Goal: Task Accomplishment & Management: Manage account settings

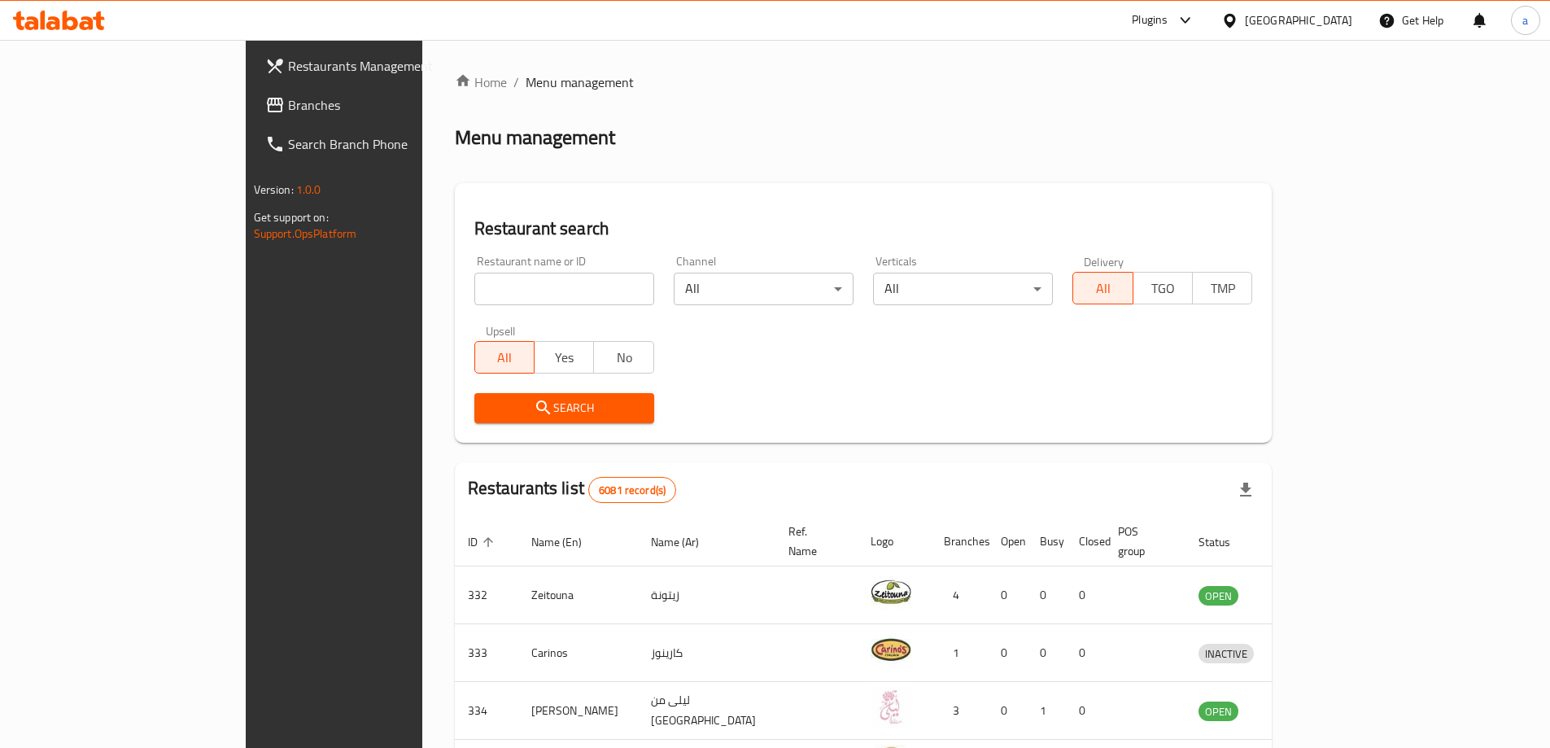
click at [508, 281] on input "search" at bounding box center [564, 289] width 180 height 33
paste input "779973"
type input "779973"
click at [1326, 33] on div "[GEOGRAPHIC_DATA]" at bounding box center [1286, 20] width 157 height 39
click at [1323, 33] on div "[GEOGRAPHIC_DATA]" at bounding box center [1286, 20] width 157 height 39
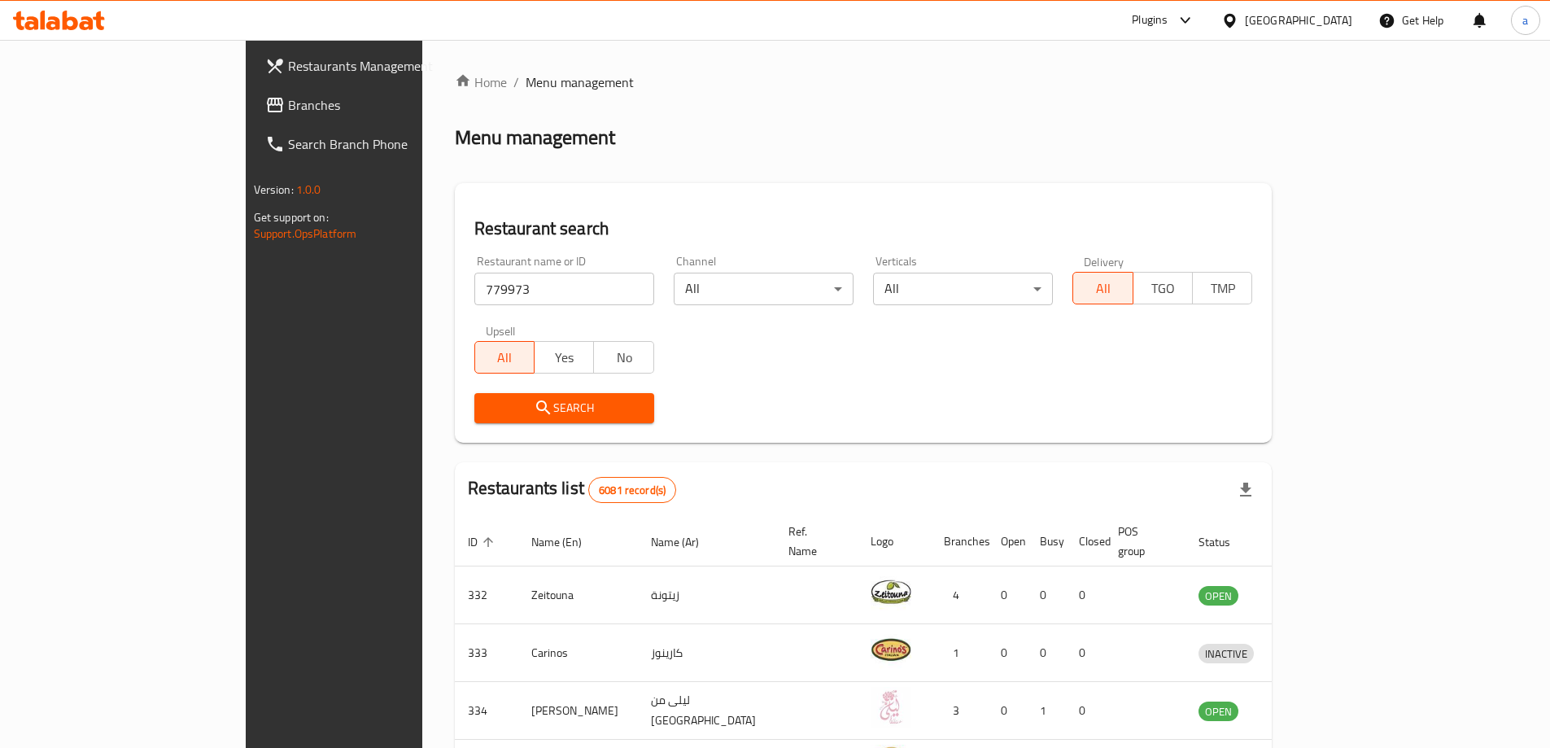
click at [1323, 20] on div "[GEOGRAPHIC_DATA]" at bounding box center [1298, 20] width 107 height 18
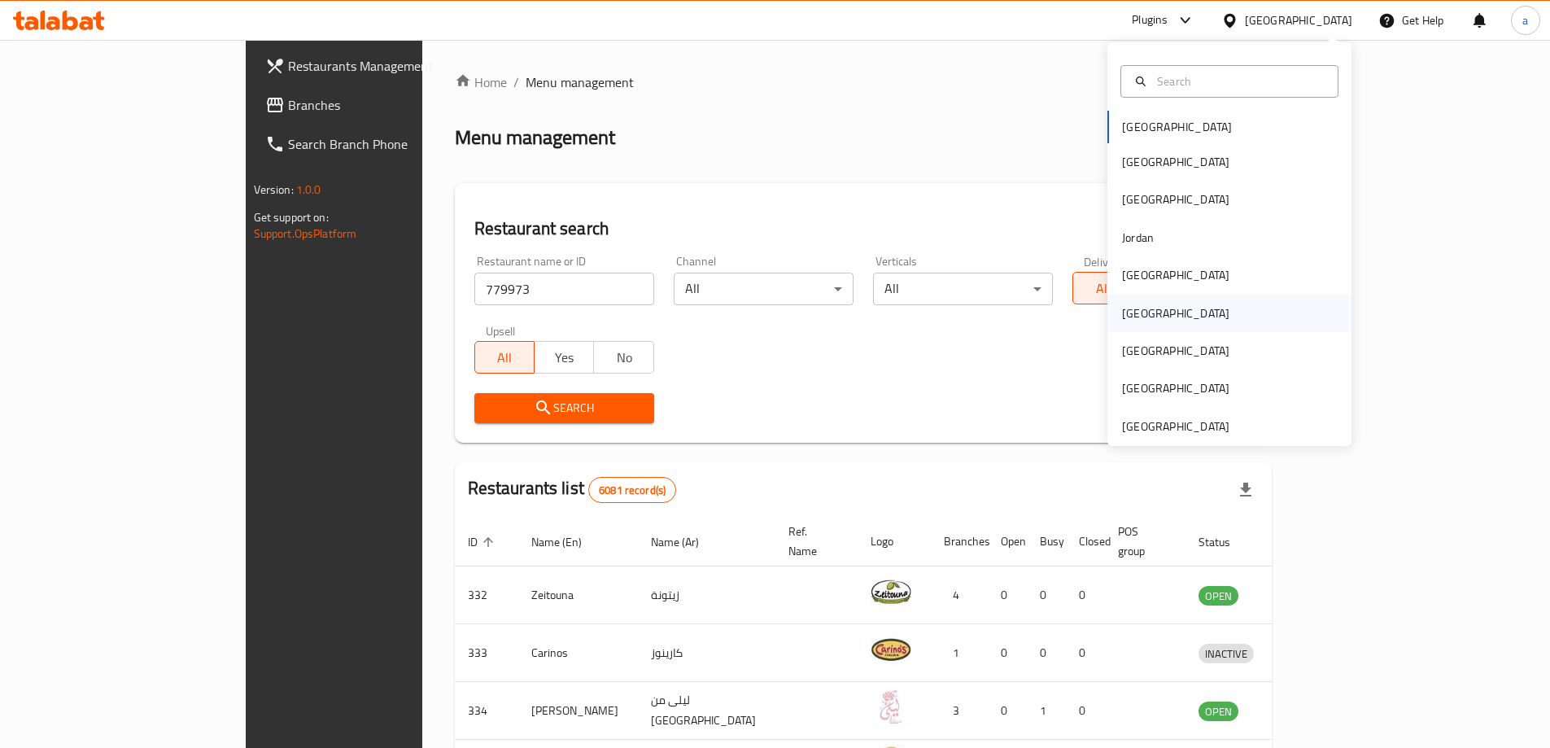
click at [1155, 306] on div "[GEOGRAPHIC_DATA]" at bounding box center [1229, 312] width 244 height 37
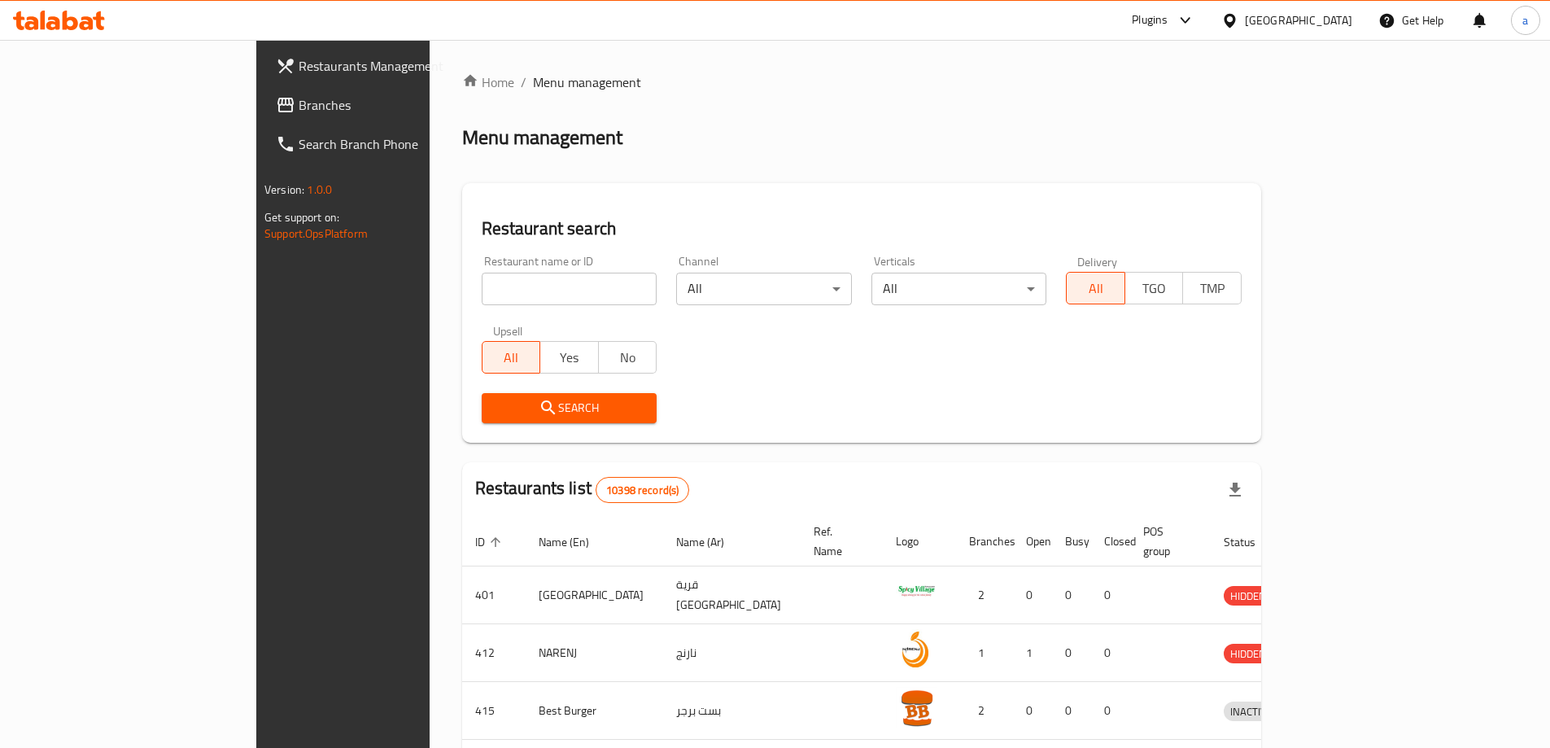
click at [299, 107] on span "Branches" at bounding box center [400, 105] width 203 height 20
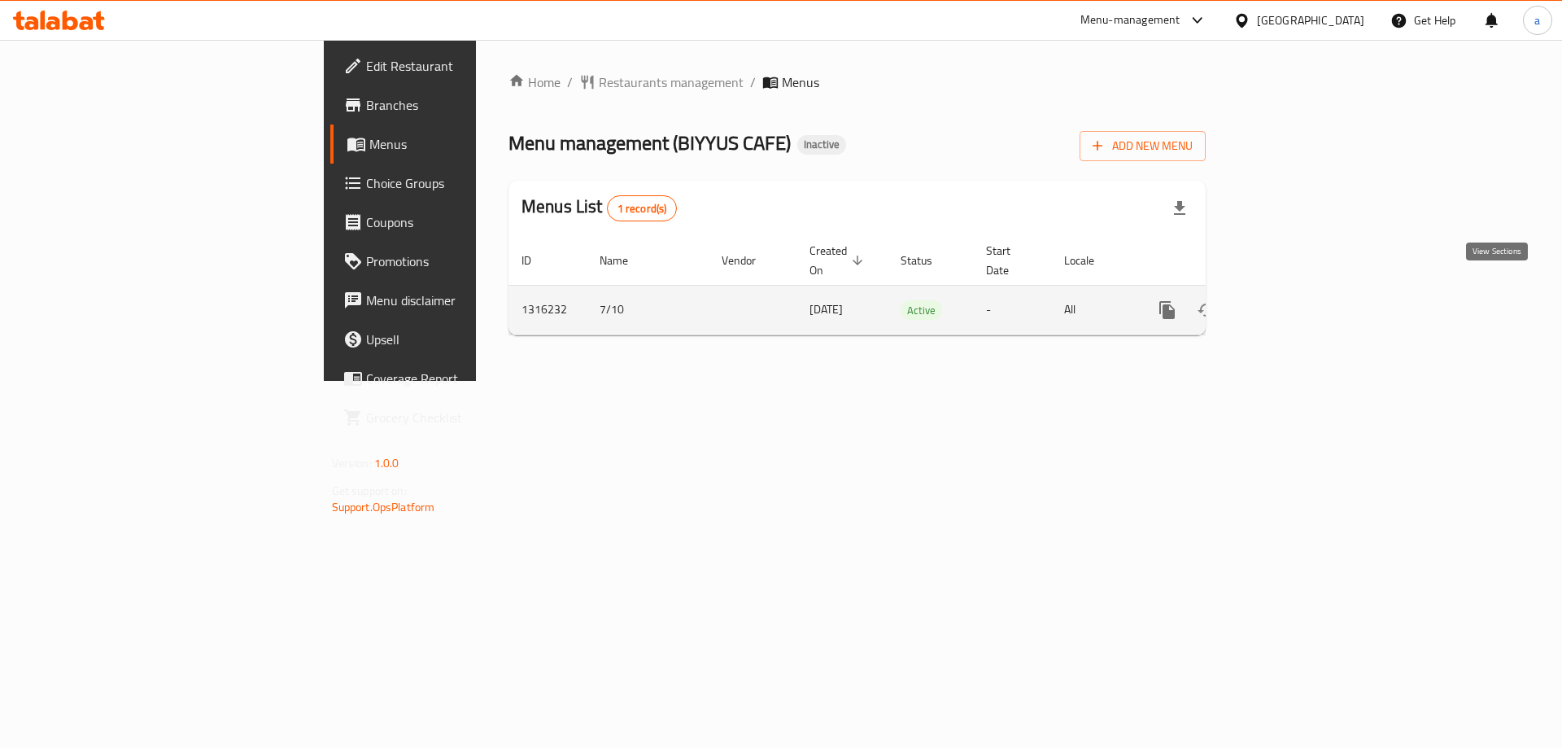
click at [1294, 300] on icon "enhanced table" at bounding box center [1285, 310] width 20 height 20
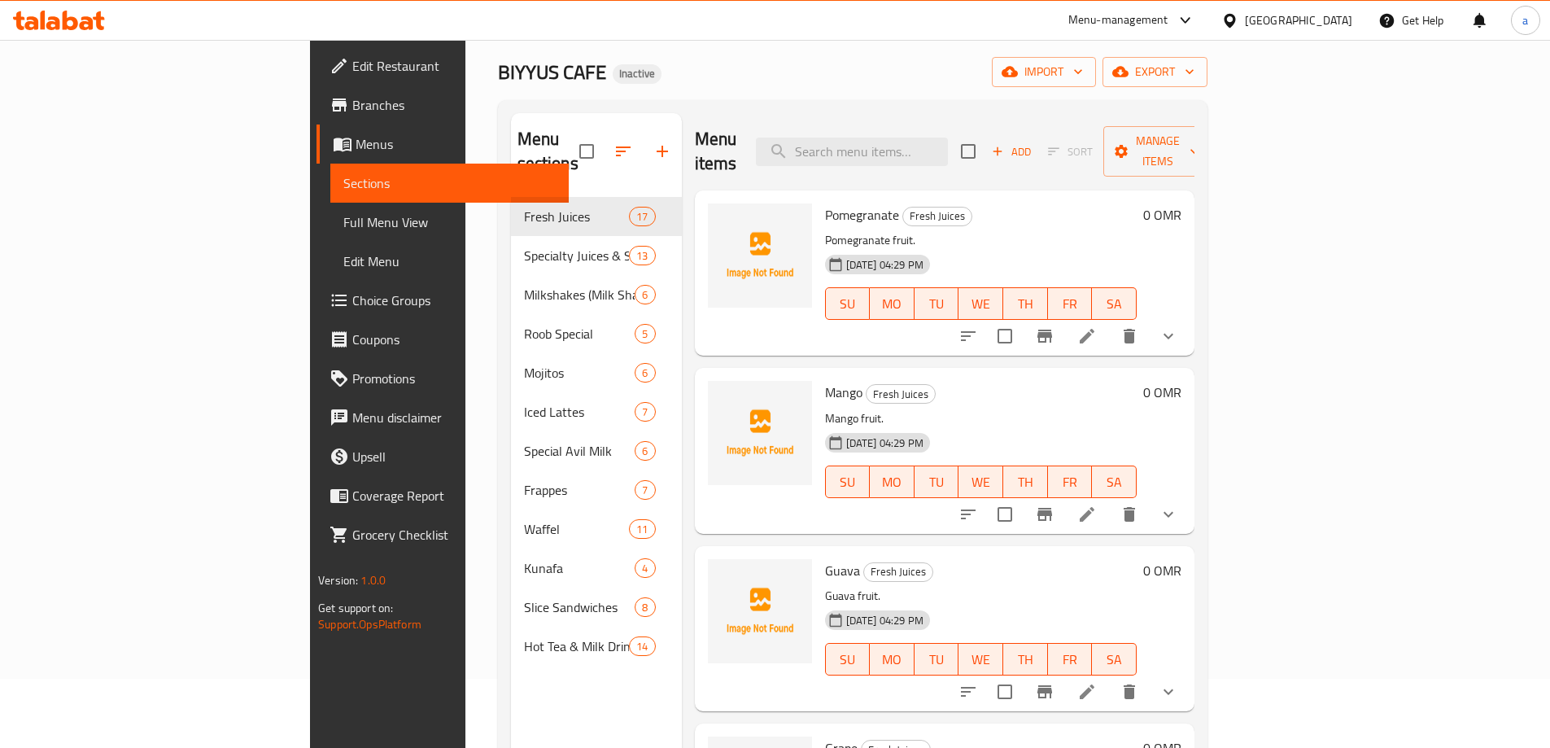
scroll to position [65, 0]
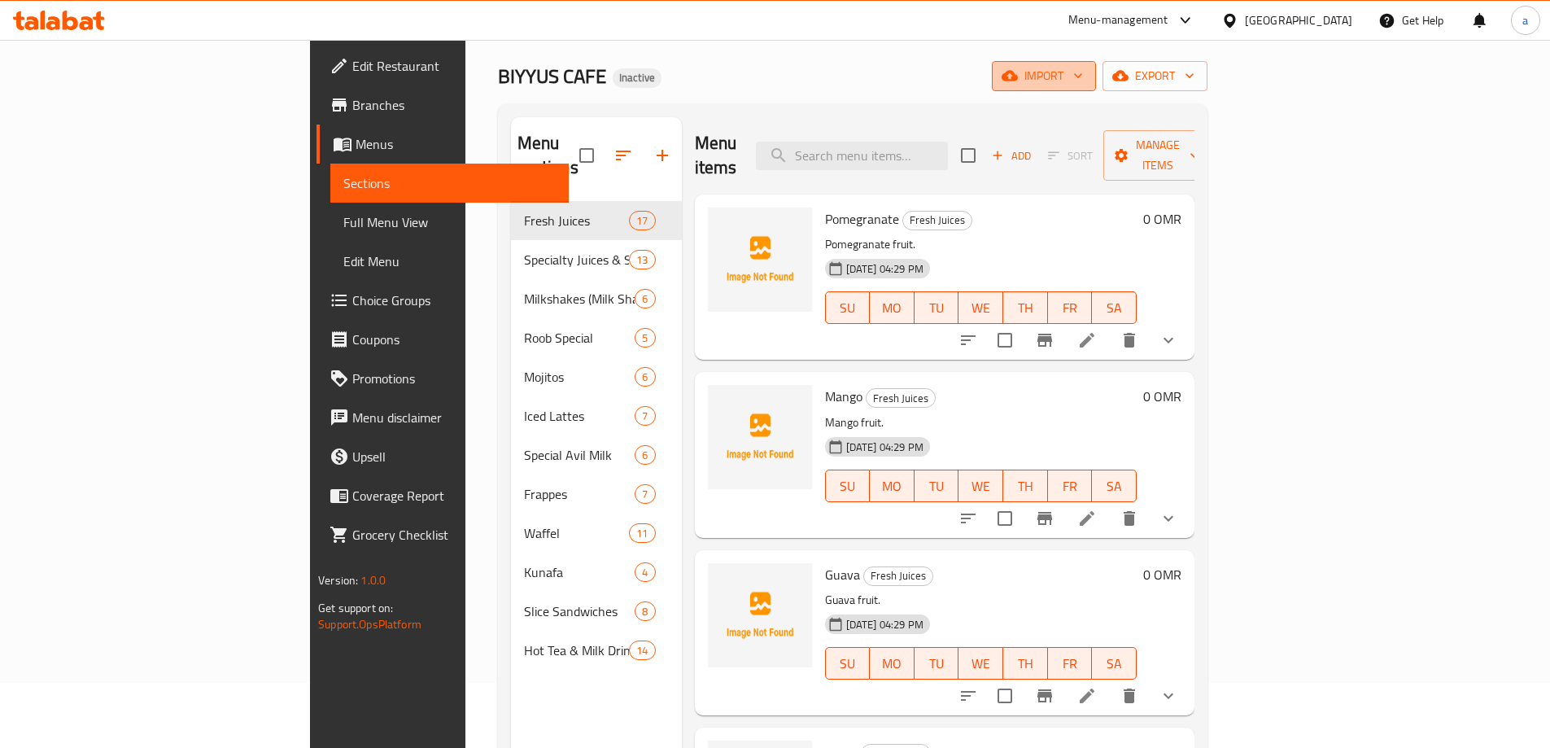
click at [1083, 75] on span "import" at bounding box center [1044, 76] width 78 height 20
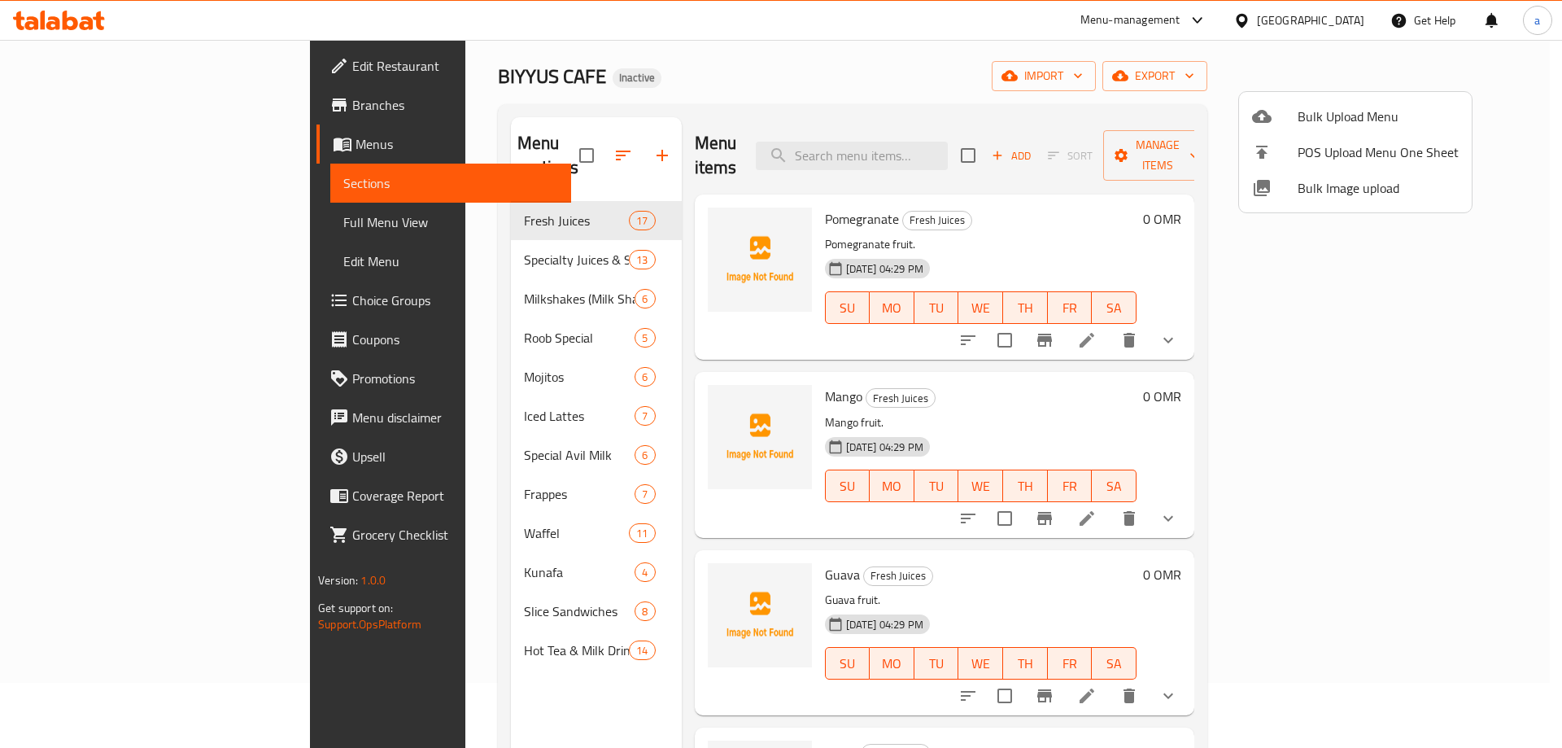
click at [1320, 111] on span "Bulk Upload Menu" at bounding box center [1377, 117] width 161 height 20
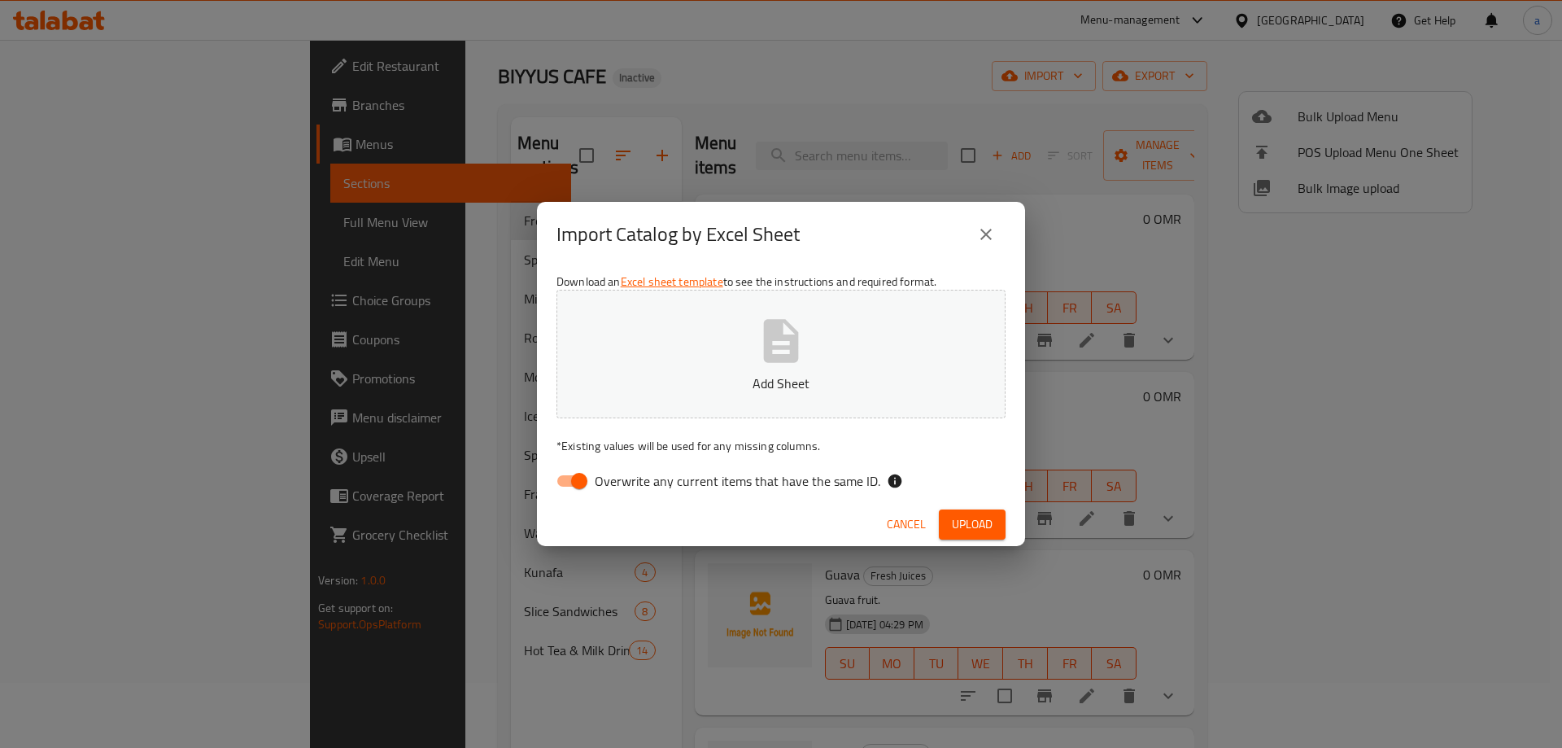
click at [714, 380] on p "Add Sheet" at bounding box center [781, 383] width 399 height 20
click at [586, 478] on input "Overwrite any current items that have the same ID." at bounding box center [579, 480] width 93 height 31
checkbox input "false"
click at [966, 523] on span "Upload" at bounding box center [972, 524] width 41 height 20
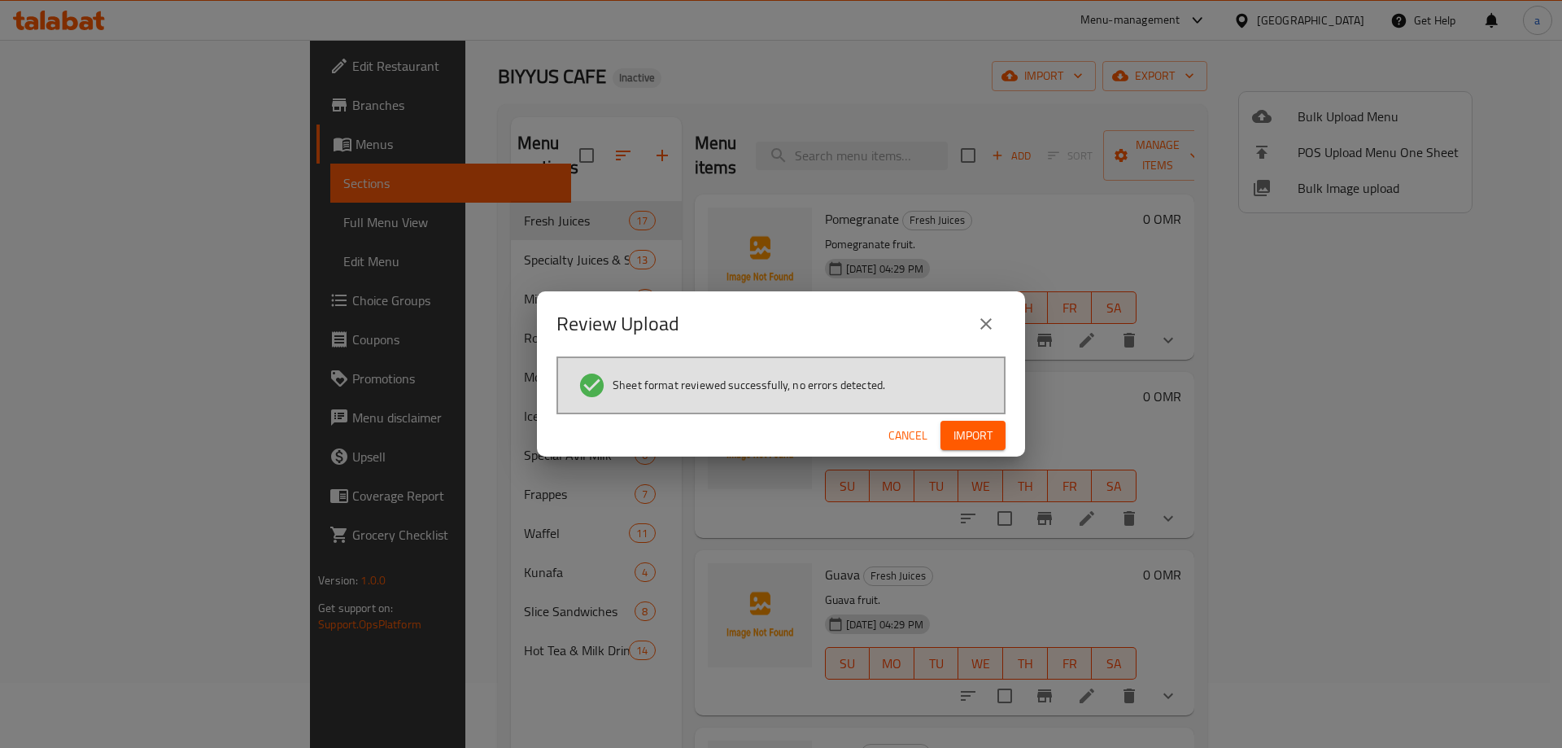
click at [968, 428] on span "Import" at bounding box center [972, 435] width 39 height 20
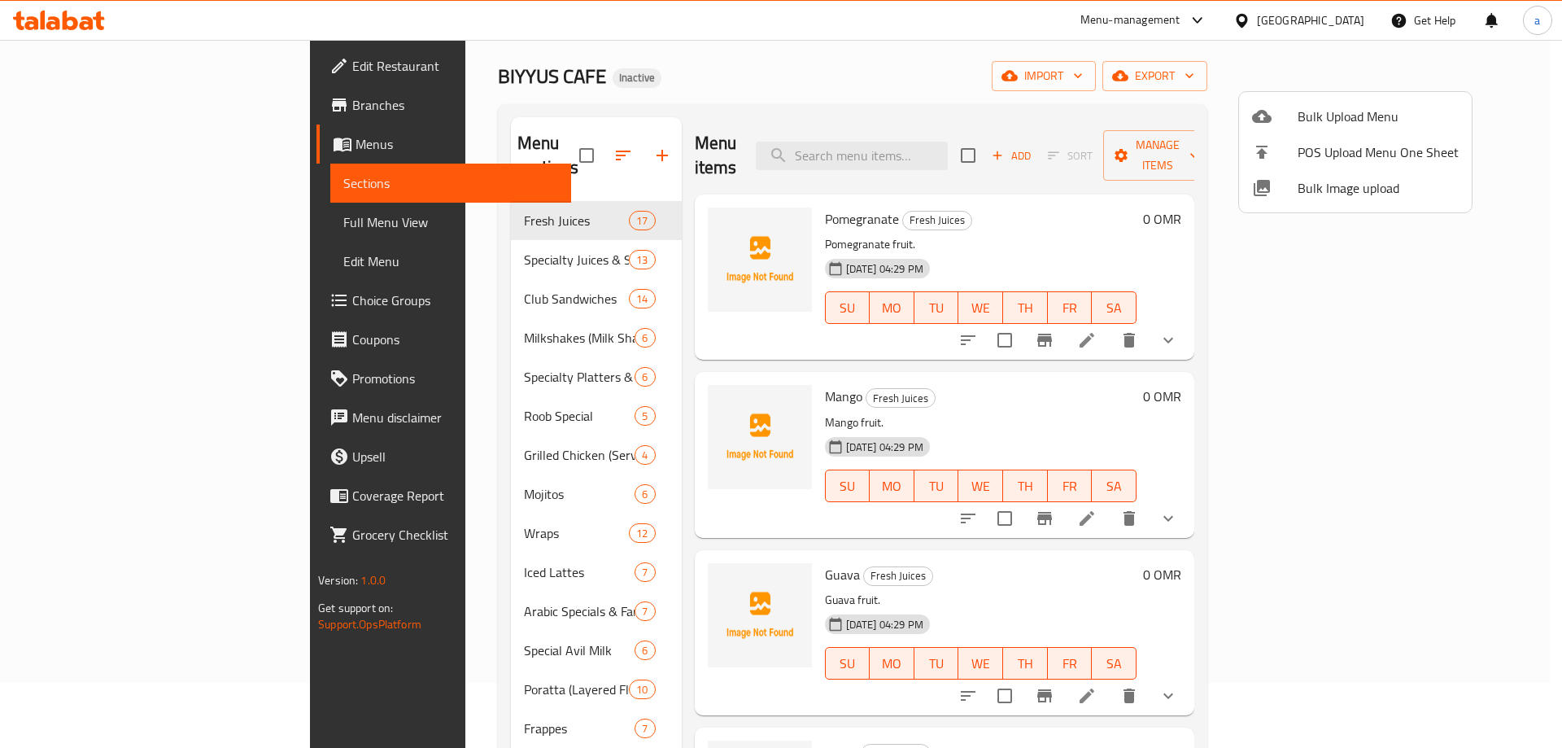
click at [116, 219] on div at bounding box center [781, 374] width 1562 height 748
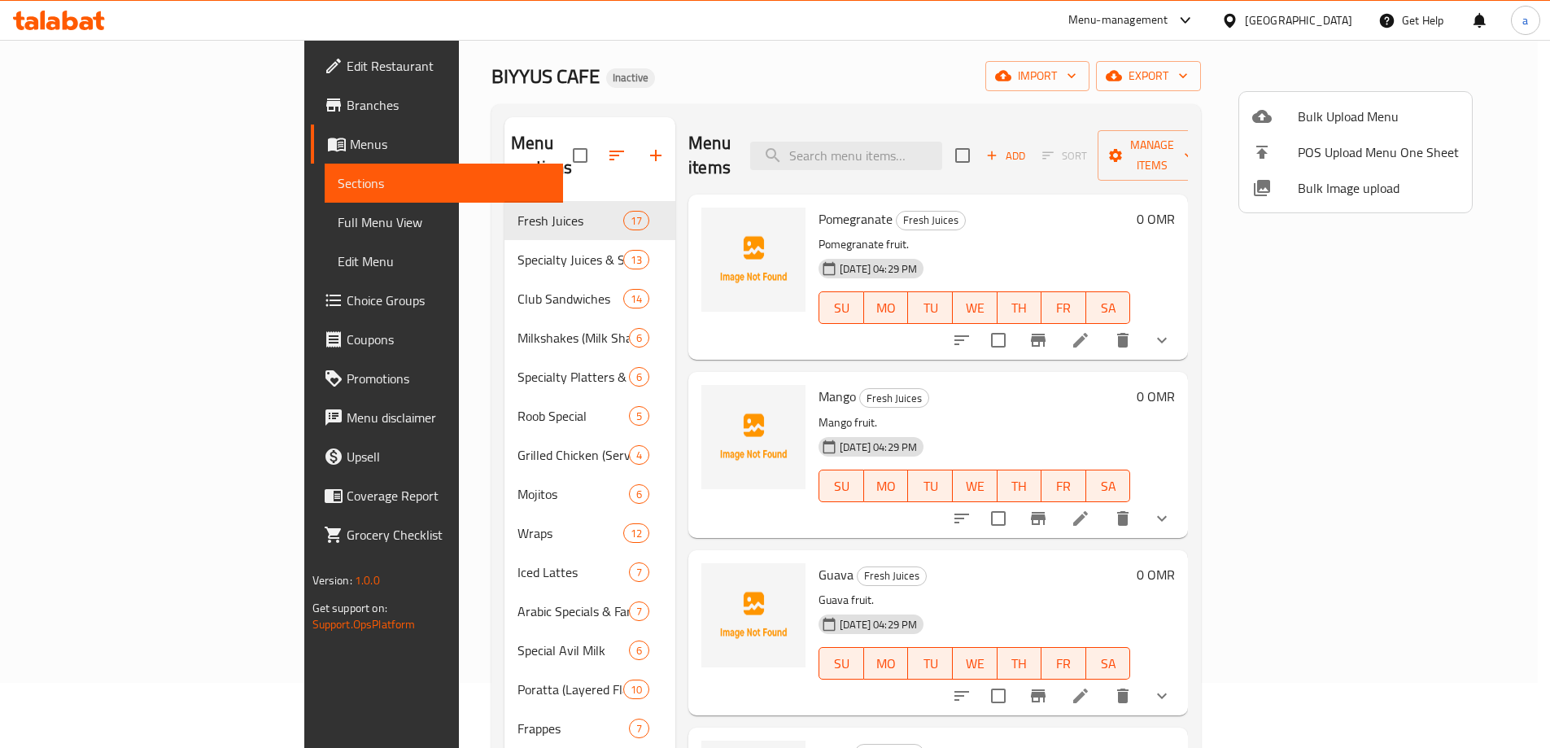
click at [338, 219] on span "Full Menu View" at bounding box center [444, 222] width 212 height 20
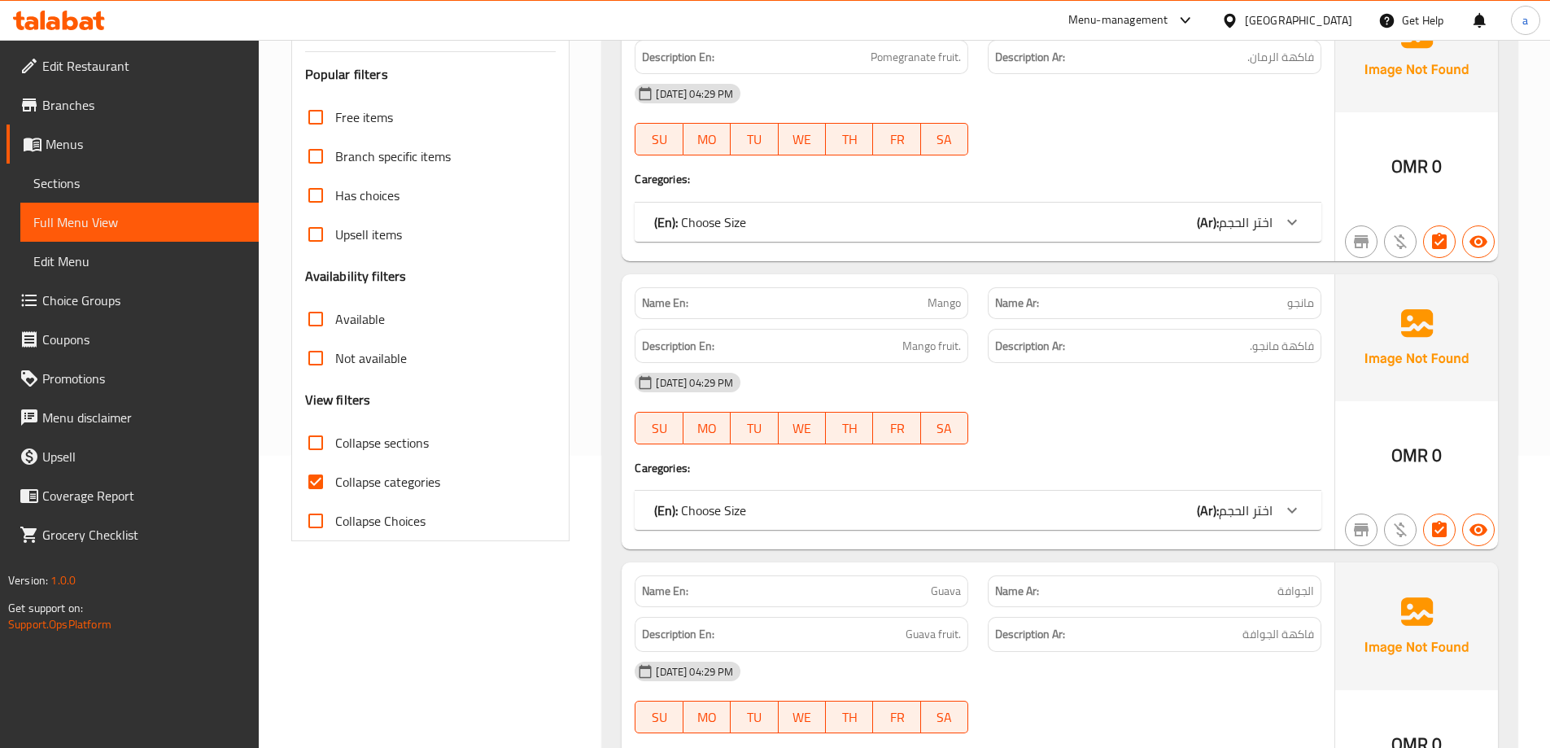
scroll to position [390, 0]
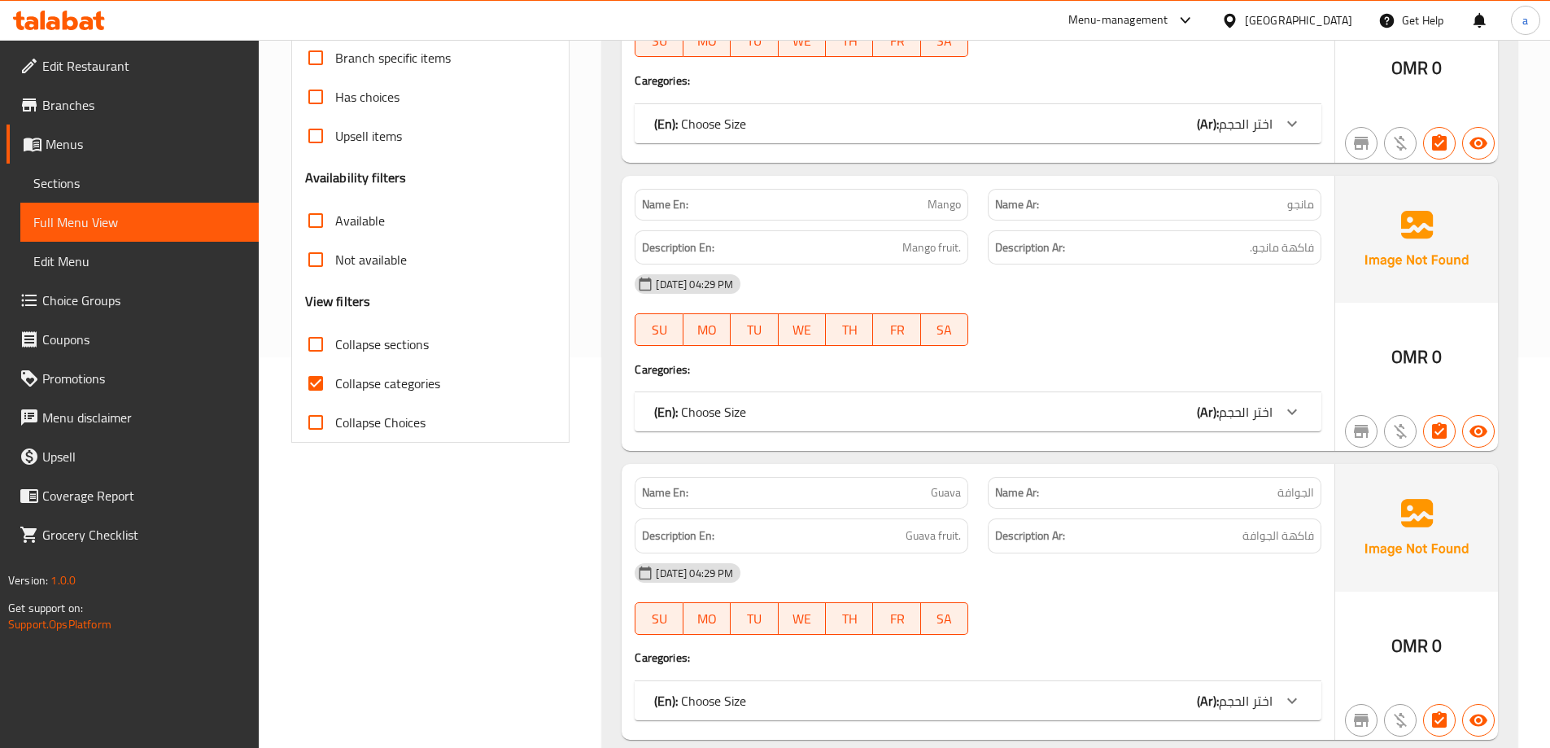
click at [377, 377] on span "Collapse categories" at bounding box center [387, 383] width 105 height 20
click at [335, 377] on input "Collapse categories" at bounding box center [315, 383] width 39 height 39
checkbox input "false"
click at [394, 331] on label "Collapse sections" at bounding box center [362, 344] width 133 height 39
click at [335, 331] on input "Collapse sections" at bounding box center [315, 344] width 39 height 39
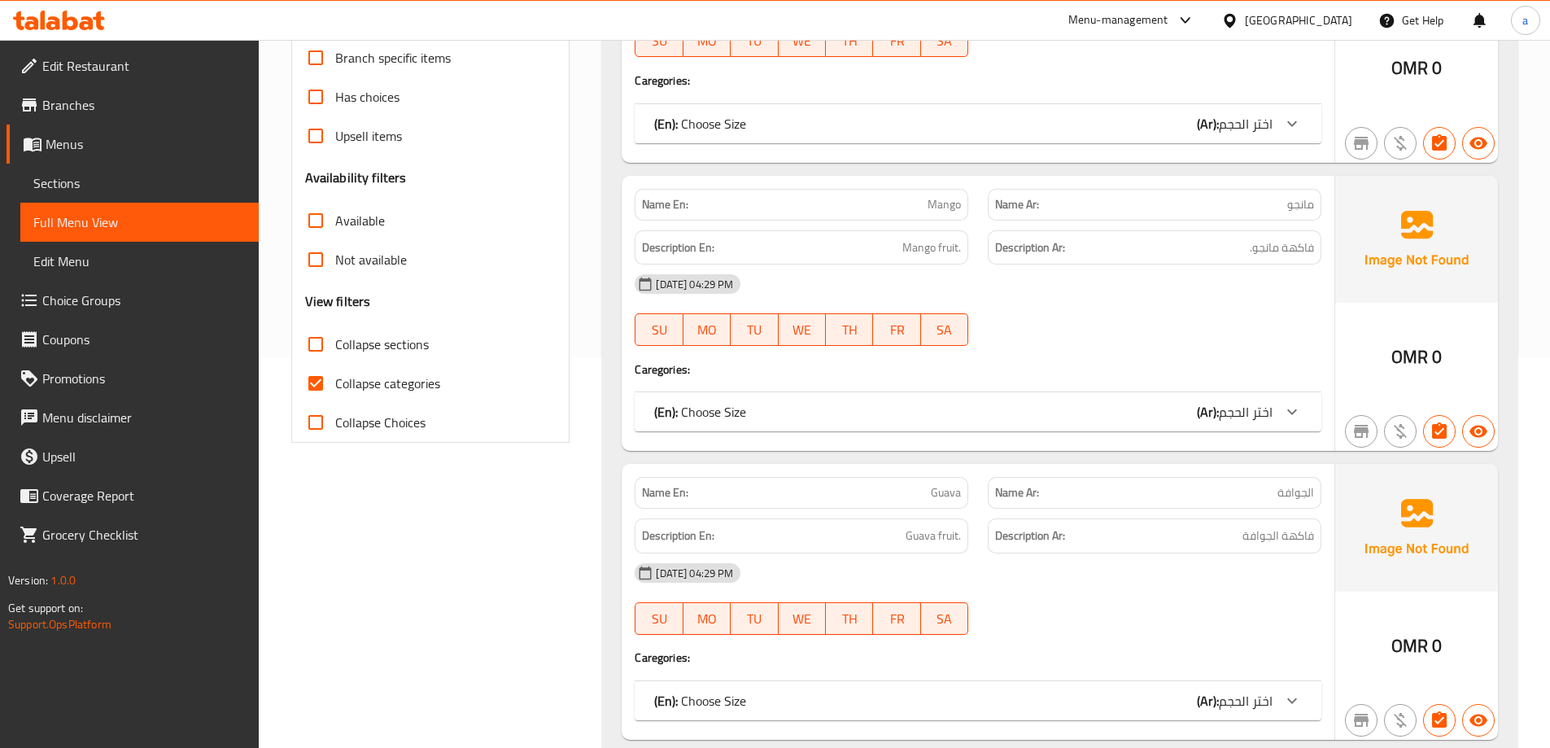
checkbox input "true"
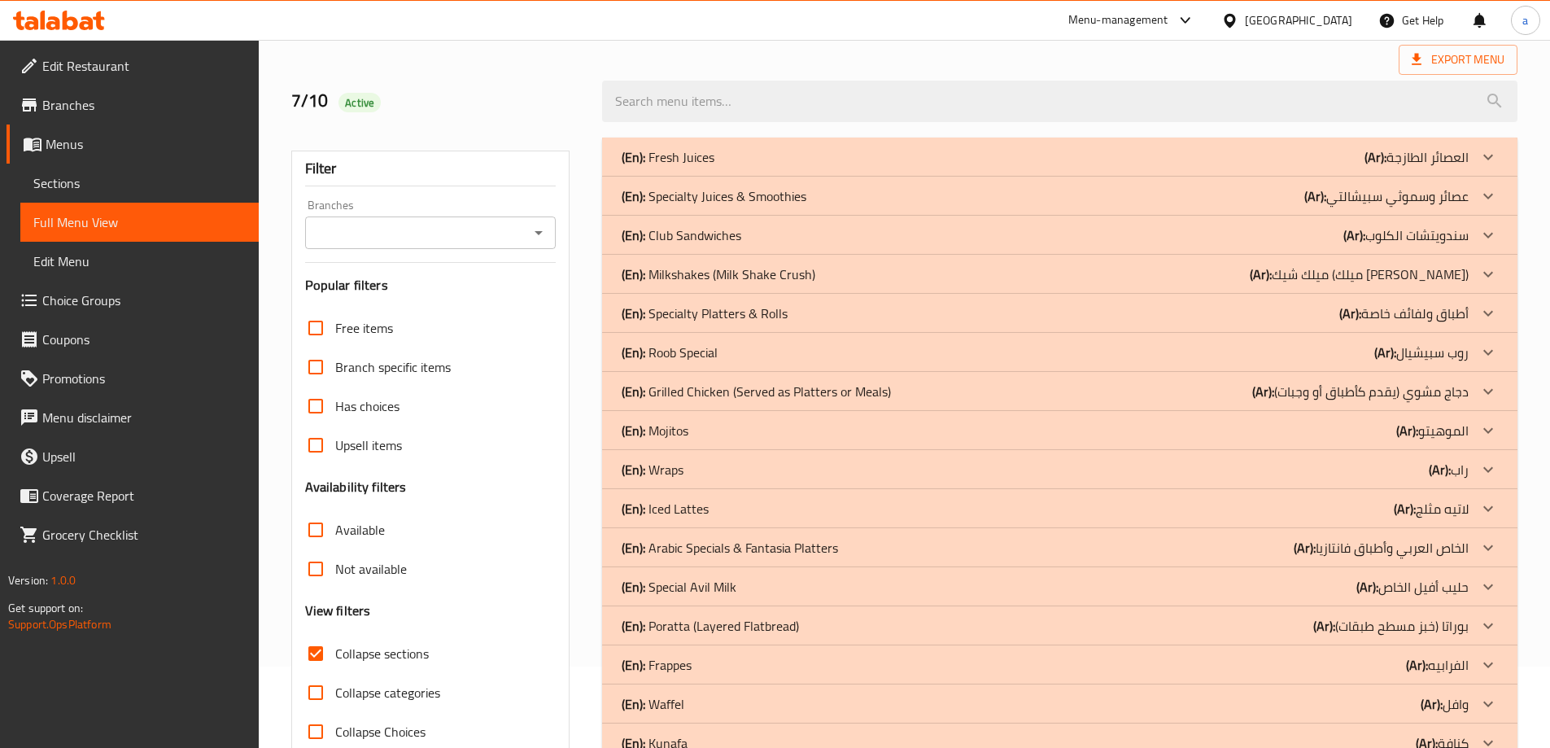
scroll to position [207, 0]
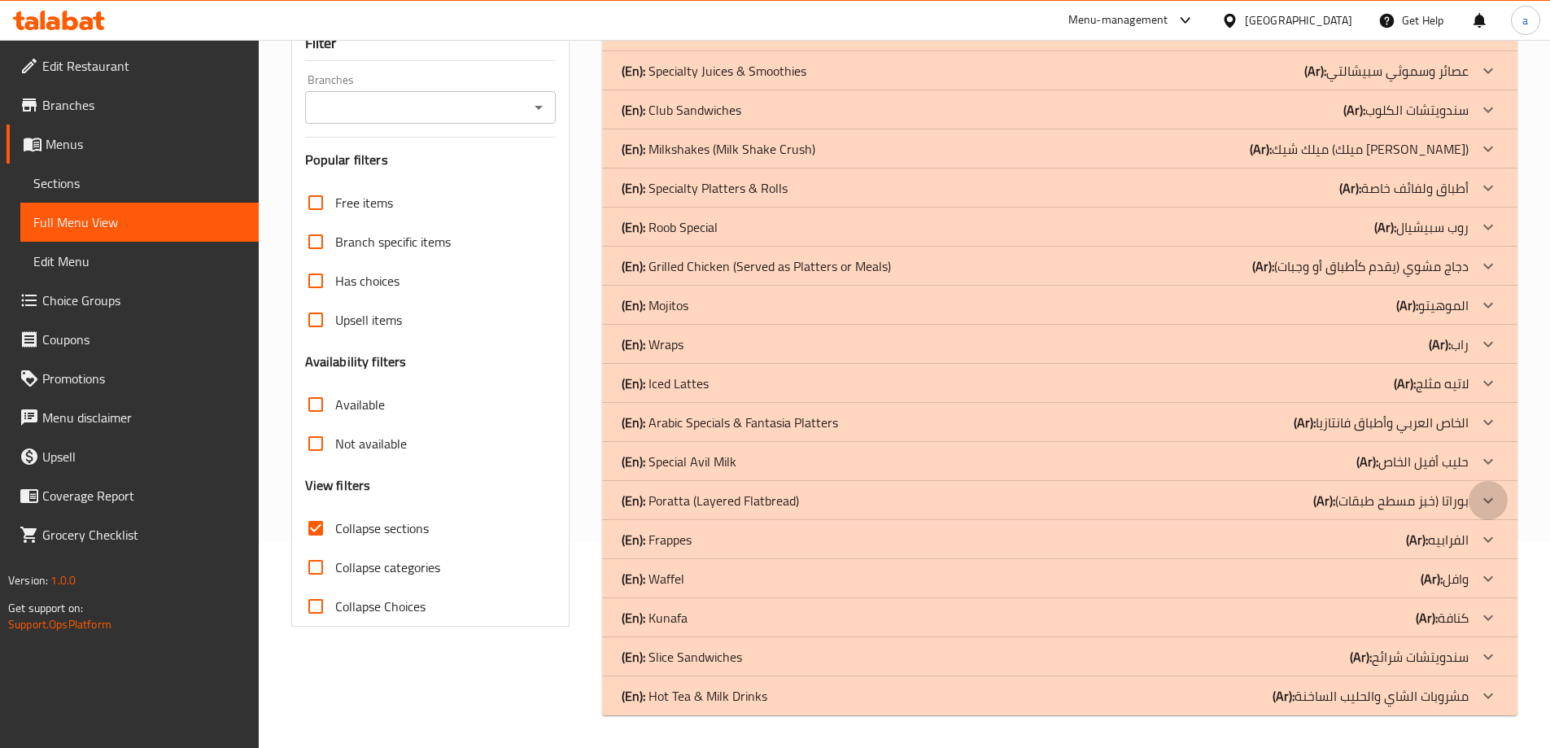
click at [1473, 503] on div at bounding box center [1487, 500] width 39 height 39
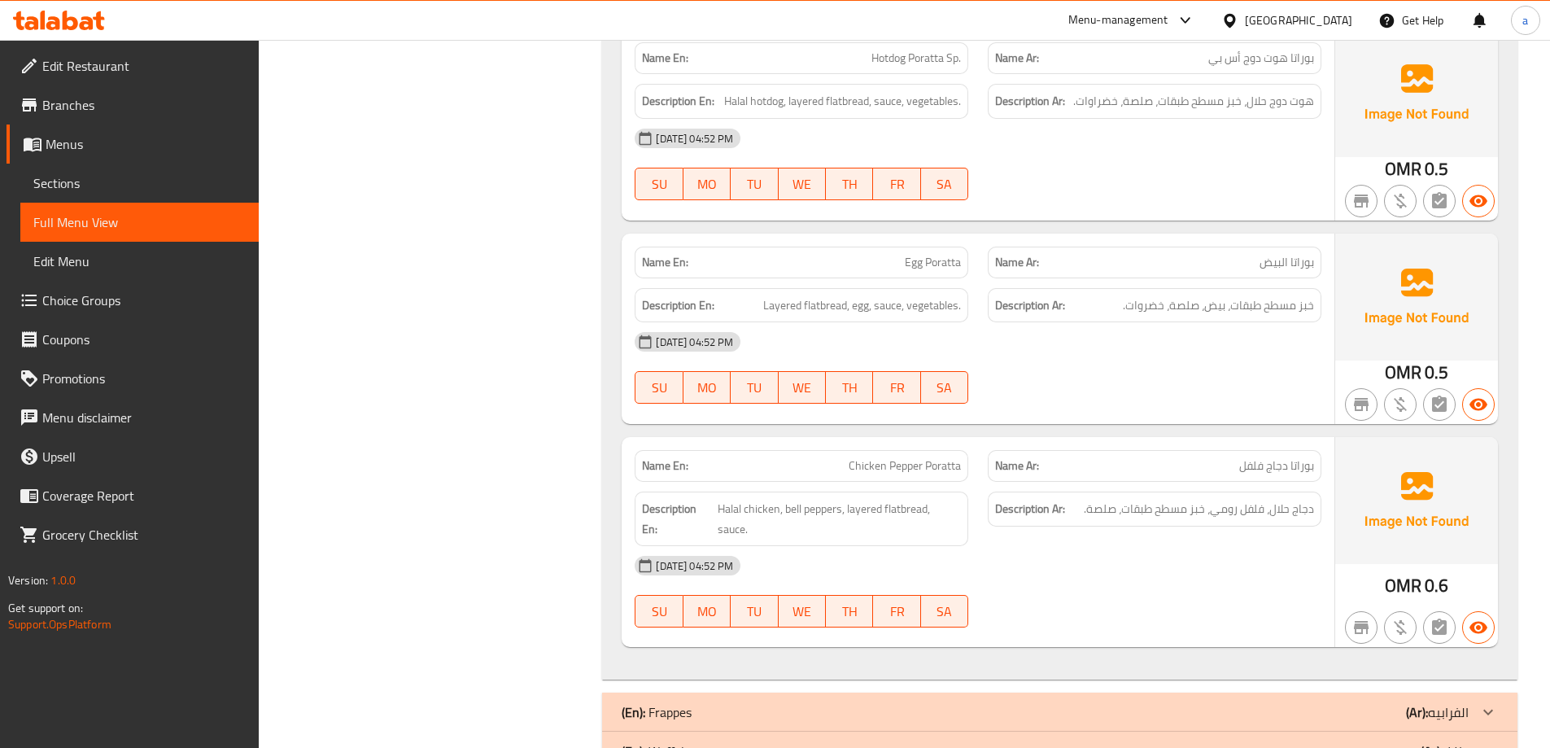
scroll to position [3207, 0]
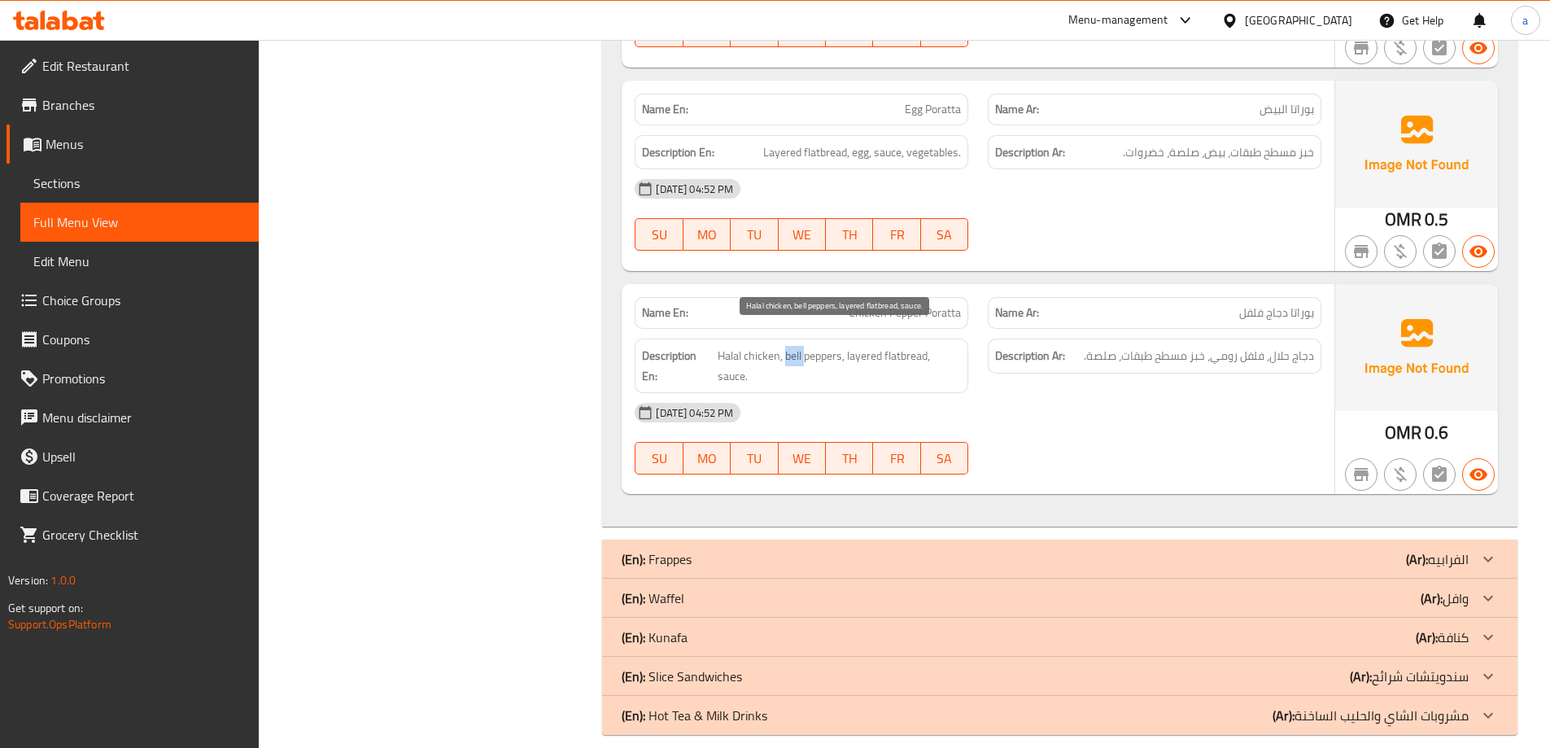
drag, startPoint x: 787, startPoint y: 338, endPoint x: 804, endPoint y: 338, distance: 17.9
click at [804, 346] on span "Halal chicken, bell peppers, layered flatbread, sauce." at bounding box center [838, 366] width 243 height 40
copy span "bell"
click at [102, 191] on span "Sections" at bounding box center [139, 183] width 212 height 20
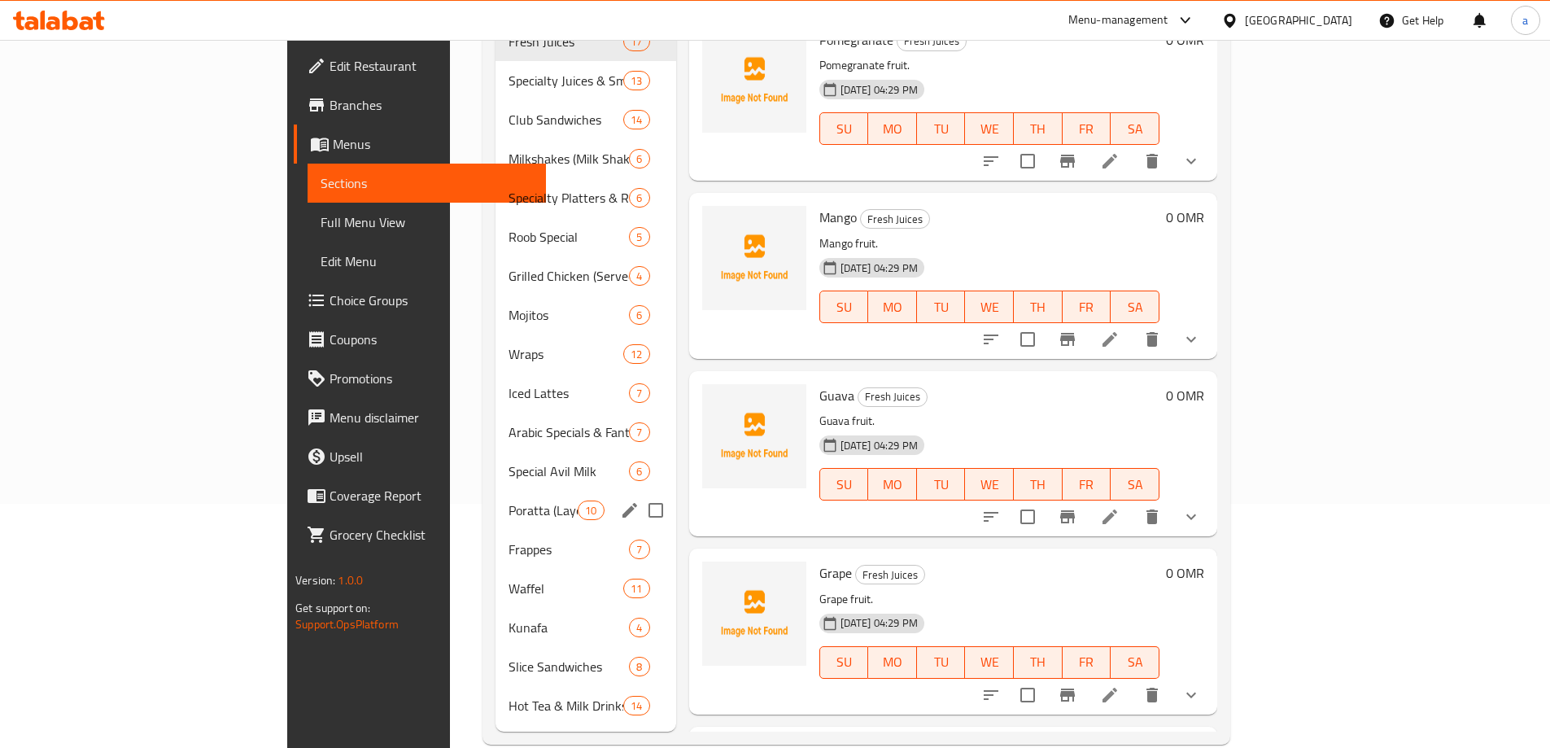
scroll to position [249, 0]
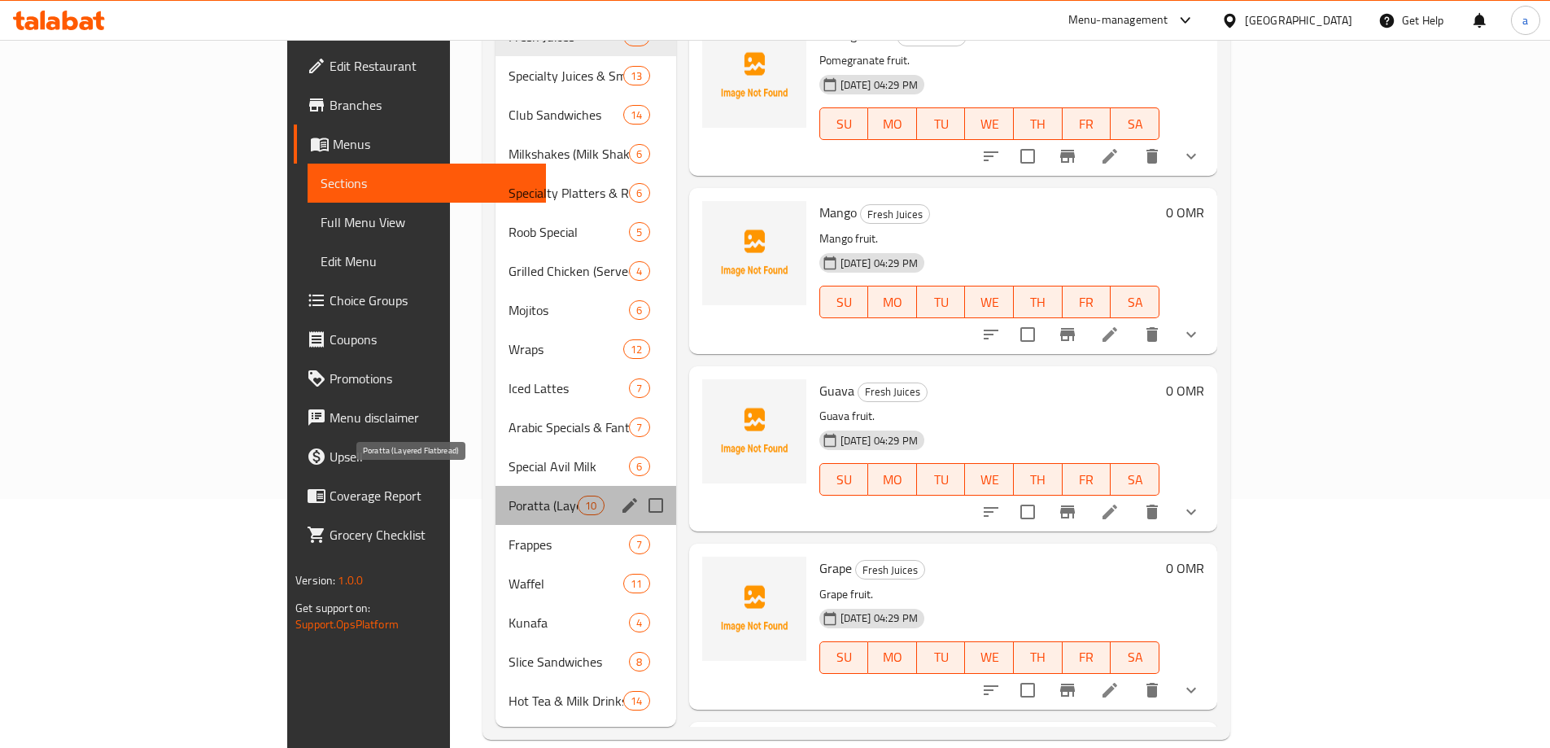
click at [508, 495] on span "Poratta (Layered Flatbread)" at bounding box center [542, 505] width 69 height 20
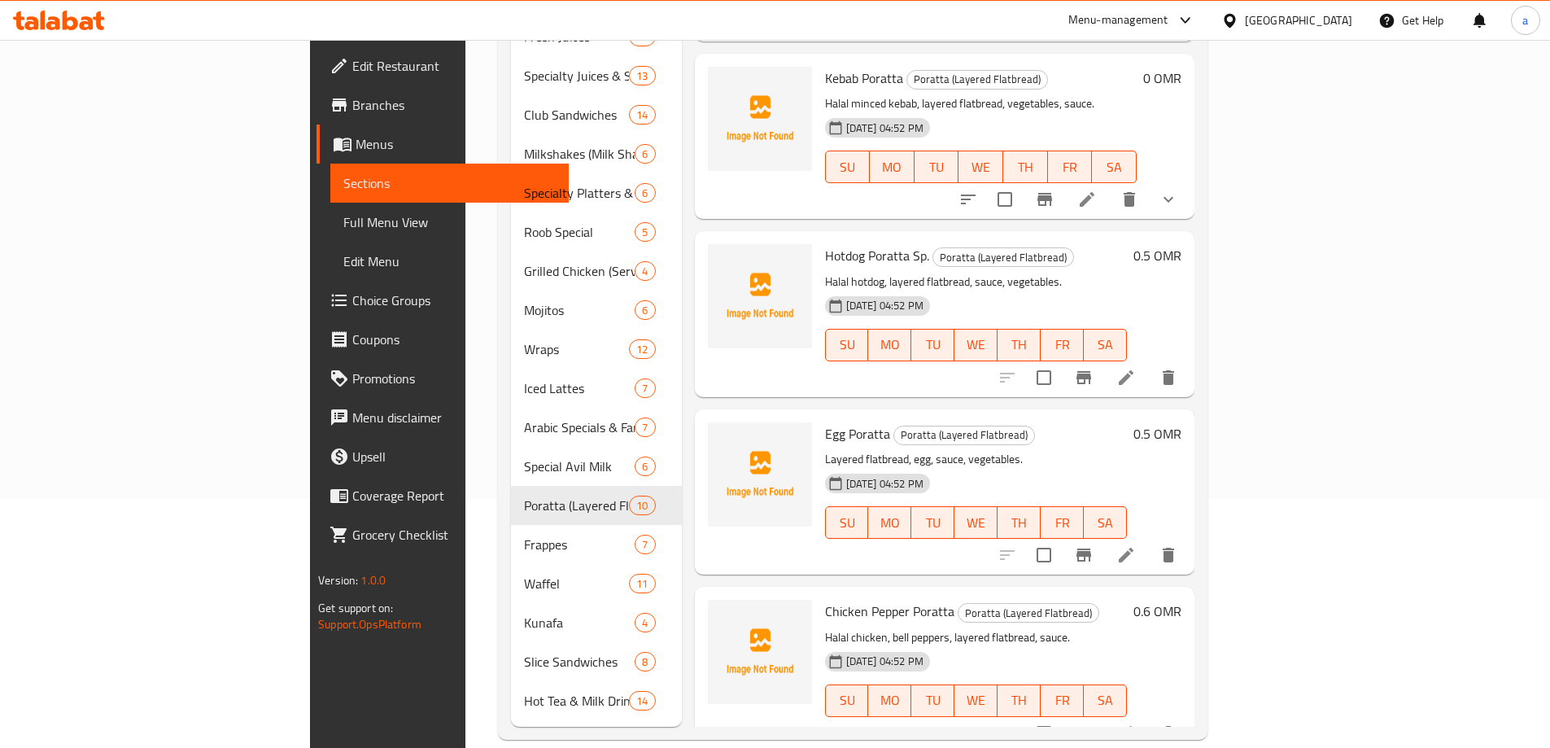
scroll to position [1049, 0]
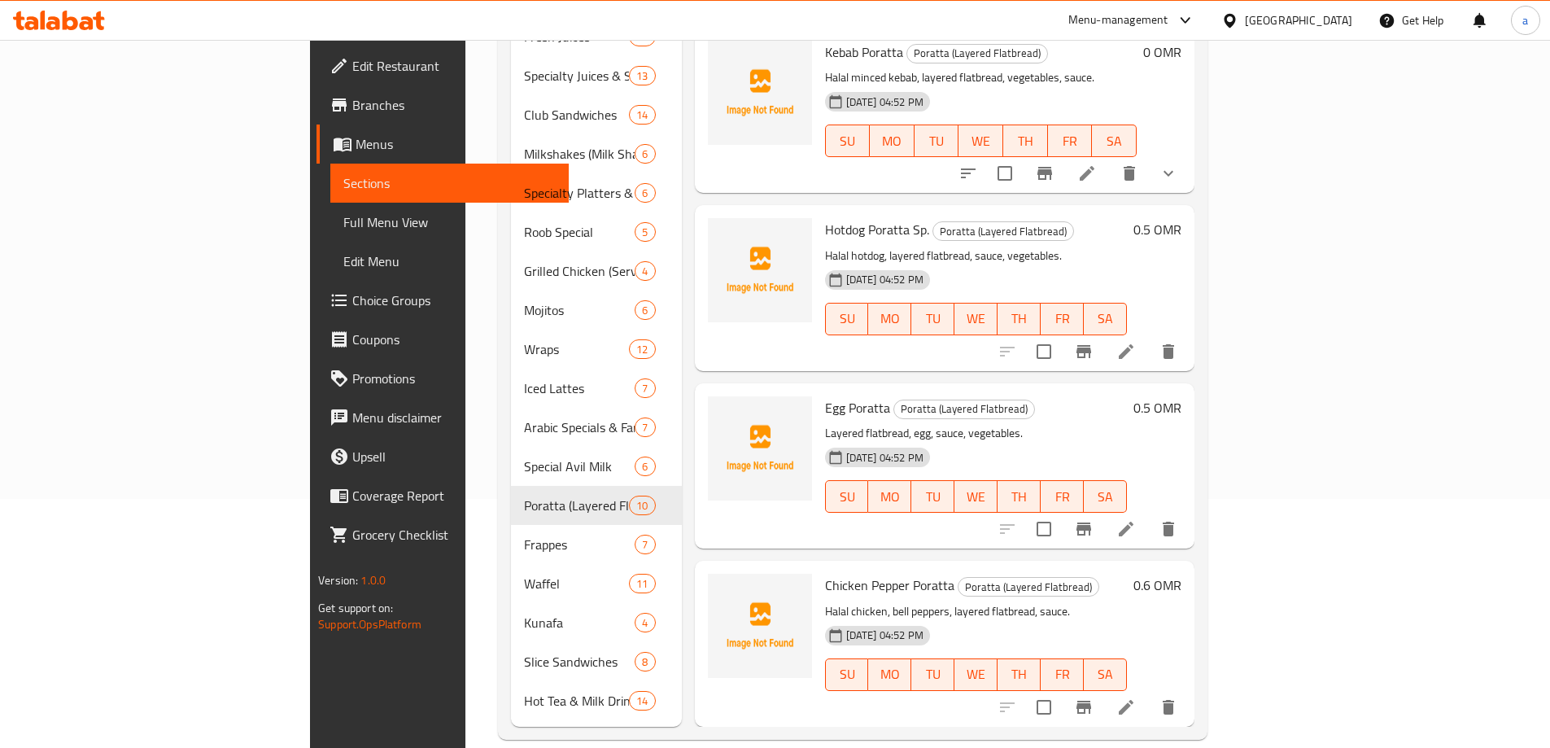
click at [1136, 697] on icon at bounding box center [1126, 707] width 20 height 20
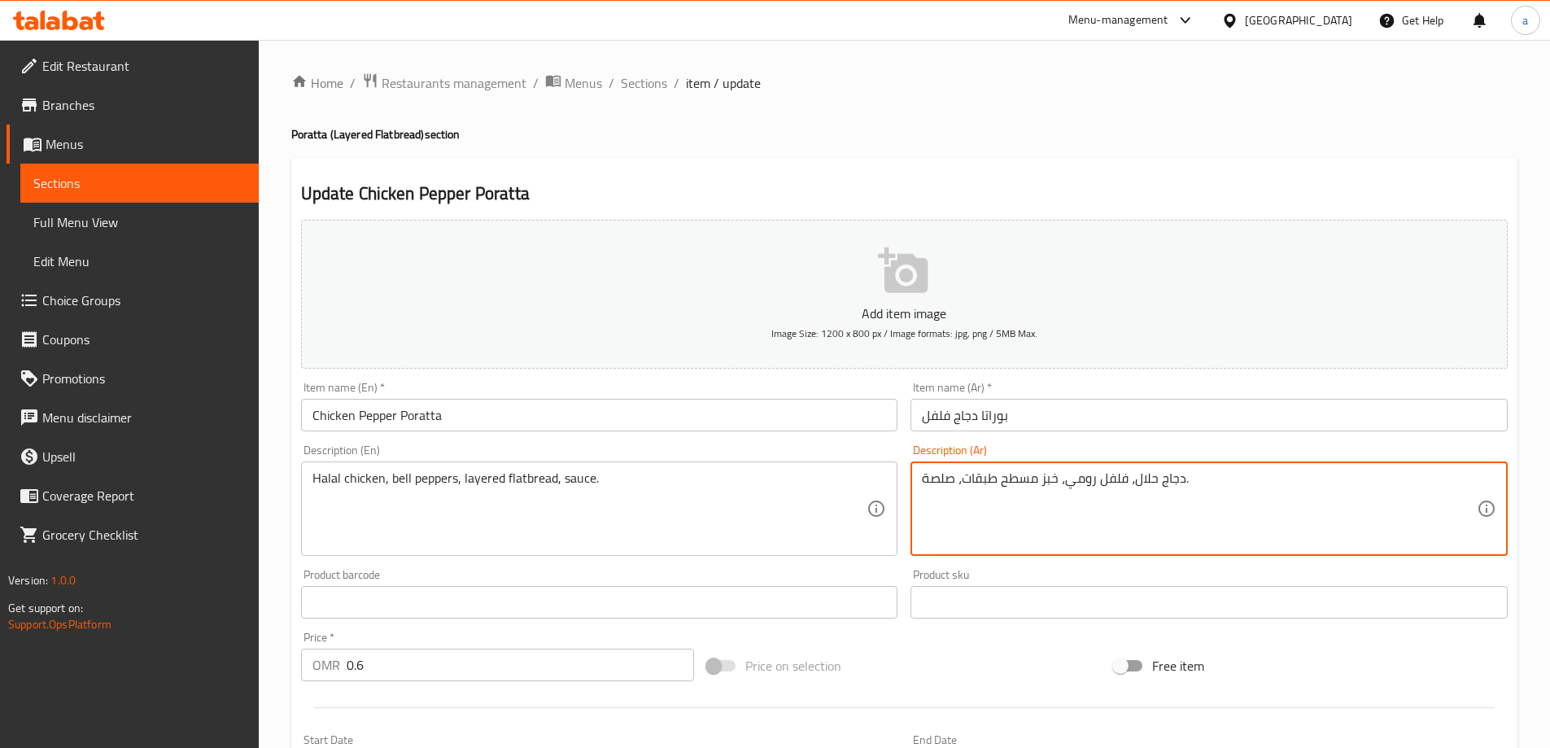
click at [1086, 481] on textarea "دجاج حلال، فلفل رومي، خبز مسطح طبقات، صلصة." at bounding box center [1199, 508] width 555 height 77
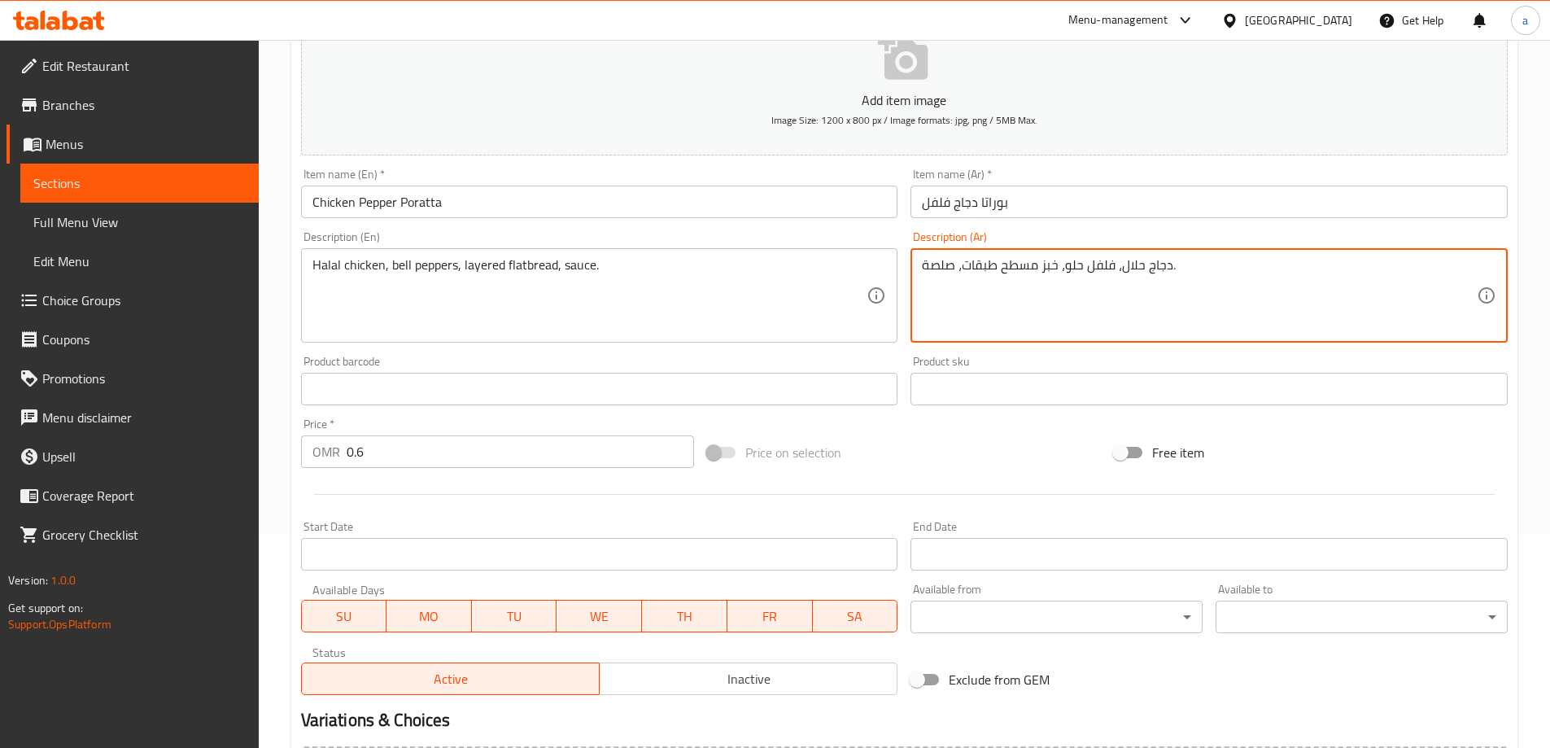
scroll to position [402, 0]
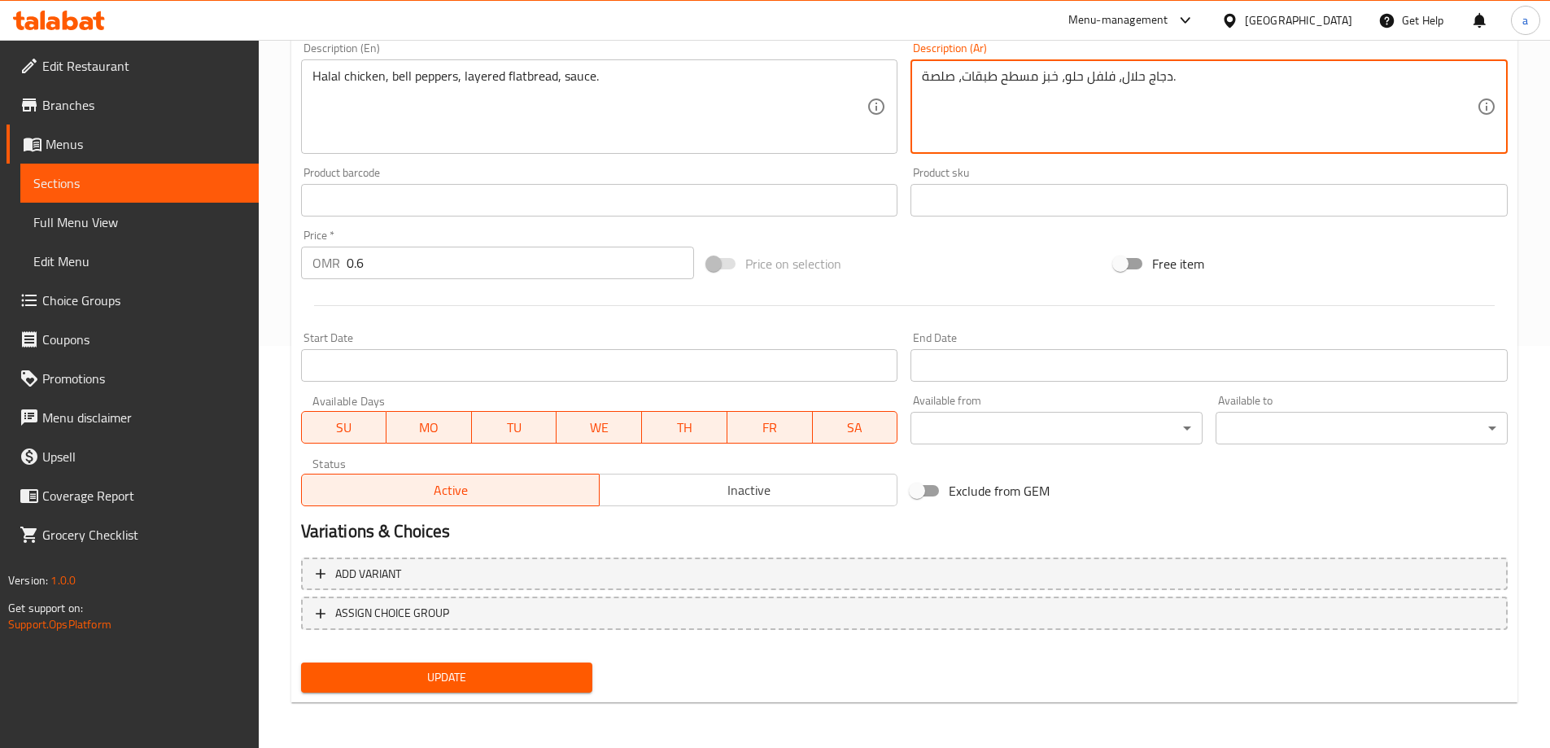
type textarea "دجاج حلال، فلفل حلو، خبز مسطح طبقات، صلصة."
click at [341, 673] on span "Update" at bounding box center [447, 677] width 266 height 20
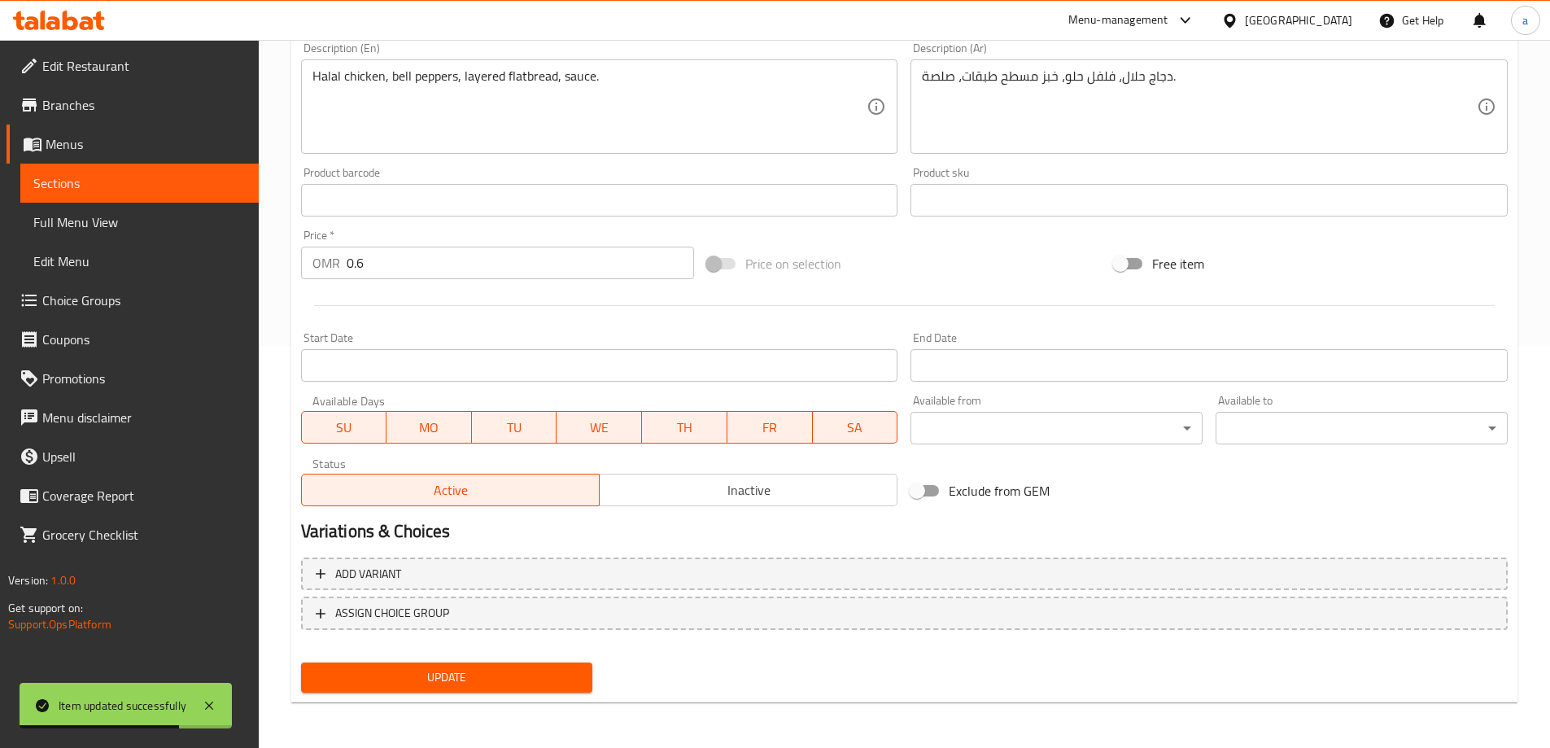
click at [94, 203] on link "Full Menu View" at bounding box center [139, 222] width 238 height 39
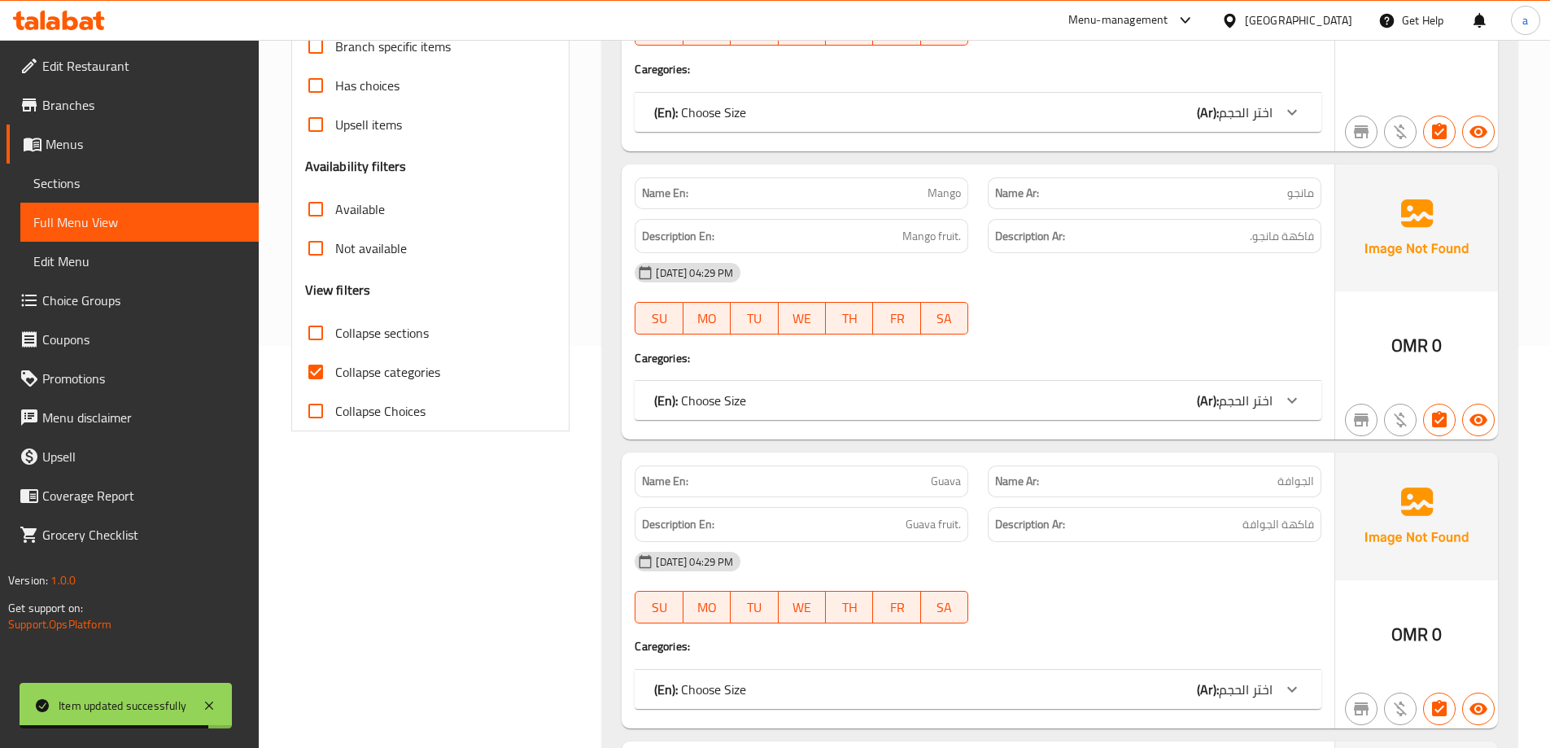
click at [409, 340] on span "Collapse sections" at bounding box center [382, 333] width 94 height 20
click at [335, 340] on input "Collapse sections" at bounding box center [315, 332] width 39 height 39
checkbox input "true"
click at [407, 382] on span "Collapse categories" at bounding box center [387, 372] width 105 height 20
click at [335, 382] on input "Collapse categories" at bounding box center [315, 371] width 39 height 39
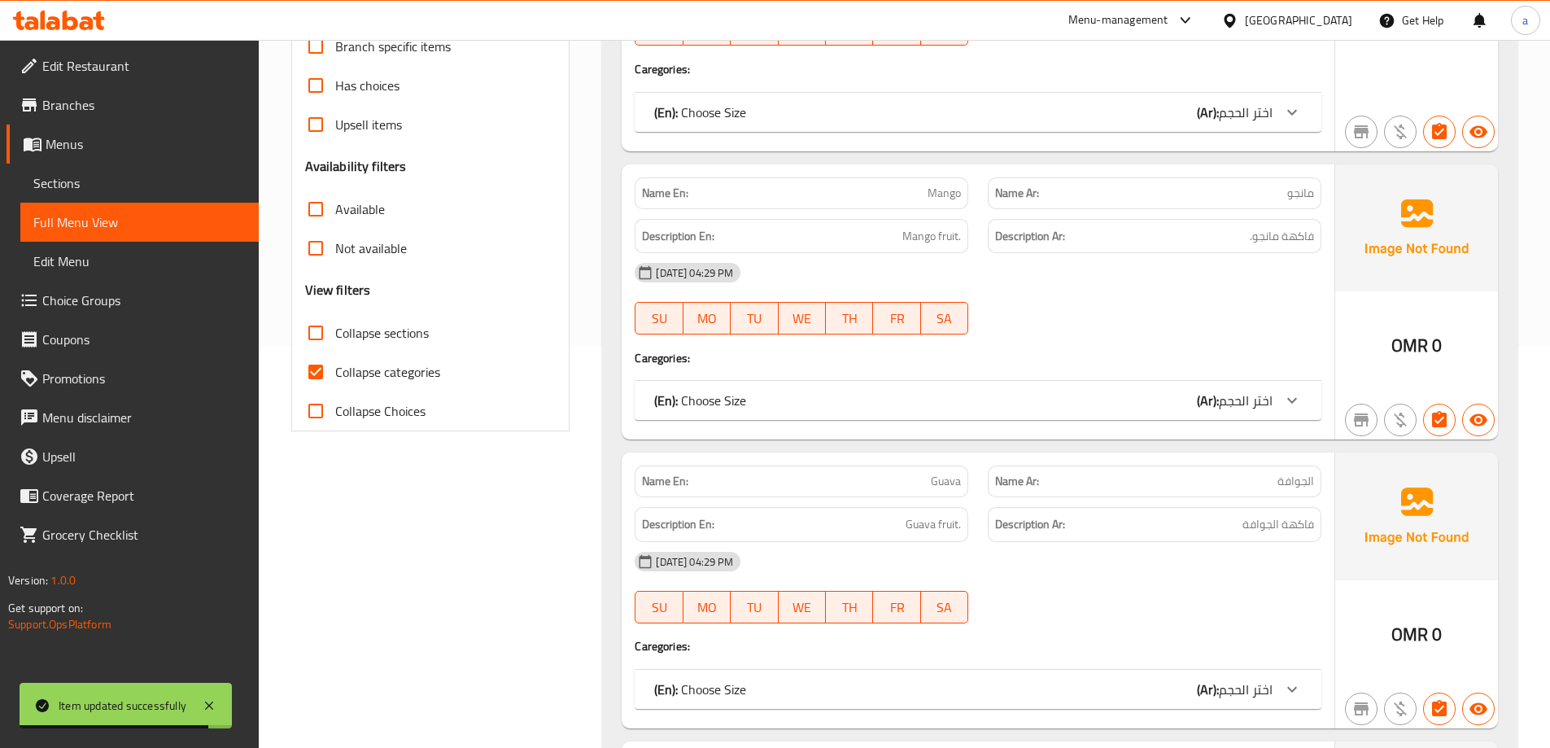
checkbox input "false"
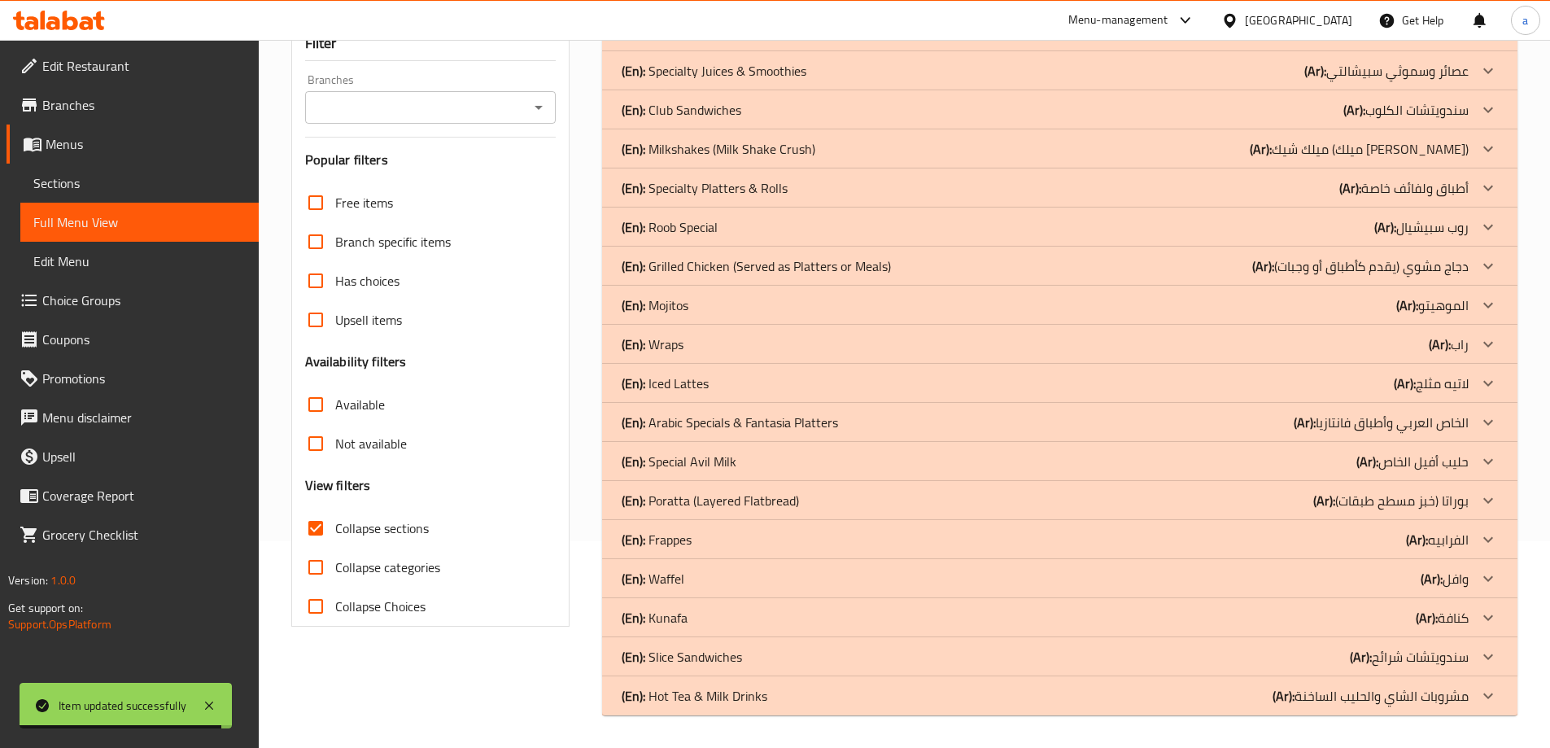
scroll to position [207, 0]
click at [1448, 496] on p "(Ar): بوراتا (خبز مسطح طبقات)" at bounding box center [1390, 501] width 155 height 20
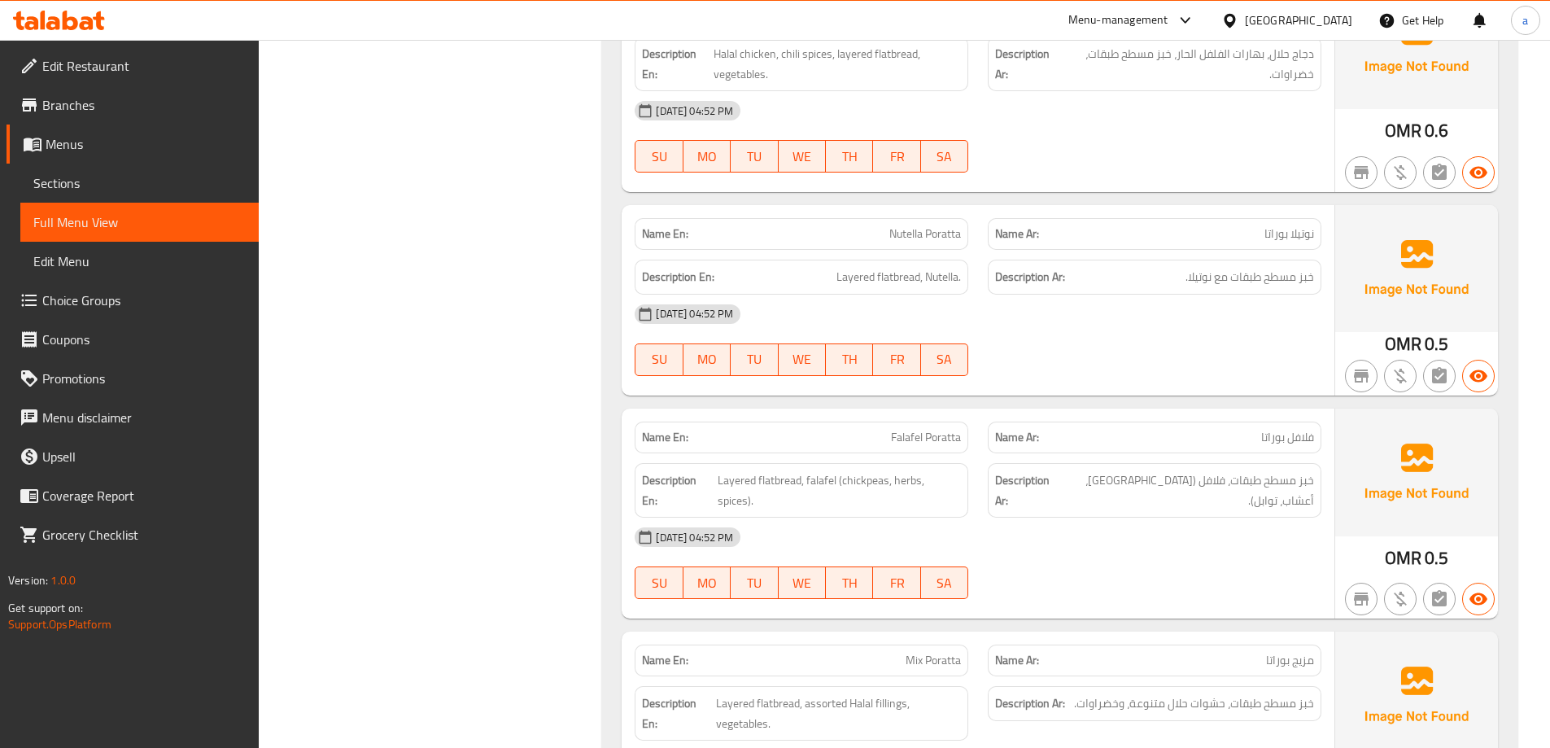
scroll to position [1269, 0]
drag, startPoint x: 879, startPoint y: 230, endPoint x: 1036, endPoint y: 229, distance: 157.8
click at [987, 229] on div "Name En: Nutella Poratta Name Ar: نوتيلا بوراتا" at bounding box center [978, 232] width 706 height 51
drag, startPoint x: 1174, startPoint y: 281, endPoint x: 1319, endPoint y: 284, distance: 145.6
click at [1293, 281] on h6 "Description Ar: خبز مسطح طبقات مع نوتيلا." at bounding box center [1154, 275] width 319 height 20
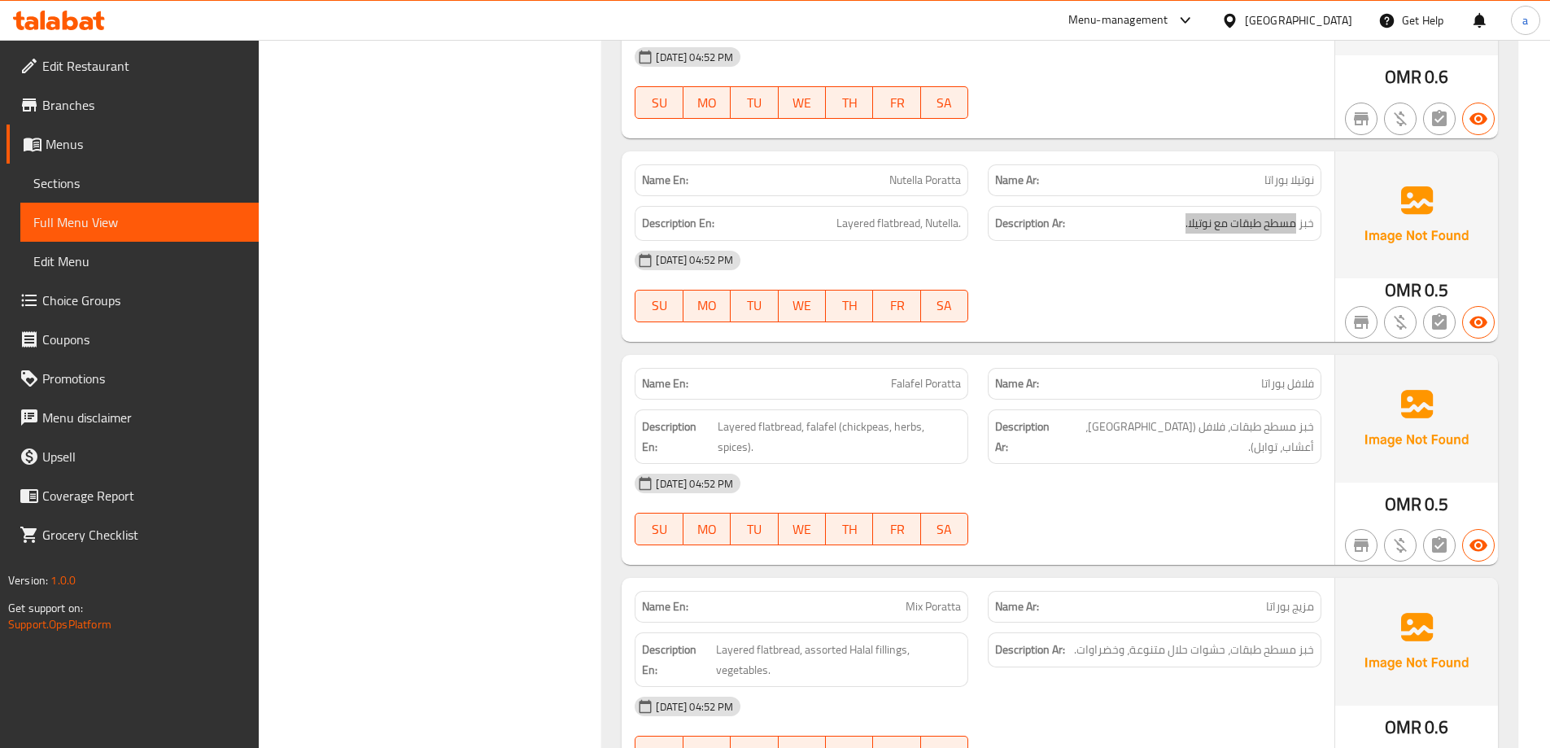
scroll to position [1350, 0]
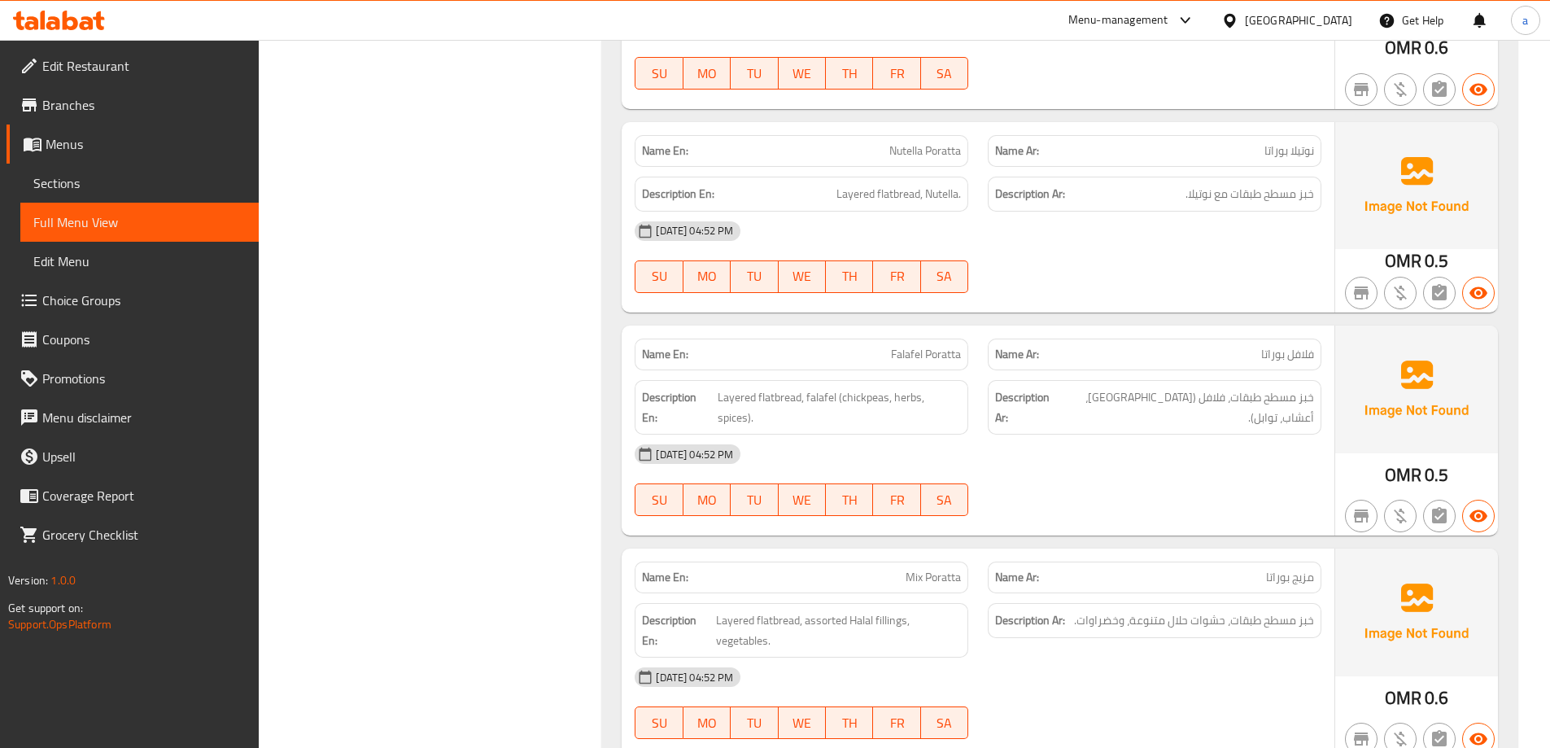
click at [1055, 342] on div "Name Ar: فلافل بوراتا" at bounding box center [1155, 354] width 334 height 32
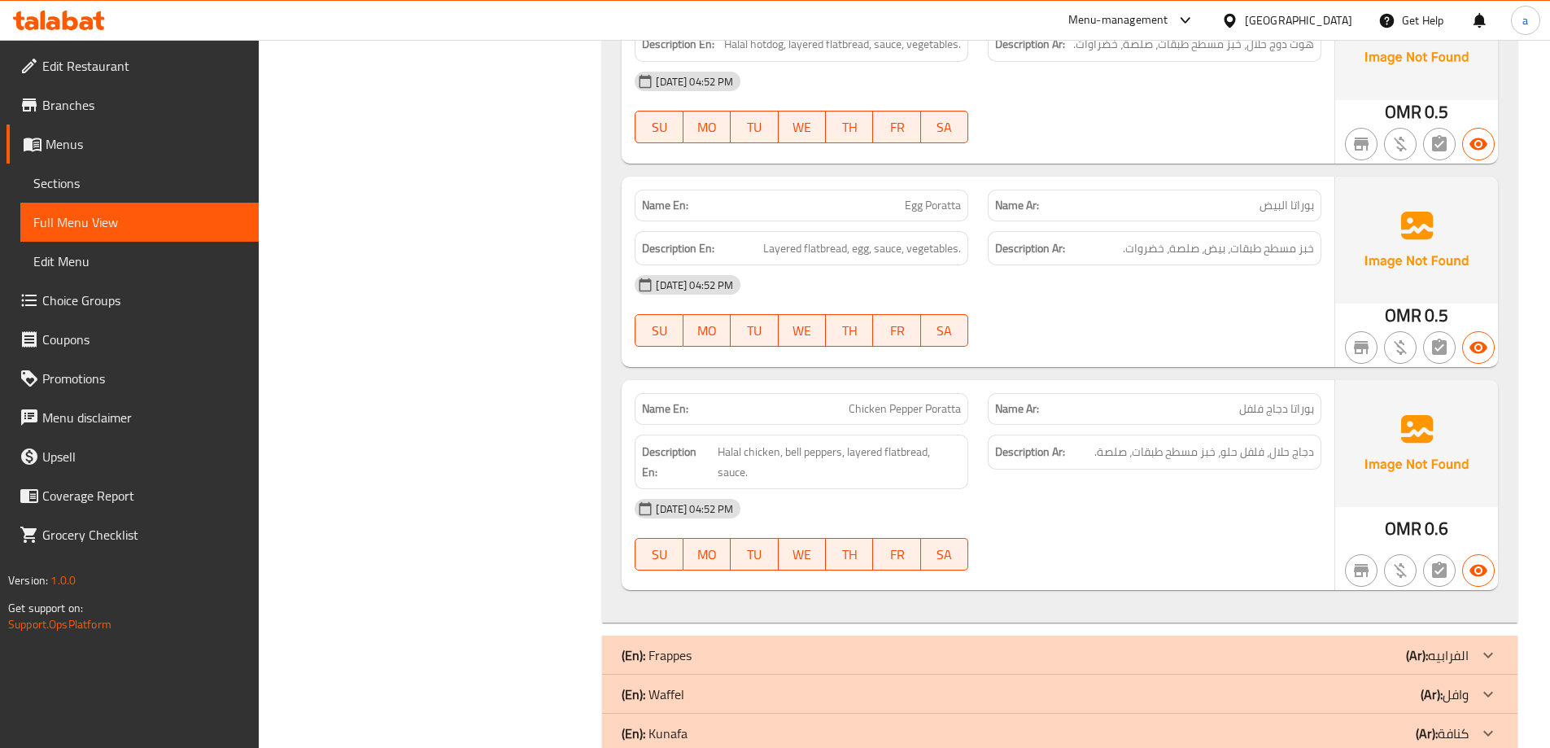
scroll to position [3140, 0]
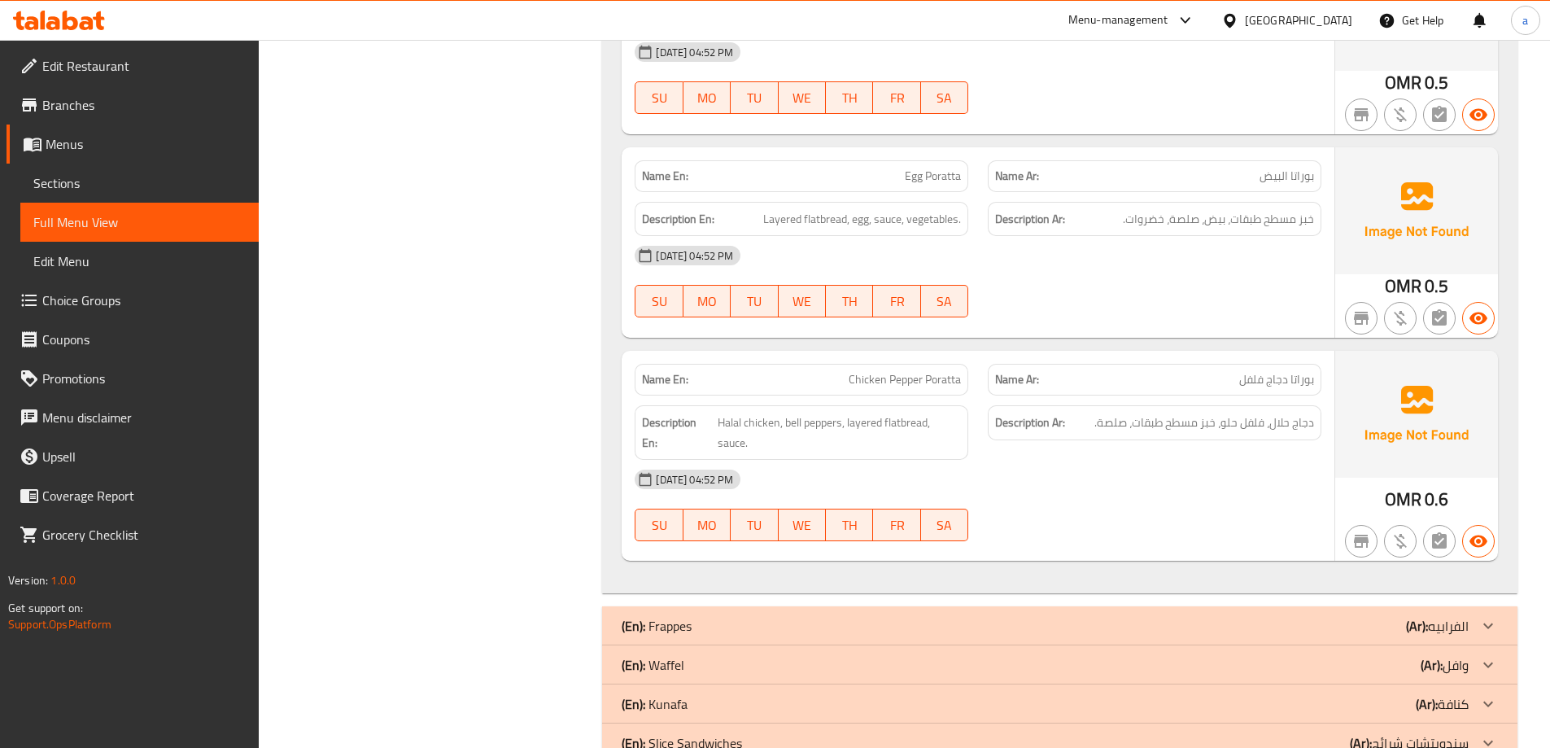
drag, startPoint x: 1153, startPoint y: 347, endPoint x: 1268, endPoint y: 354, distance: 115.7
click at [1250, 364] on div "Name Ar: بوراتا دجاج فلفل" at bounding box center [1155, 380] width 334 height 32
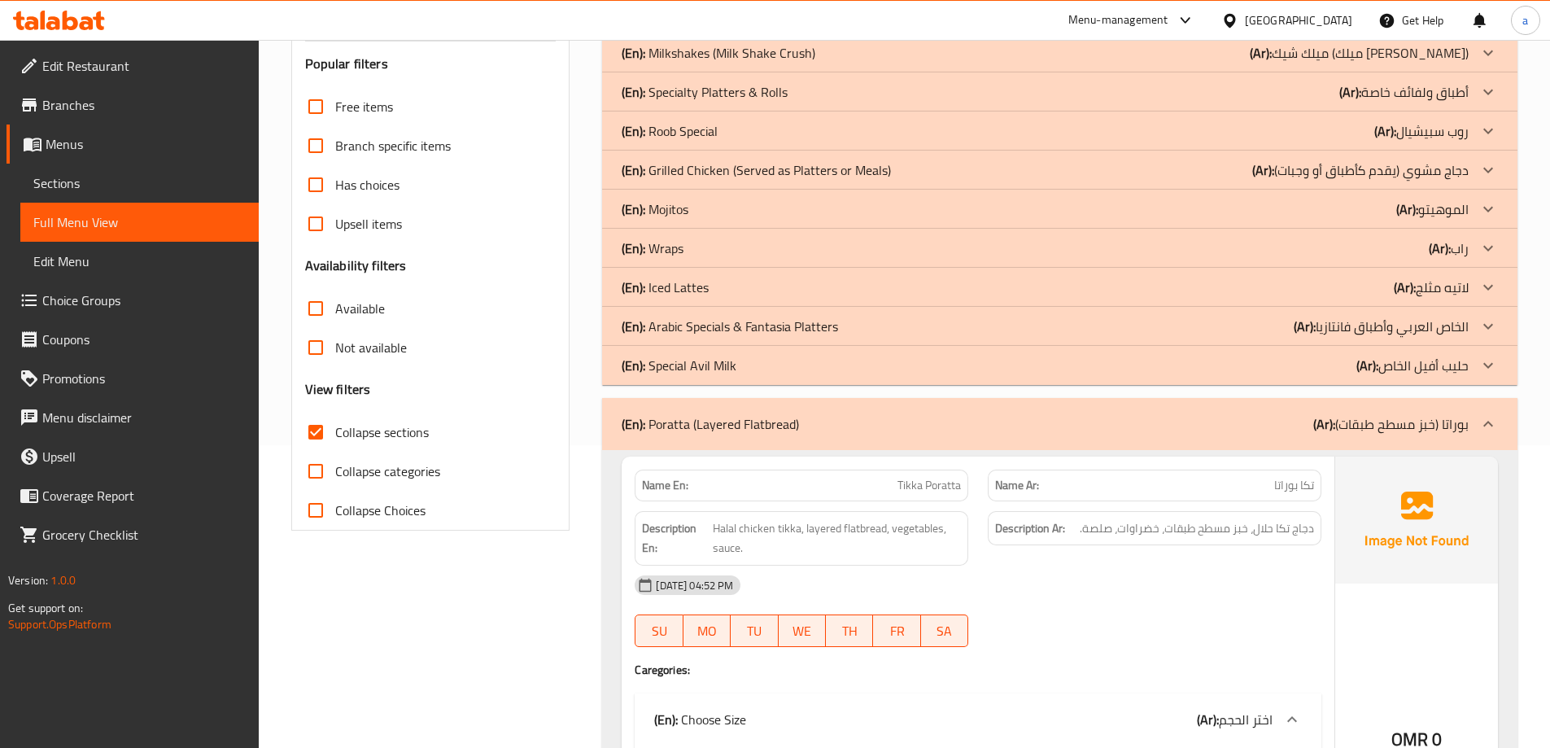
scroll to position [278, 0]
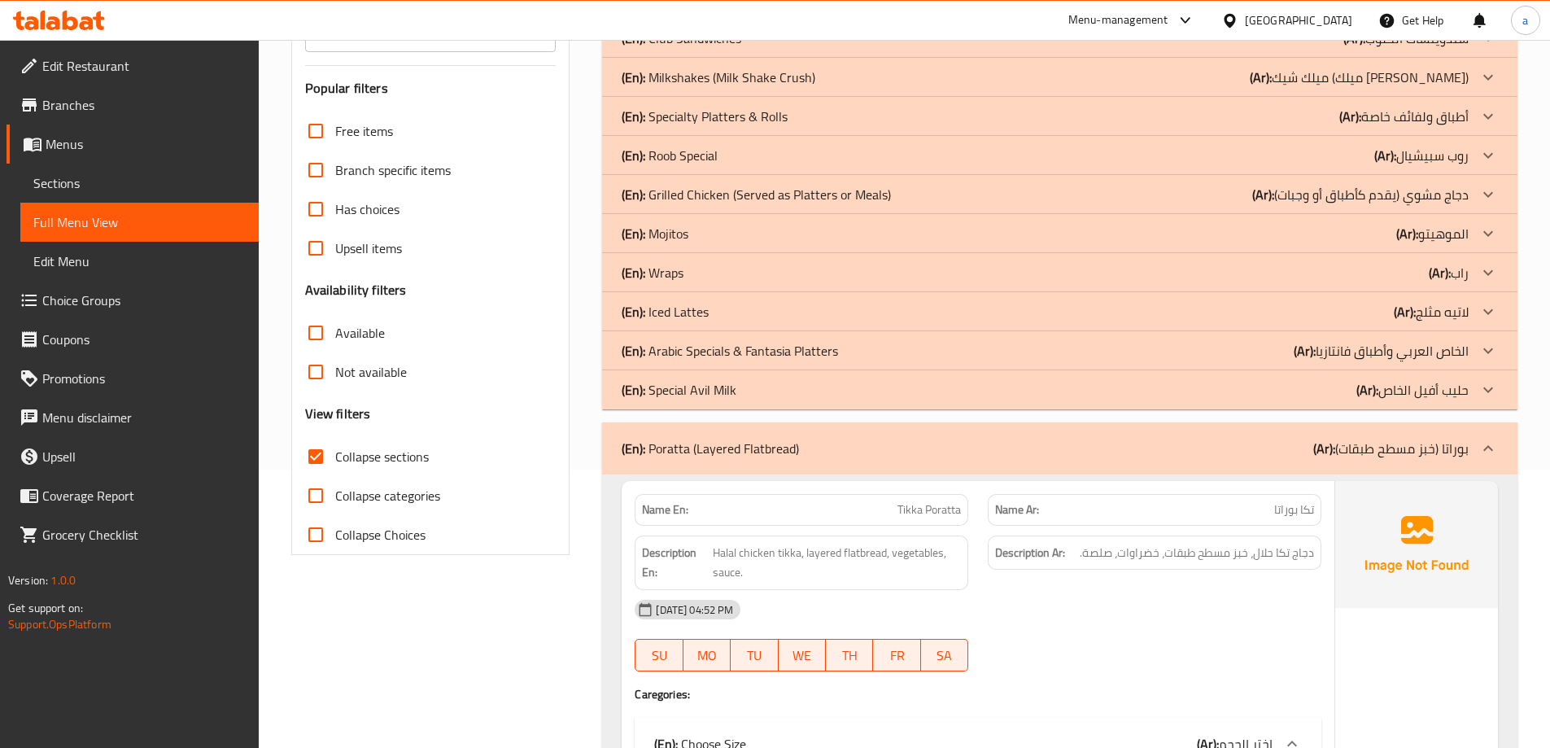
click at [1323, 351] on p "(Ar): الخاص العربي وأطباق فانتازيا" at bounding box center [1380, 351] width 175 height 20
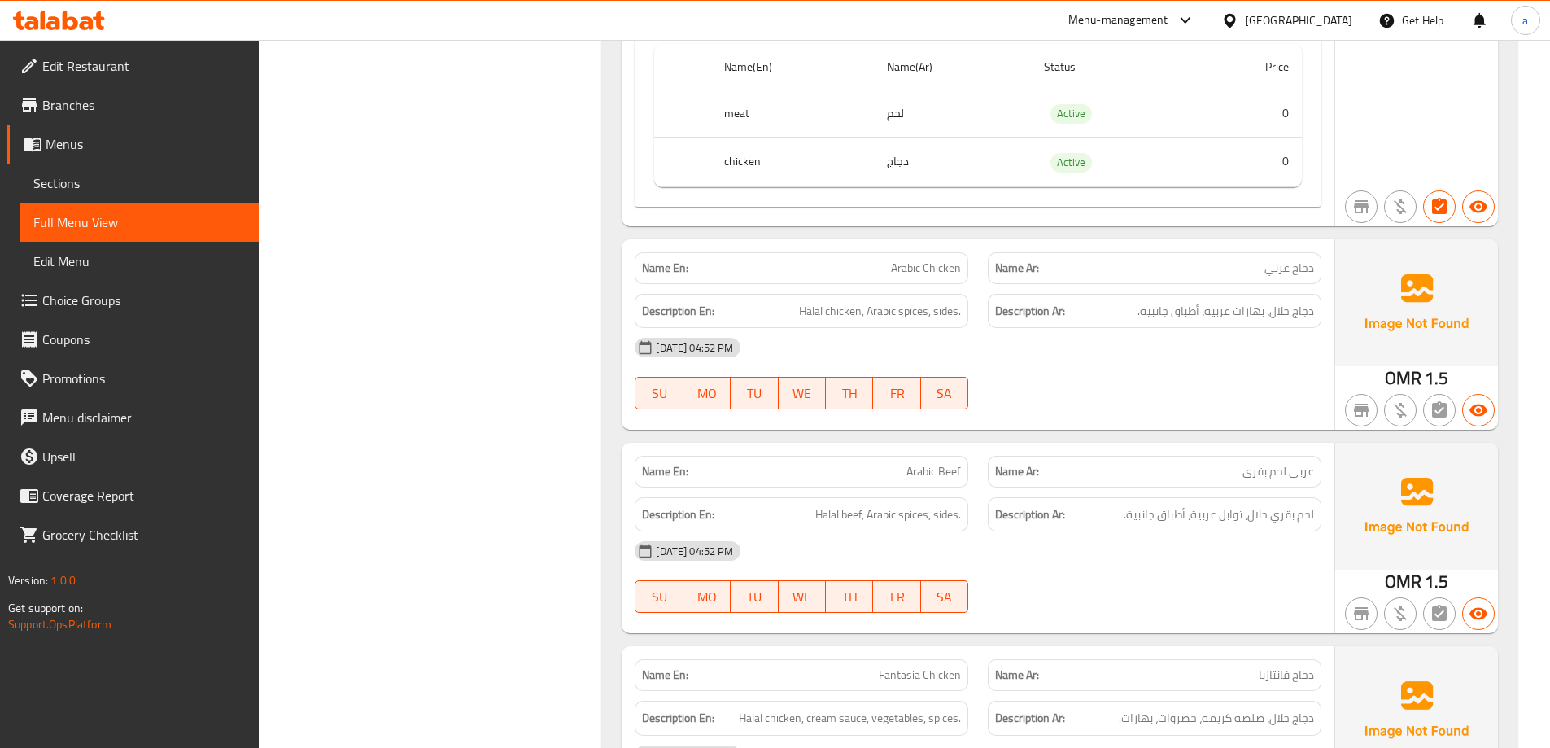
scroll to position [2393, 0]
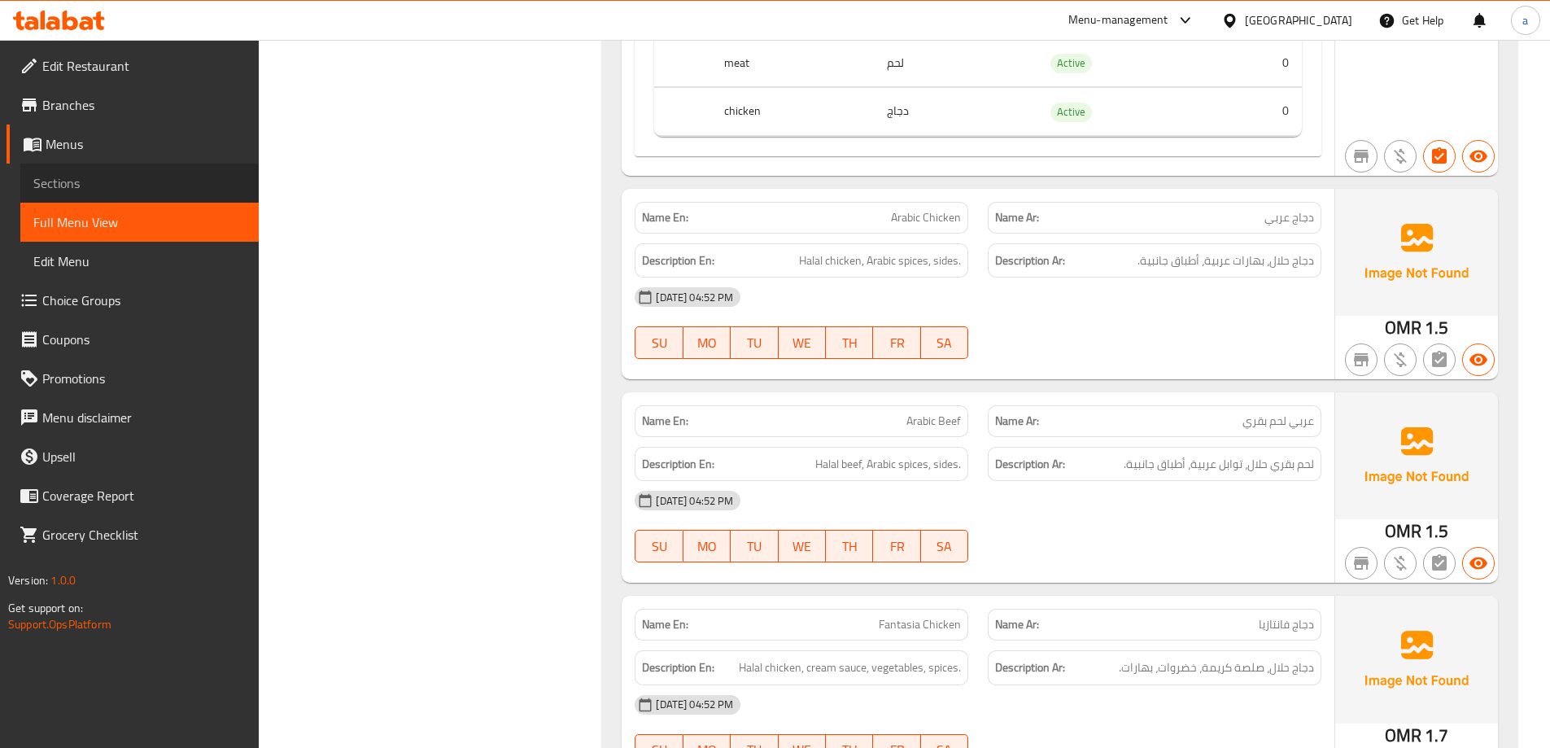
click at [135, 190] on span "Sections" at bounding box center [139, 183] width 212 height 20
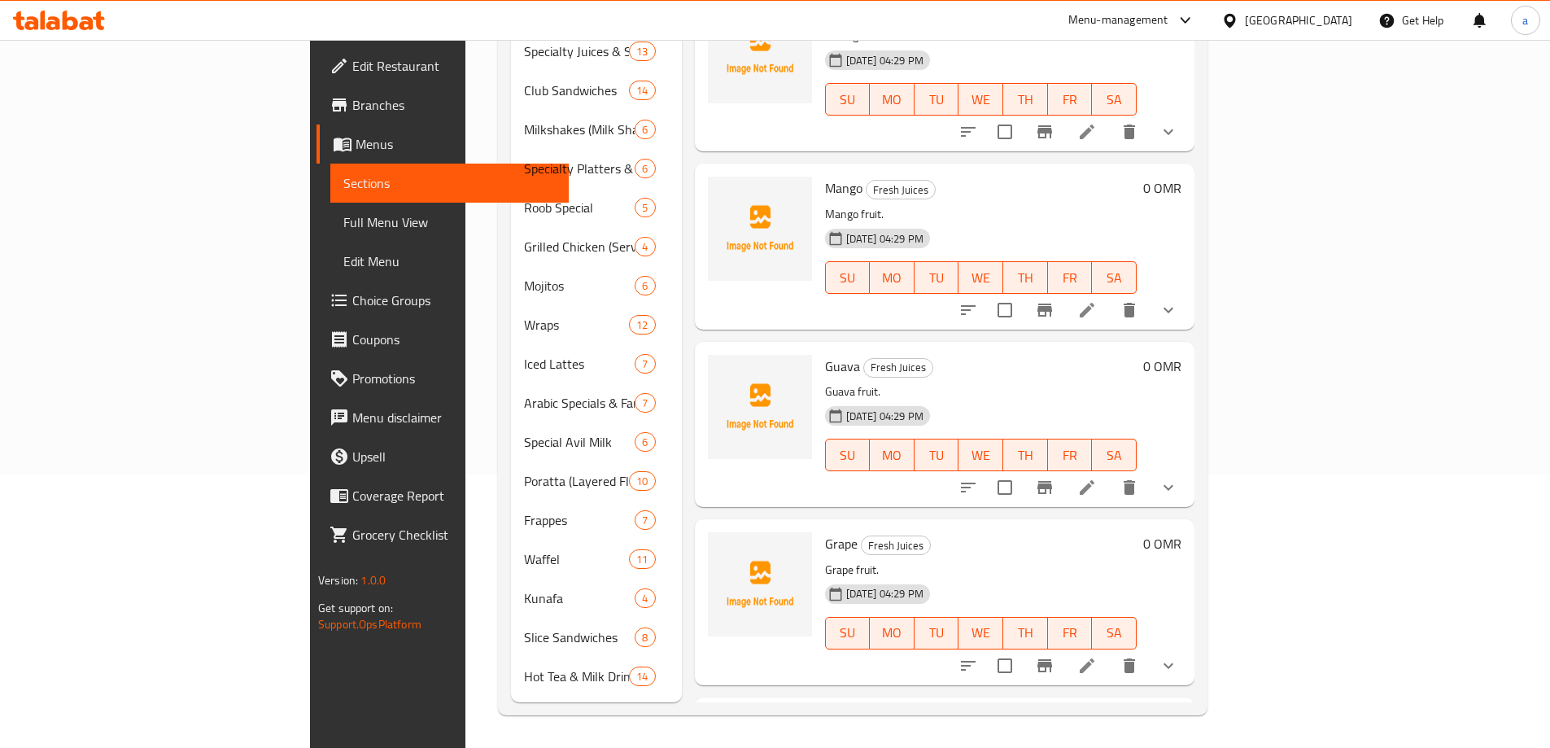
scroll to position [228, 0]
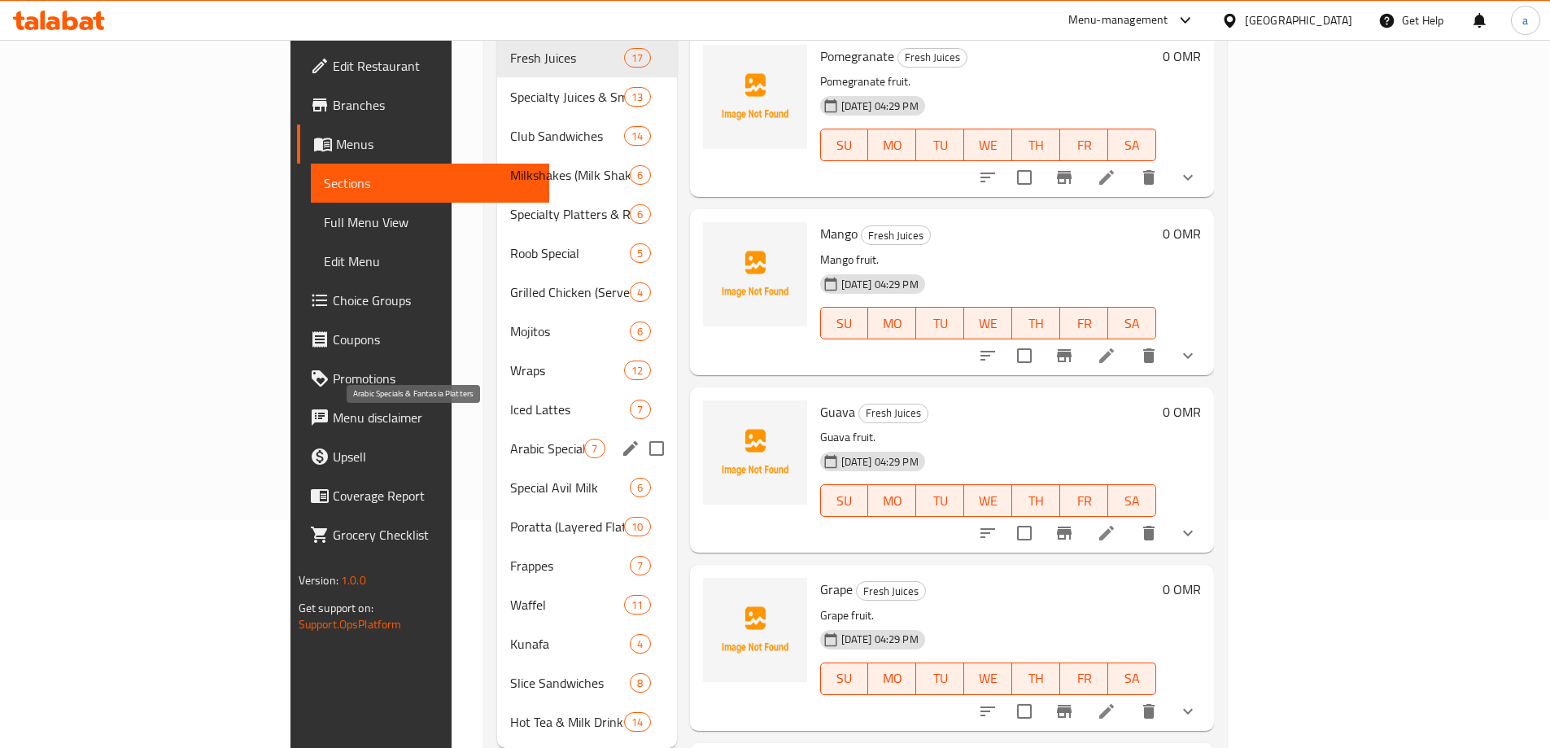
click at [510, 438] on span "Arabic Specials & Fantasia Platters" at bounding box center [547, 448] width 74 height 20
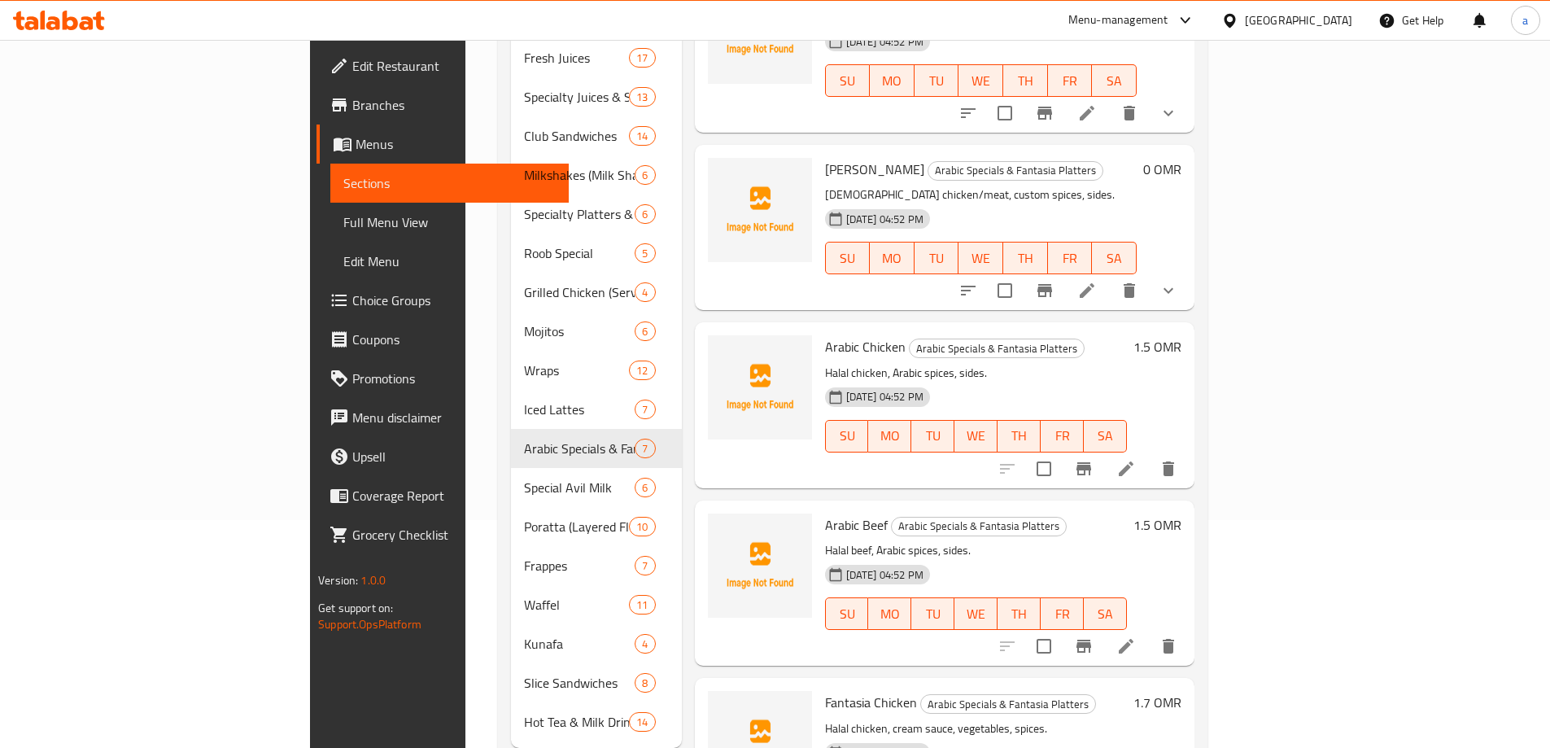
scroll to position [244, 0]
click at [1136, 634] on icon at bounding box center [1126, 644] width 20 height 20
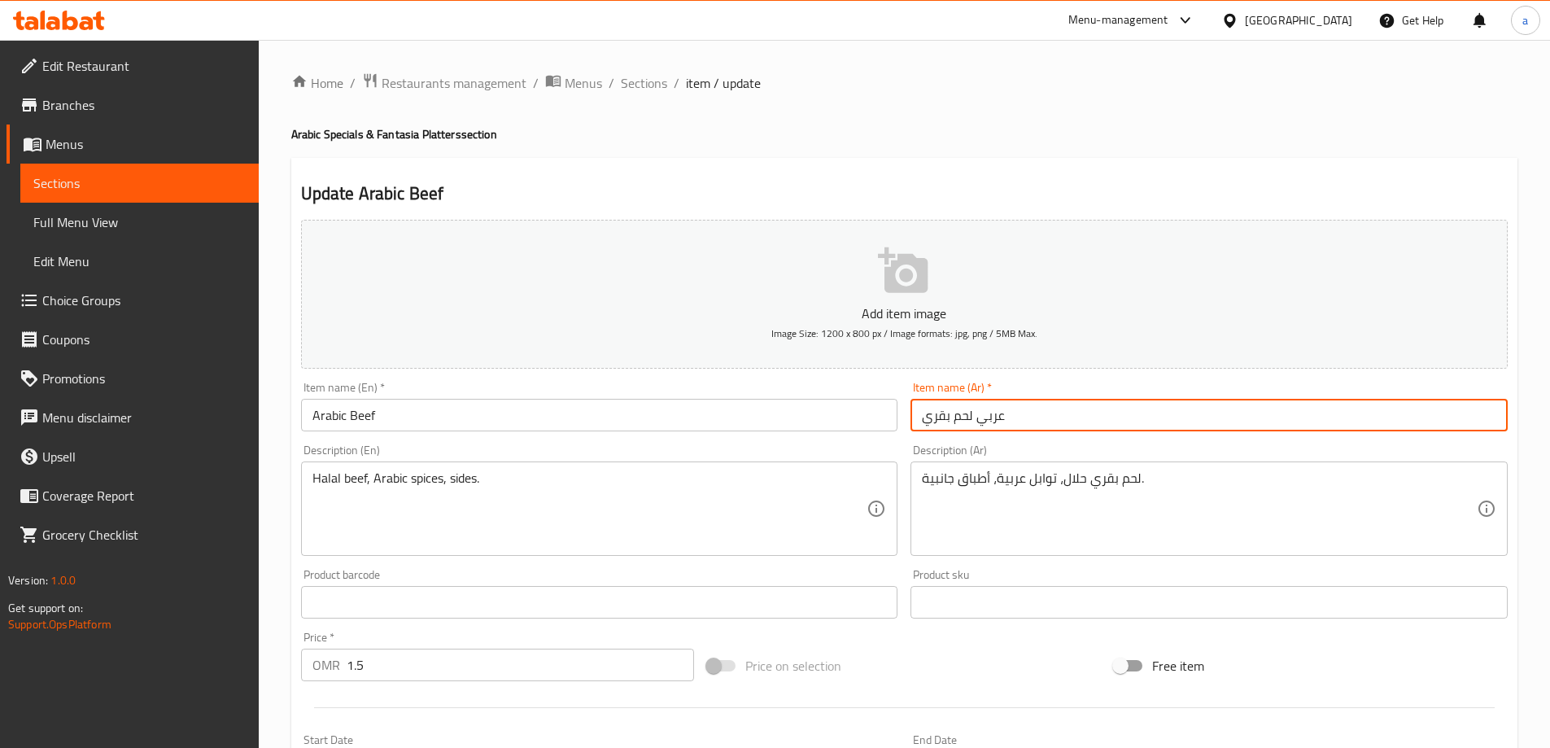
drag, startPoint x: 973, startPoint y: 421, endPoint x: 1011, endPoint y: 421, distance: 38.2
click at [1011, 421] on input "عربي لحم بقري" at bounding box center [1208, 415] width 597 height 33
paste input "عربي"
click at [1004, 412] on input "لحم بقري" at bounding box center [1208, 415] width 597 height 33
paste input "عربي"
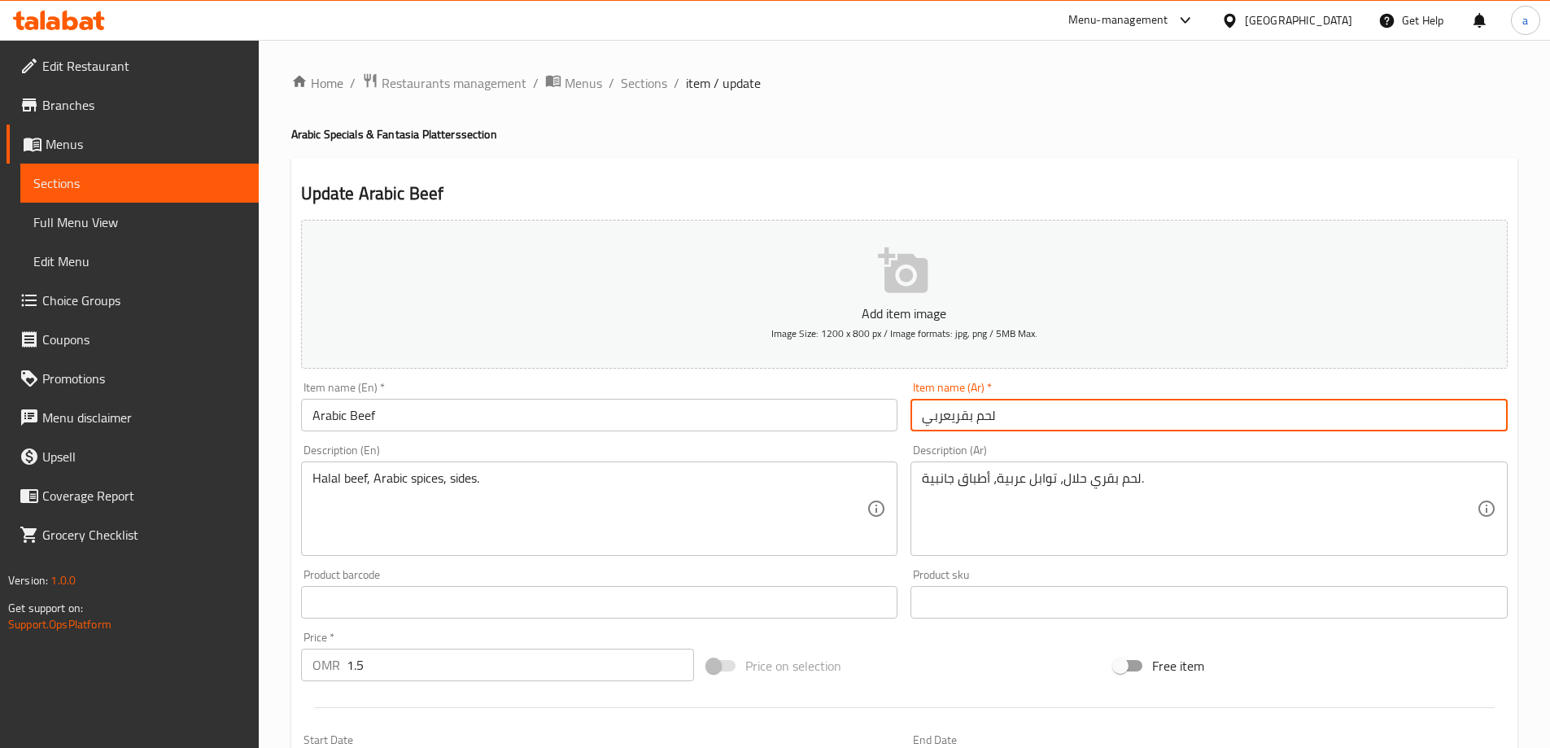
click at [953, 418] on input "لحم بقريعربي" at bounding box center [1208, 415] width 597 height 33
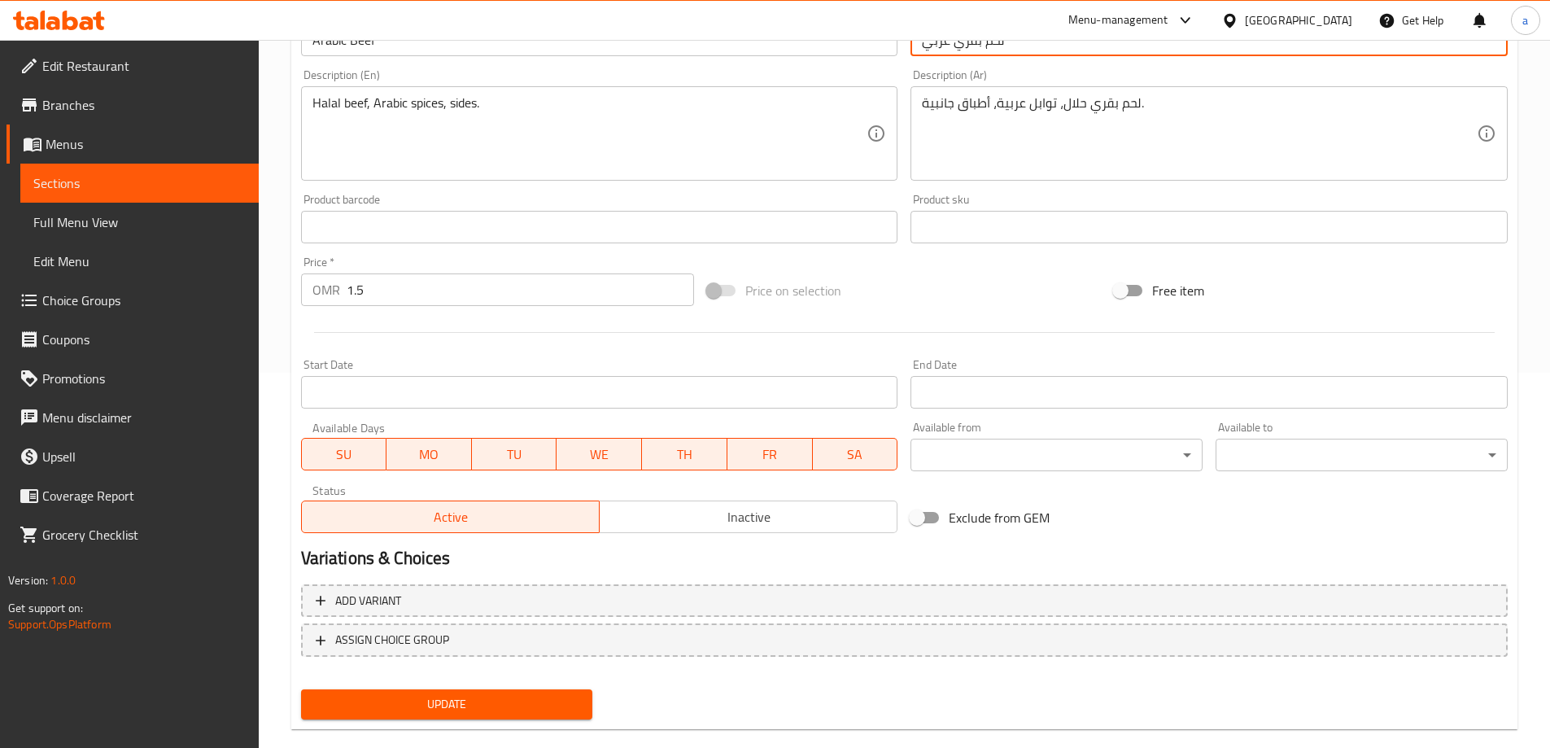
scroll to position [402, 0]
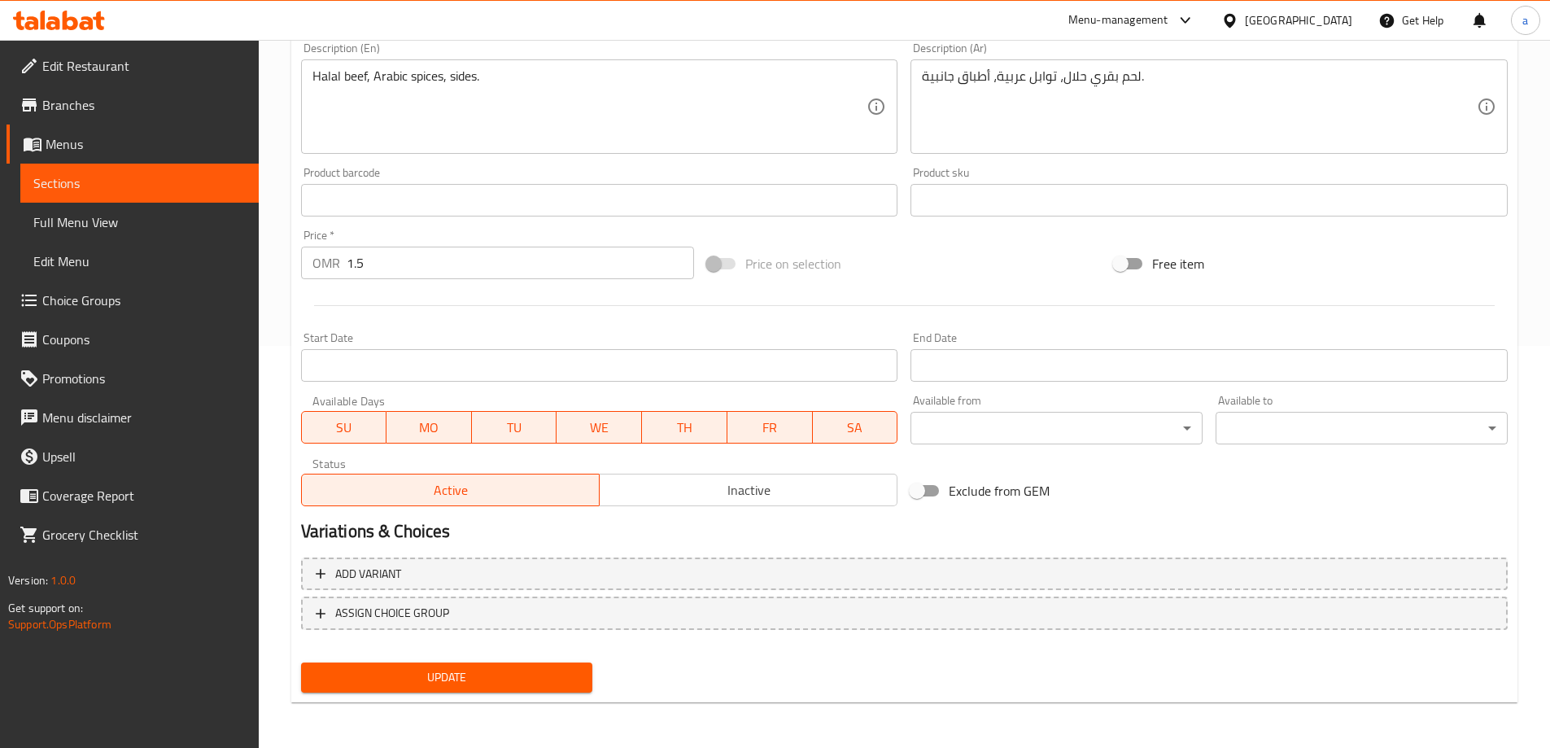
type input "لحم بقري عربي"
click at [492, 681] on span "Update" at bounding box center [447, 677] width 266 height 20
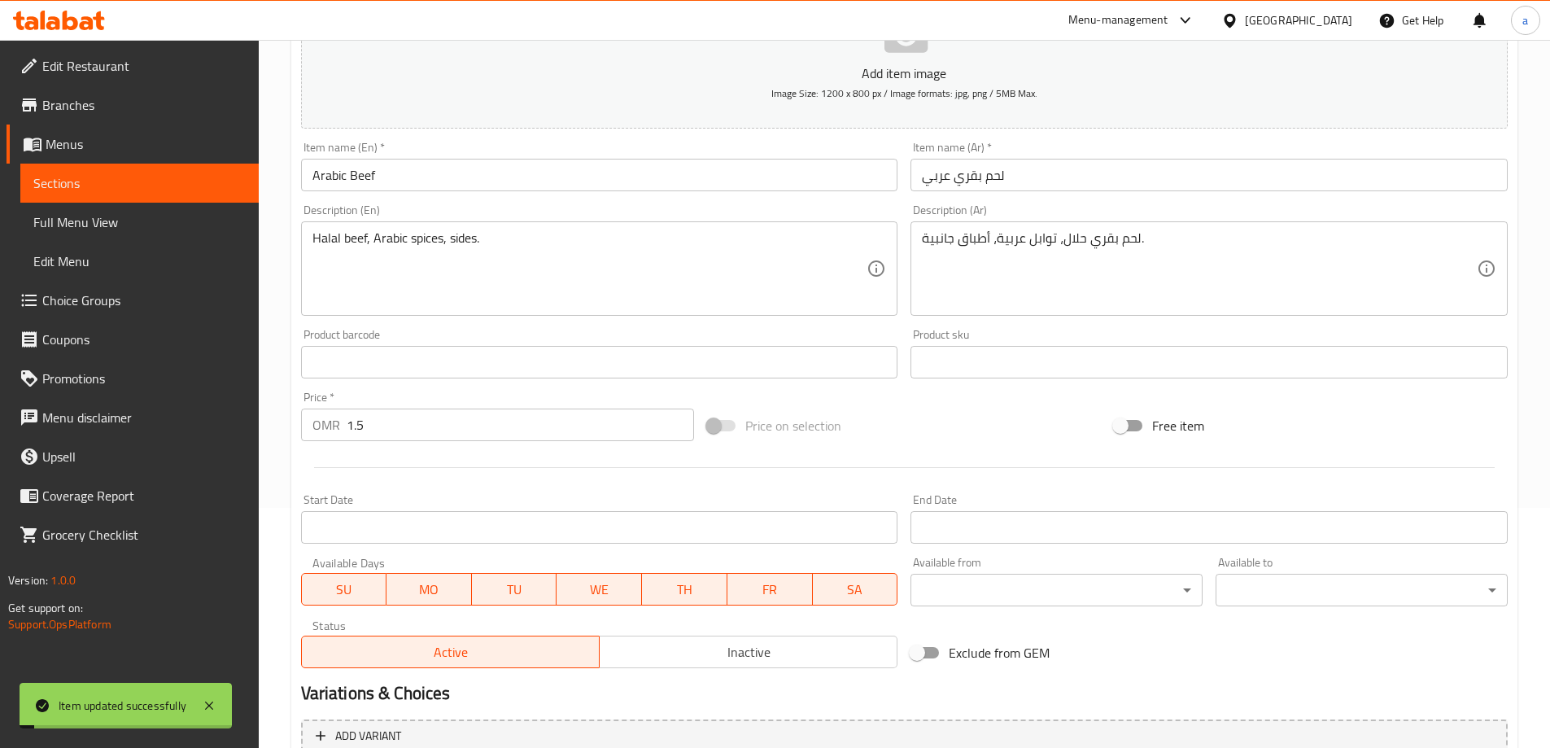
scroll to position [239, 0]
click at [87, 236] on link "Full Menu View" at bounding box center [139, 222] width 238 height 39
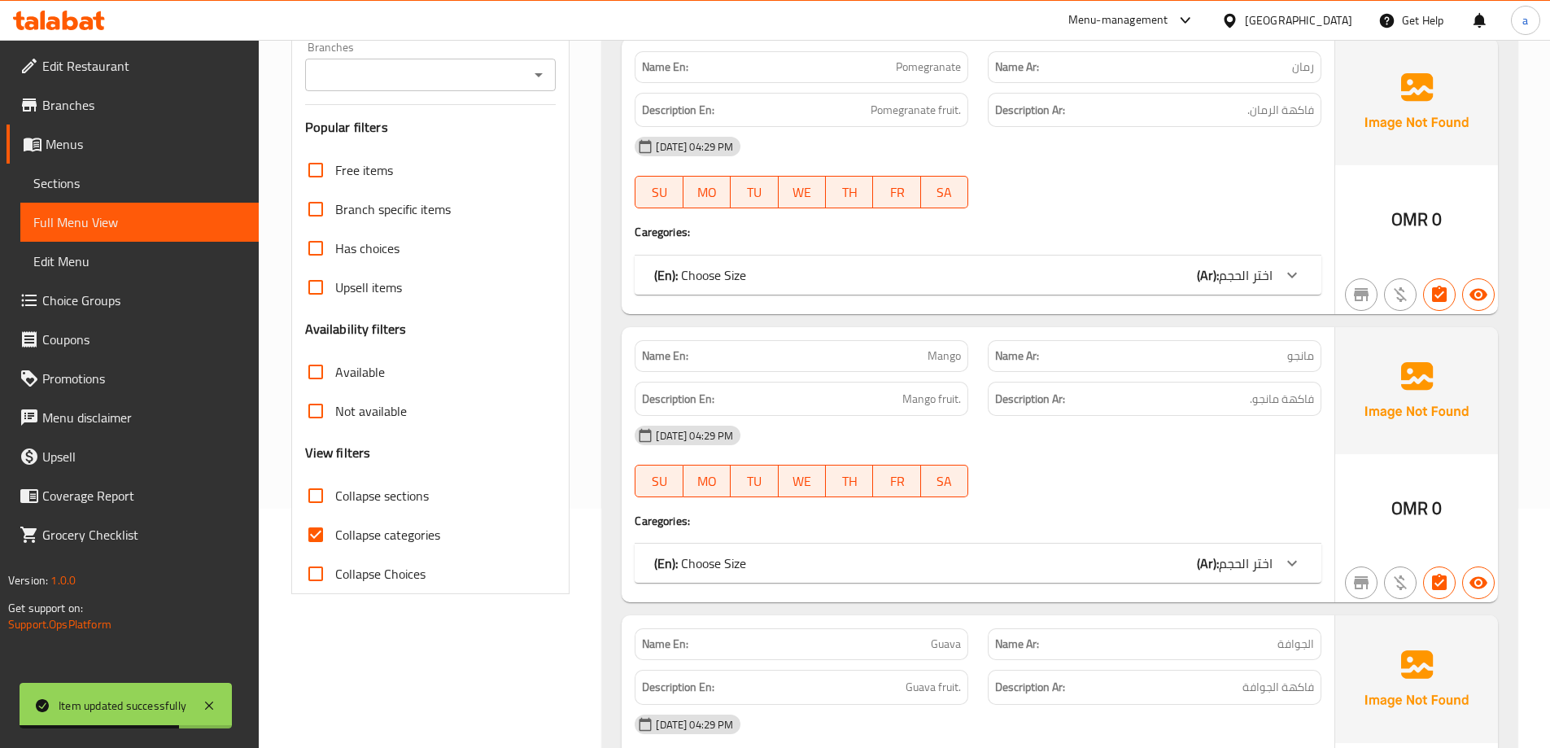
click at [374, 487] on span "Collapse sections" at bounding box center [382, 496] width 94 height 20
click at [335, 487] on input "Collapse sections" at bounding box center [315, 495] width 39 height 39
checkbox input "true"
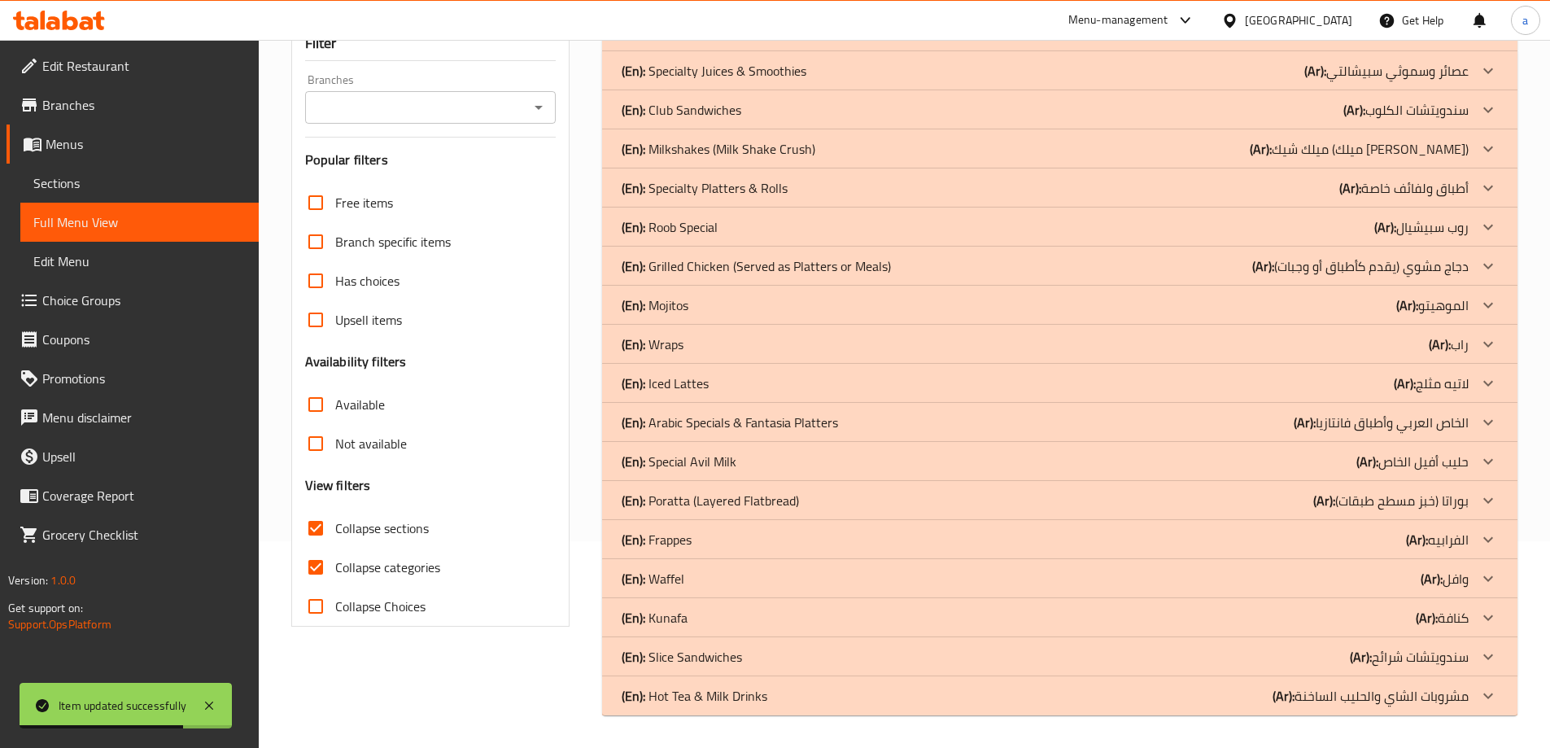
click at [403, 557] on span "Collapse categories" at bounding box center [387, 567] width 105 height 20
click at [335, 547] on input "Collapse categories" at bounding box center [315, 566] width 39 height 39
checkbox input "false"
click at [1442, 431] on p "(Ar): الخاص العربي وأطباق فانتازيا" at bounding box center [1380, 422] width 175 height 20
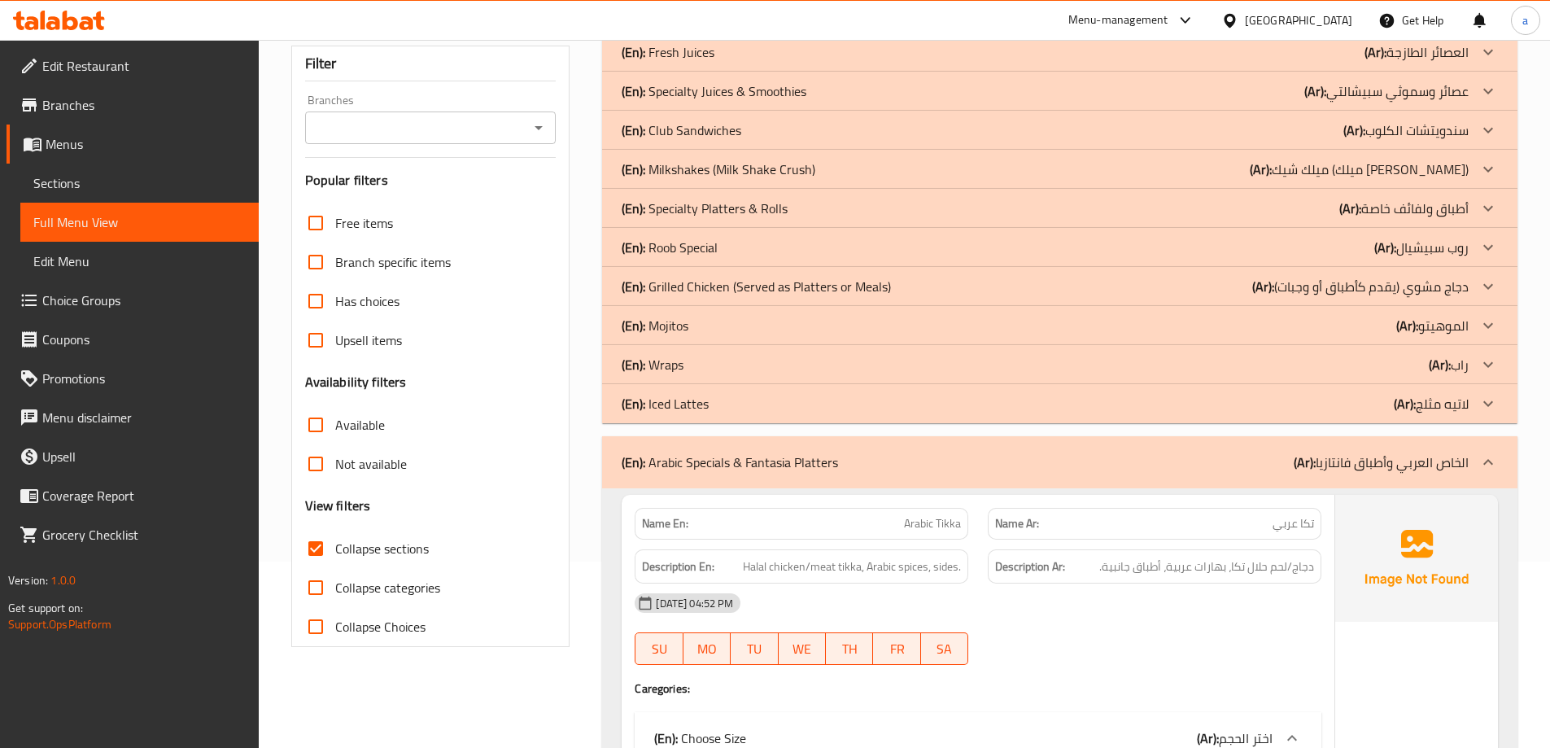
scroll to position [0, 0]
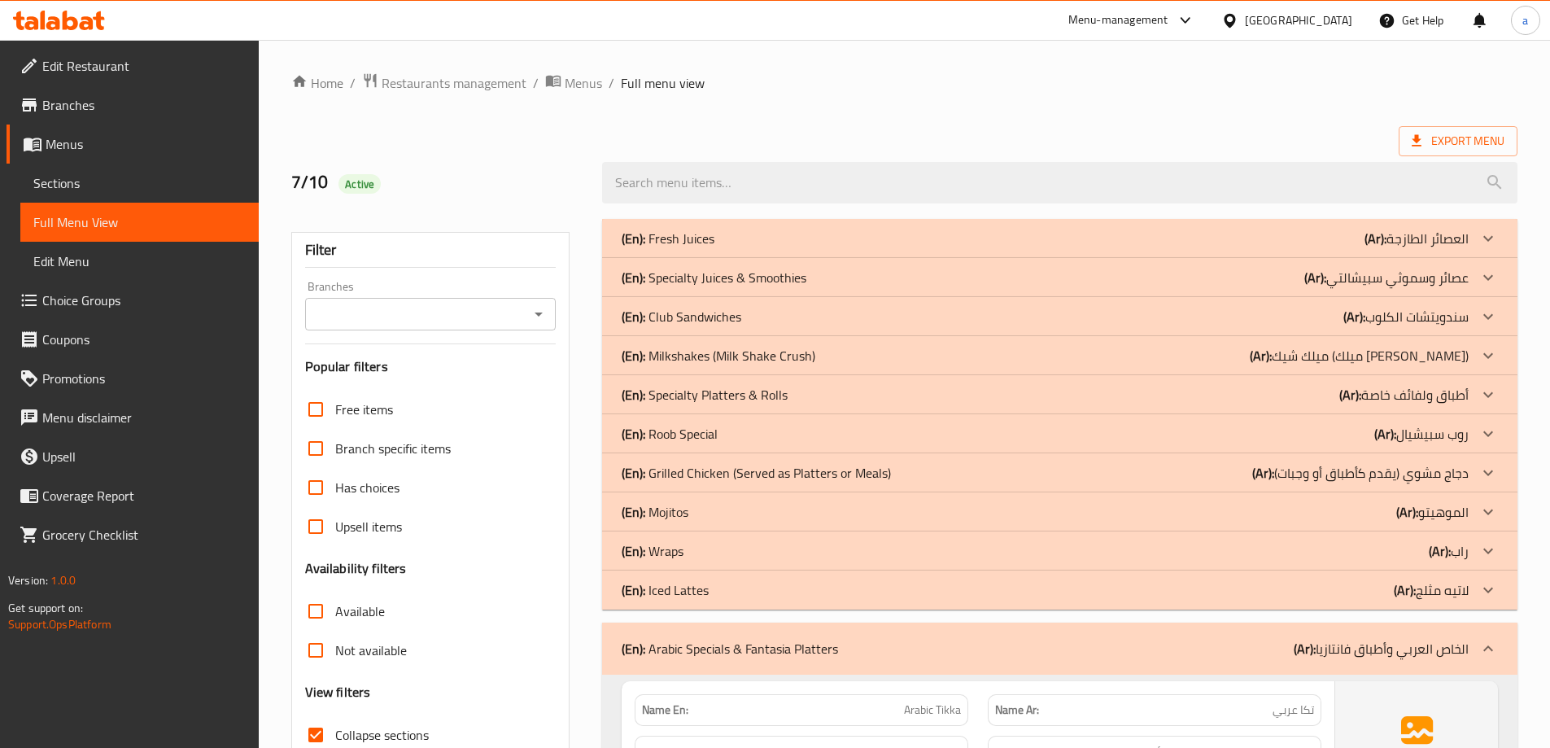
click at [1358, 547] on div "(En): Wraps (Ar): راب" at bounding box center [1044, 551] width 847 height 20
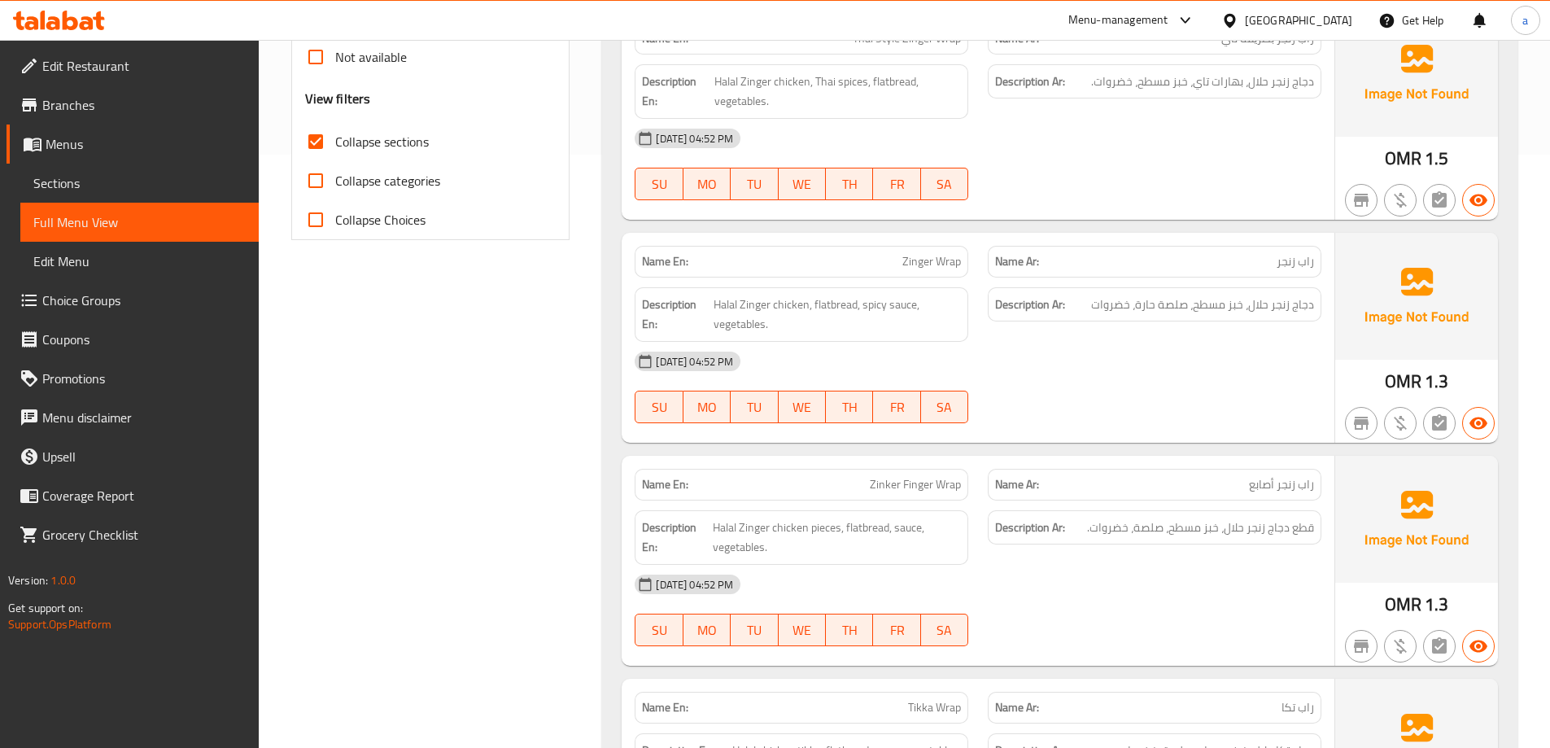
scroll to position [732, 0]
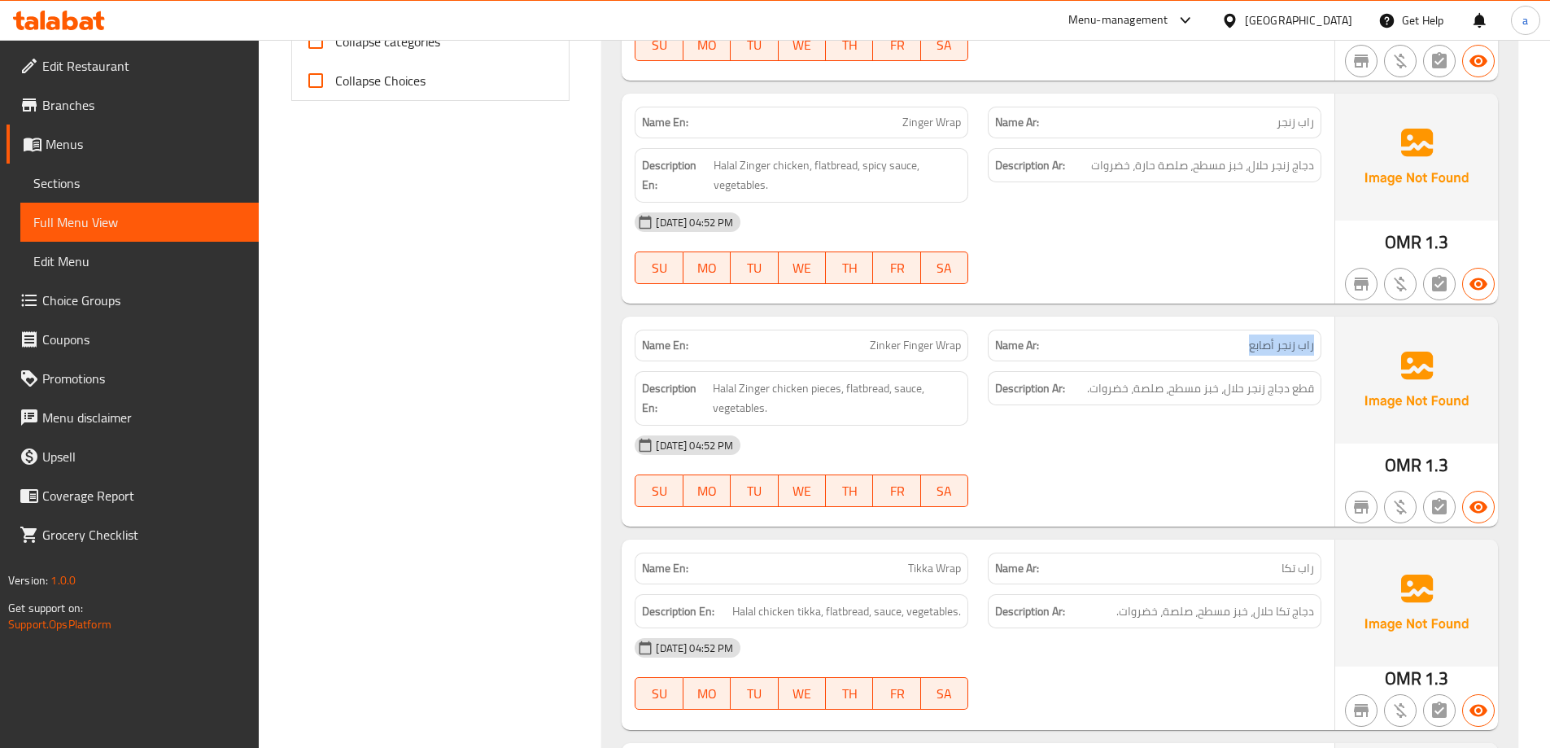
drag, startPoint x: 1103, startPoint y: 346, endPoint x: 1279, endPoint y: 353, distance: 175.9
click at [1258, 347] on p "Name Ar: راب زنجر أصابع" at bounding box center [1154, 345] width 319 height 17
click at [1238, 443] on div "07-10-2025 04:52 PM" at bounding box center [978, 444] width 706 height 39
drag, startPoint x: 1293, startPoint y: 392, endPoint x: 1187, endPoint y: 409, distance: 107.1
click at [1194, 407] on div "Description Ar: قطع دجاج زنجر حلال، خبز مسطح، صلصة، خضروات." at bounding box center [1154, 398] width 353 height 74
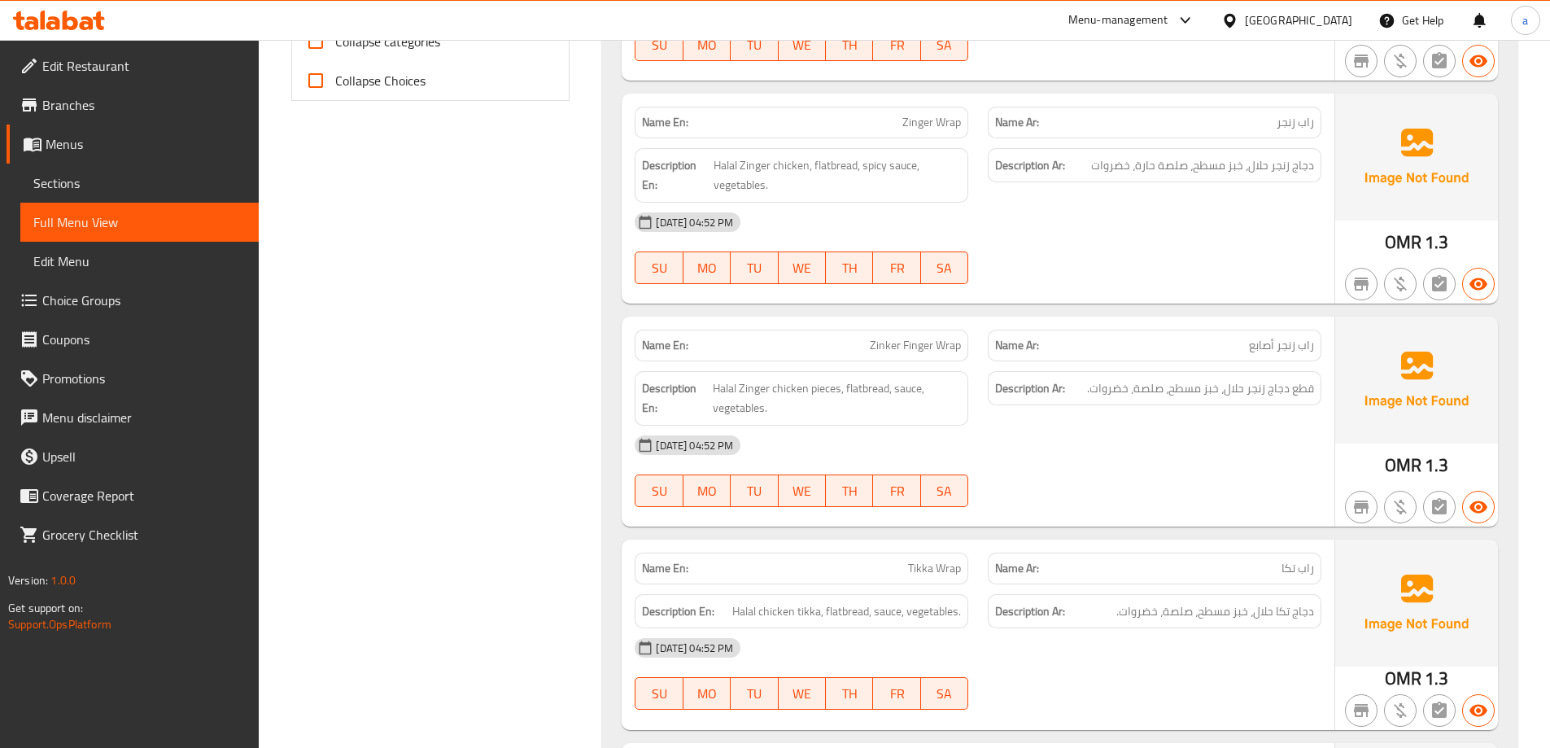
click at [1146, 474] on div "07-10-2025 04:52 PM SU MO TU WE TH FR SA" at bounding box center [978, 470] width 706 height 91
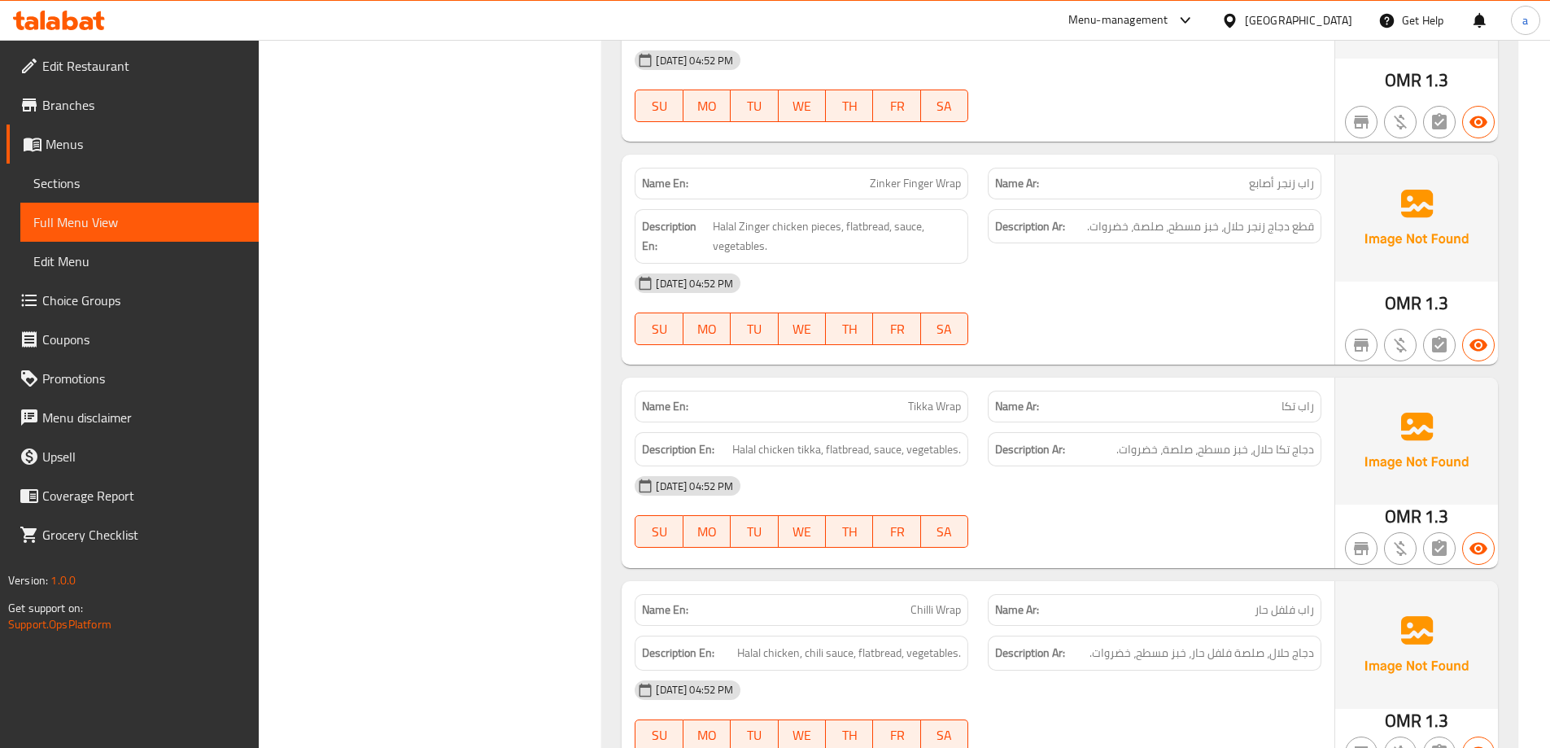
scroll to position [895, 0]
drag, startPoint x: 1274, startPoint y: 409, endPoint x: 1310, endPoint y: 396, distance: 38.1
click at [1309, 397] on p "Name Ar: راب تكا" at bounding box center [1154, 405] width 319 height 17
click at [1265, 505] on div "07-10-2025 04:52 PM SU MO TU WE TH FR SA" at bounding box center [978, 510] width 706 height 91
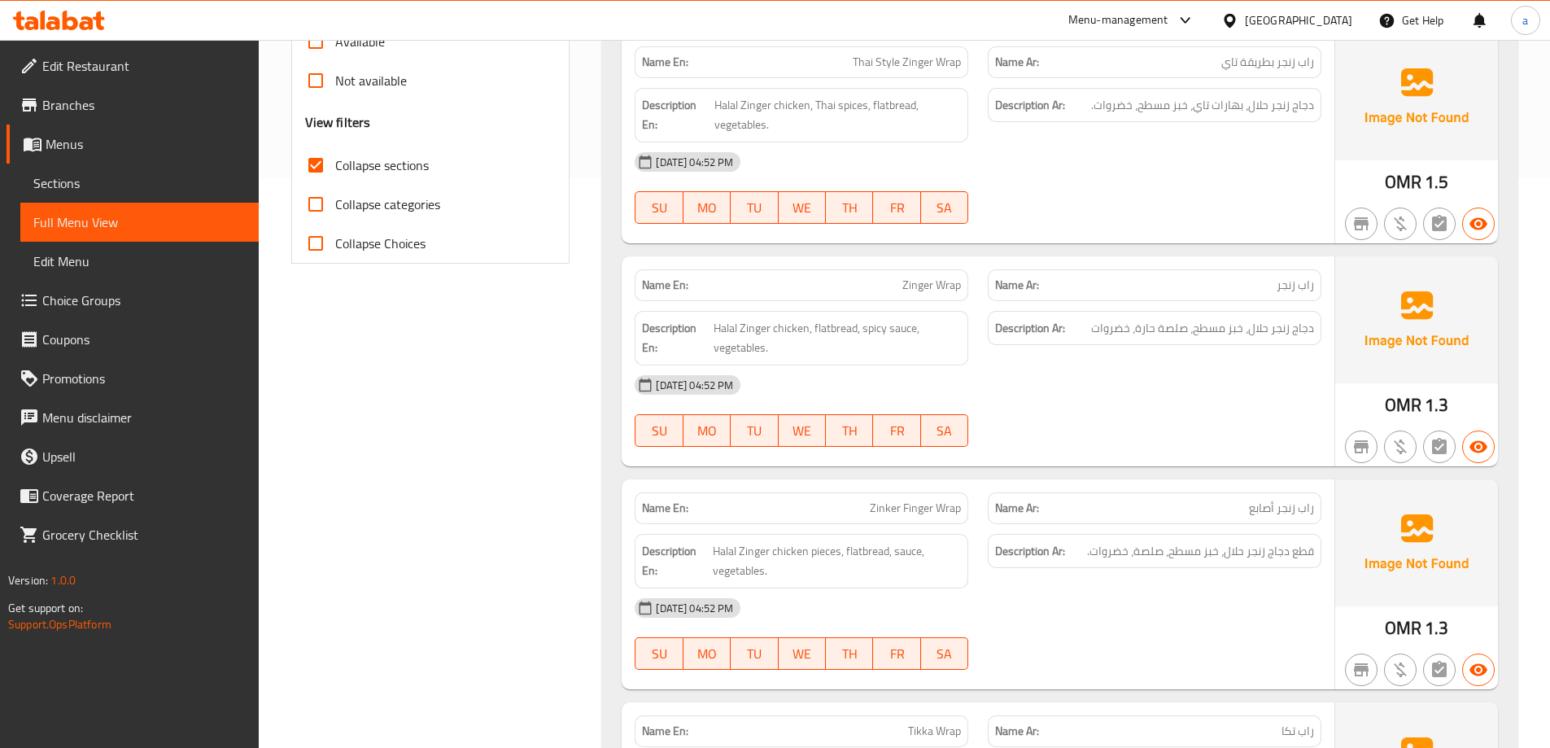
scroll to position [0, 0]
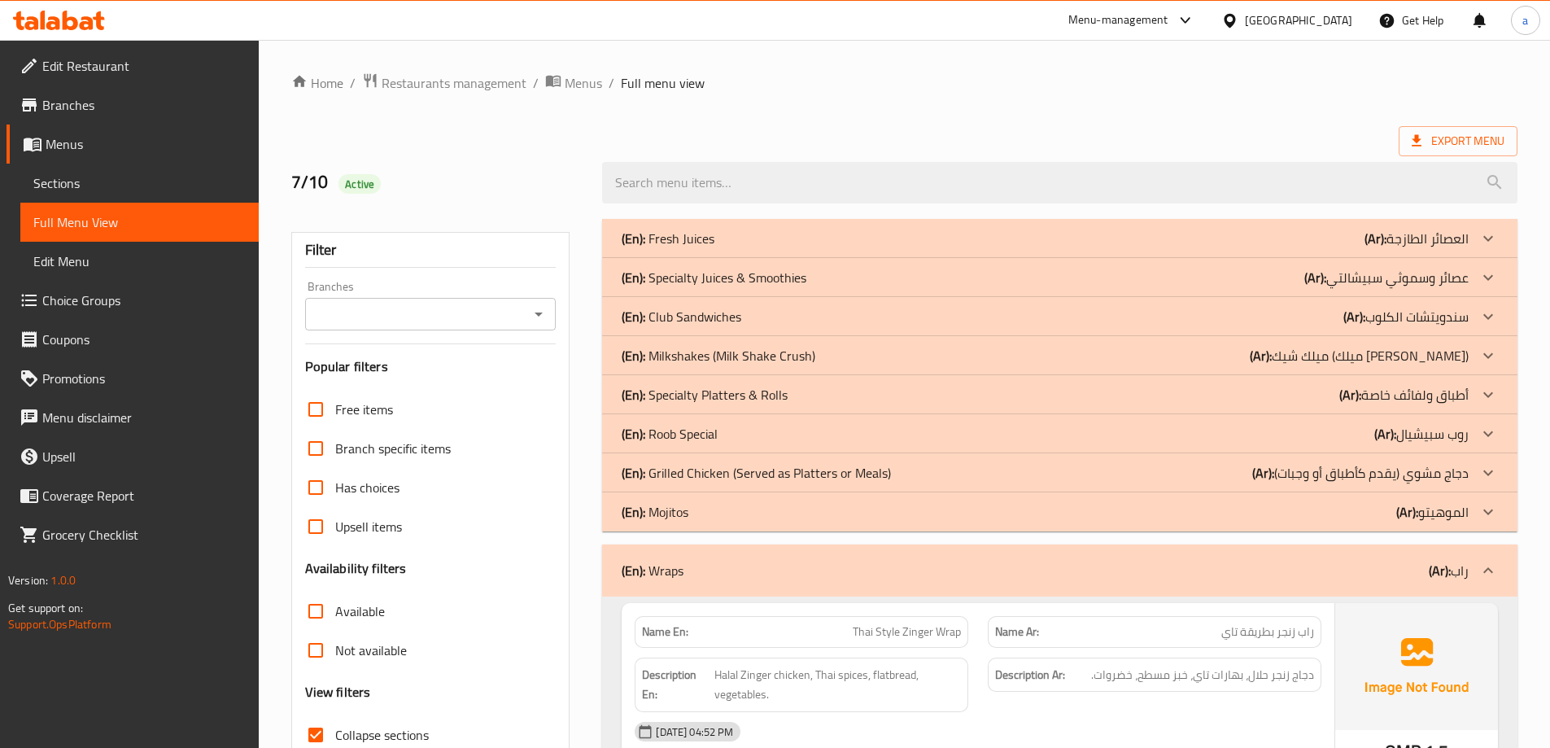
click at [1384, 474] on p "(Ar): دجاج مشوي (يقدم كأطباق أو وجبات)" at bounding box center [1360, 473] width 216 height 20
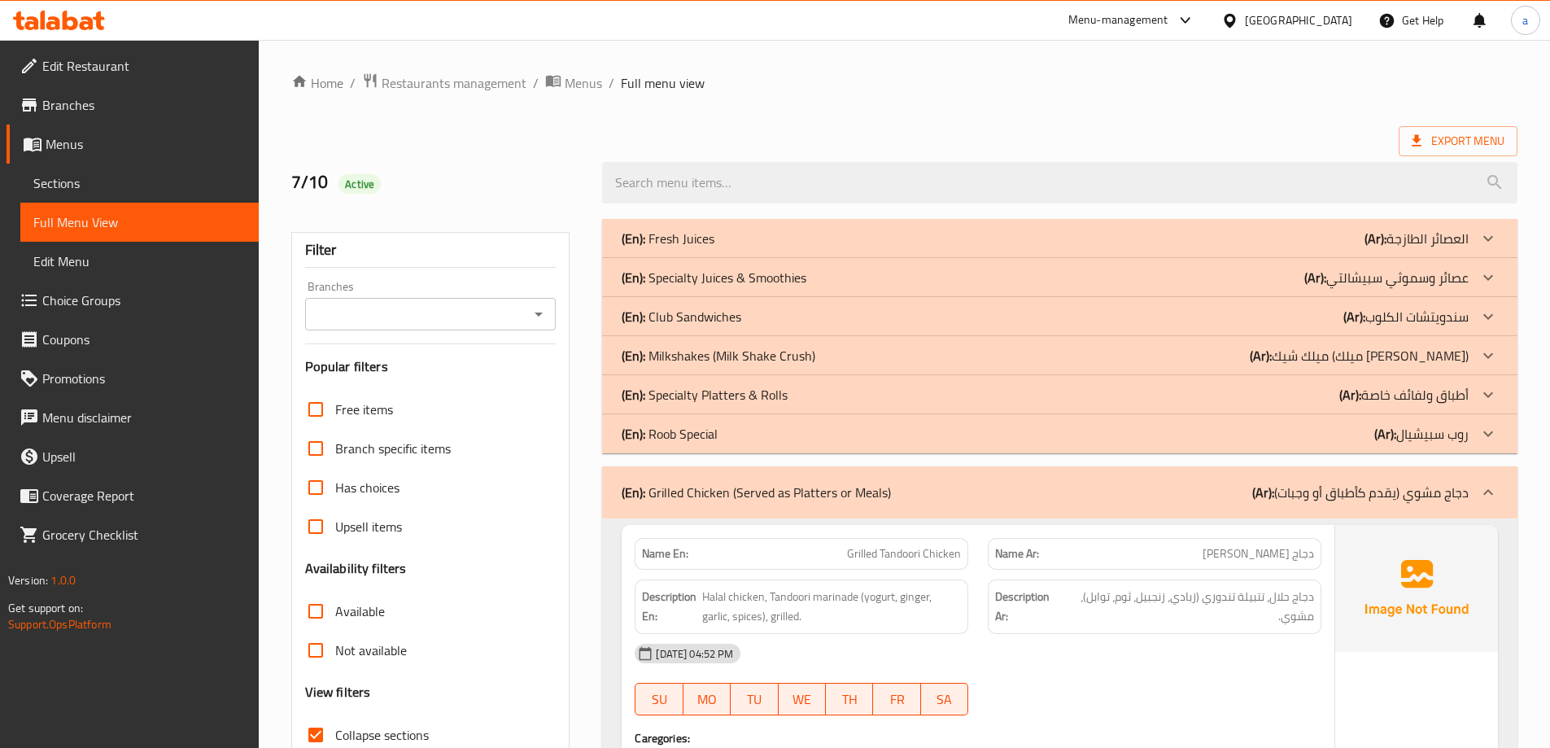
click at [1303, 315] on div "(En): Club Sandwiches (Ar): سندويتشات الكلوب" at bounding box center [1044, 317] width 847 height 20
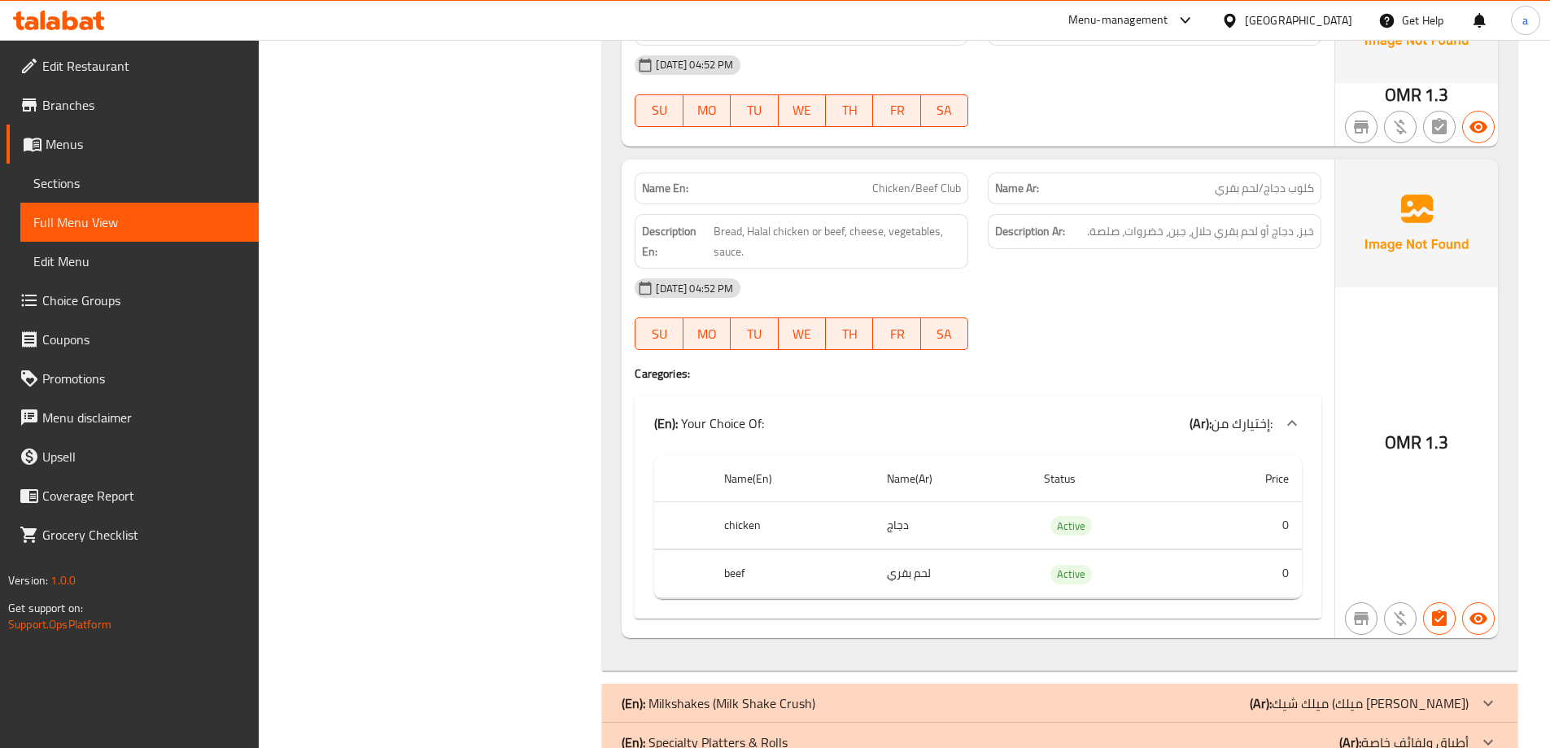
scroll to position [3986, 0]
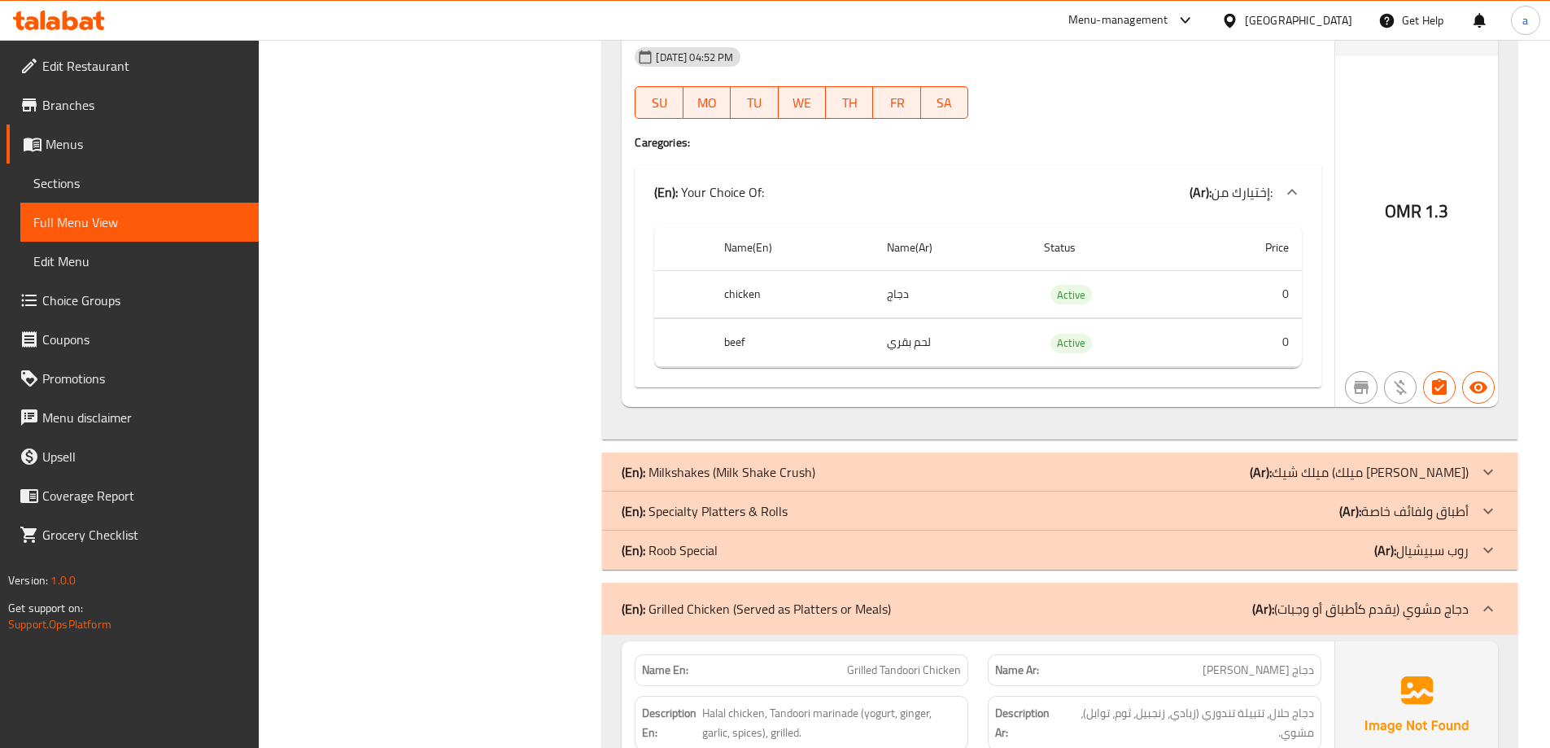
click at [1359, 506] on b "(Ar):" at bounding box center [1350, 511] width 22 height 24
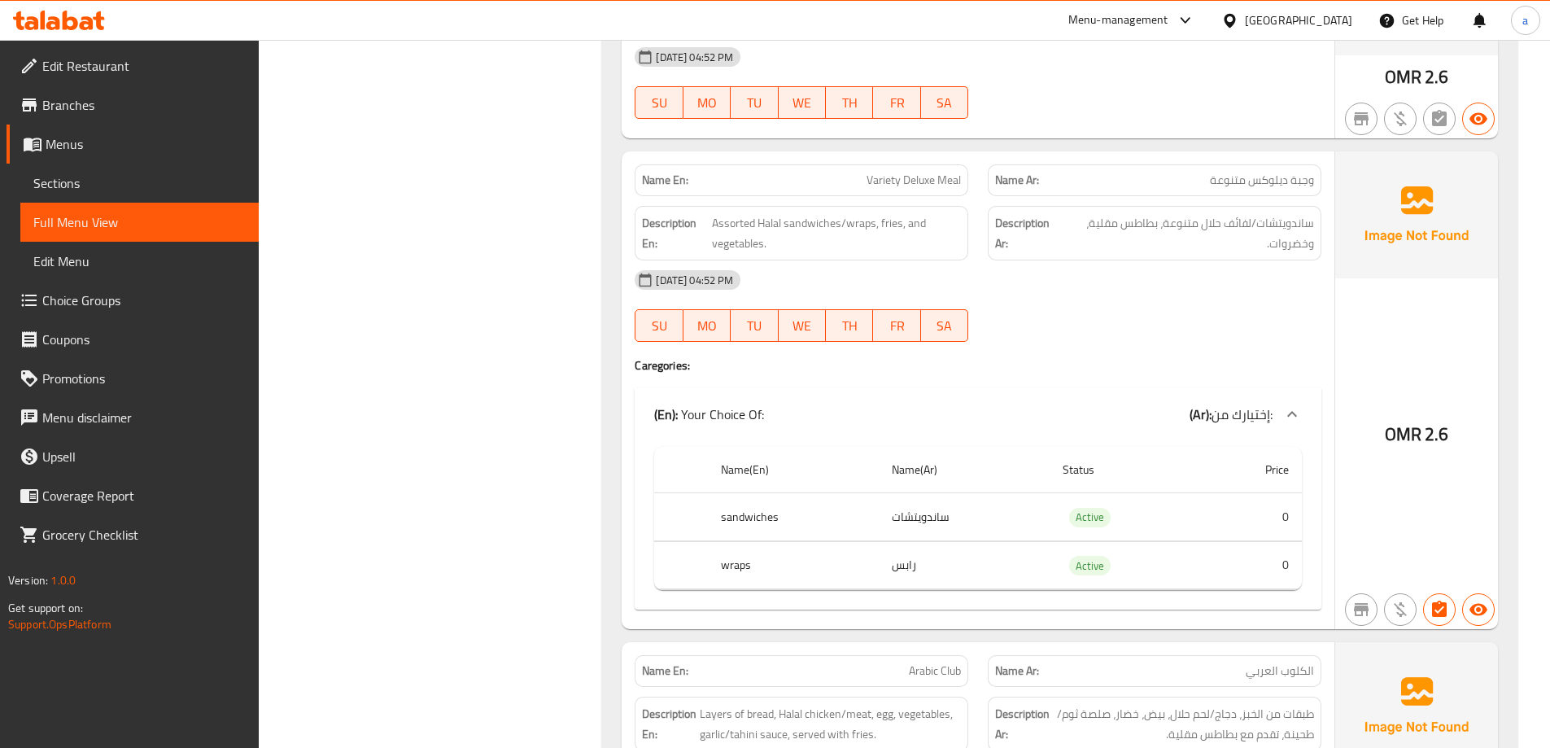
scroll to position [5613, 0]
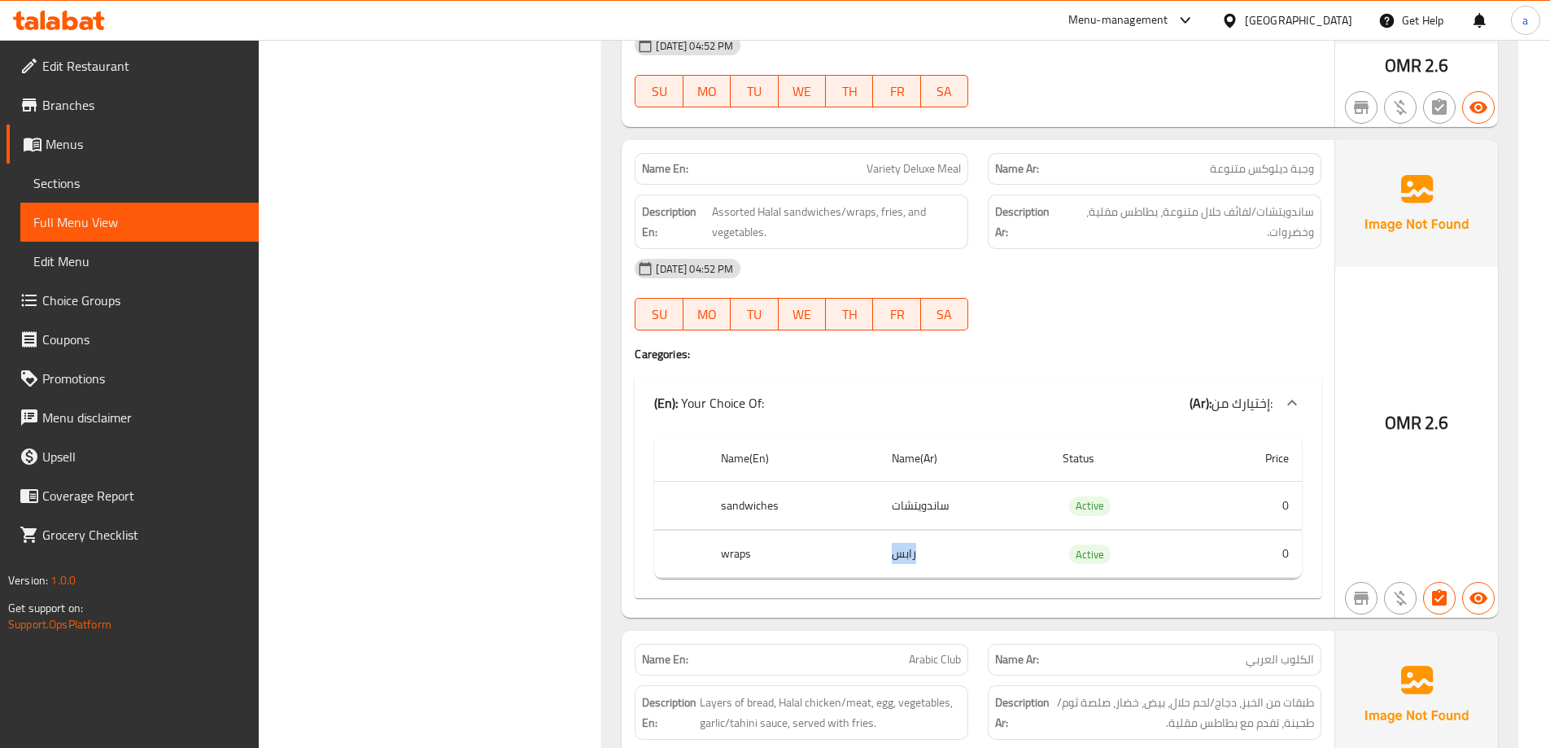
drag, startPoint x: 918, startPoint y: 562, endPoint x: 882, endPoint y: 552, distance: 37.9
click at [882, 552] on td "رابس" at bounding box center [964, 554] width 171 height 48
click at [718, 548] on th "wraps" at bounding box center [793, 554] width 171 height 48
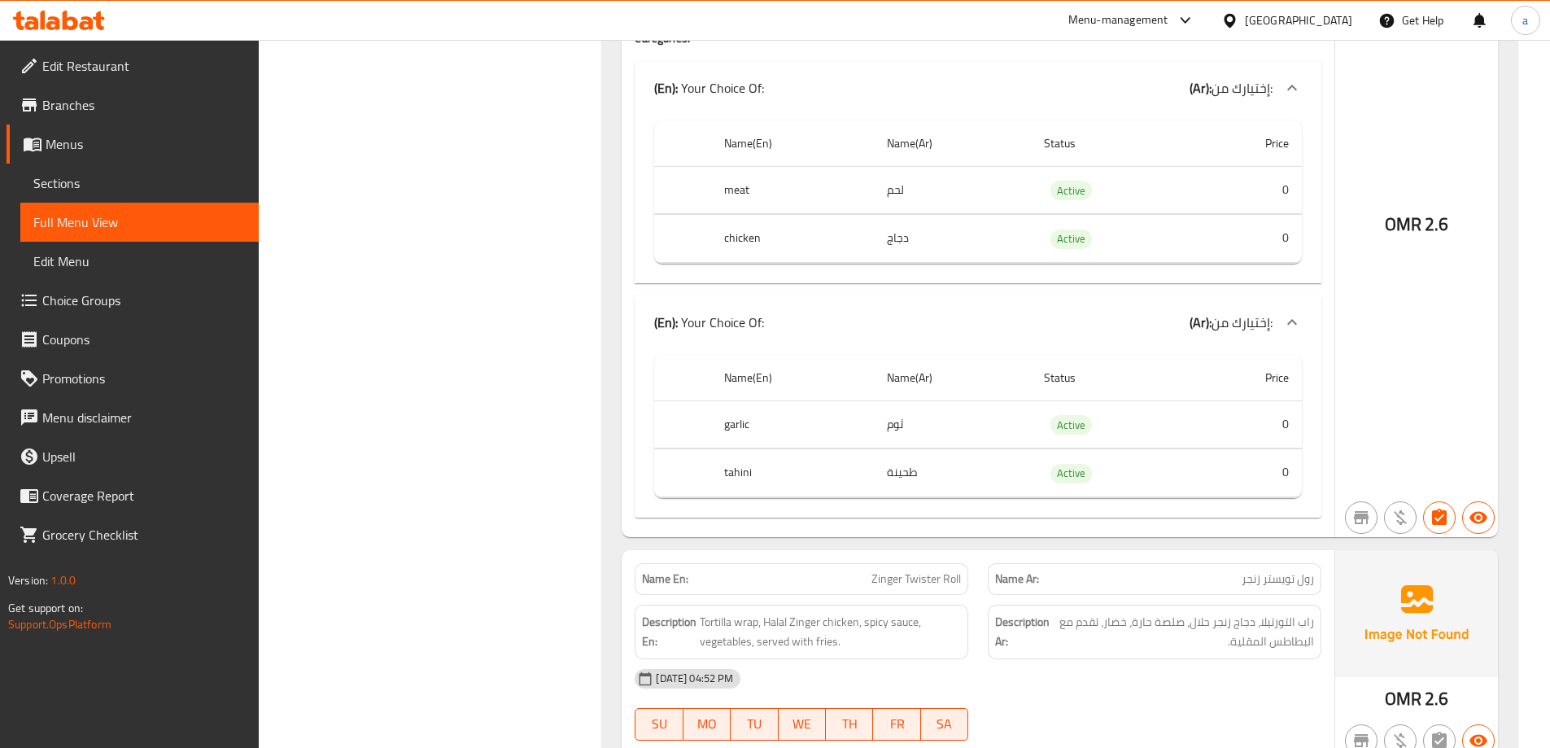
scroll to position [6508, 0]
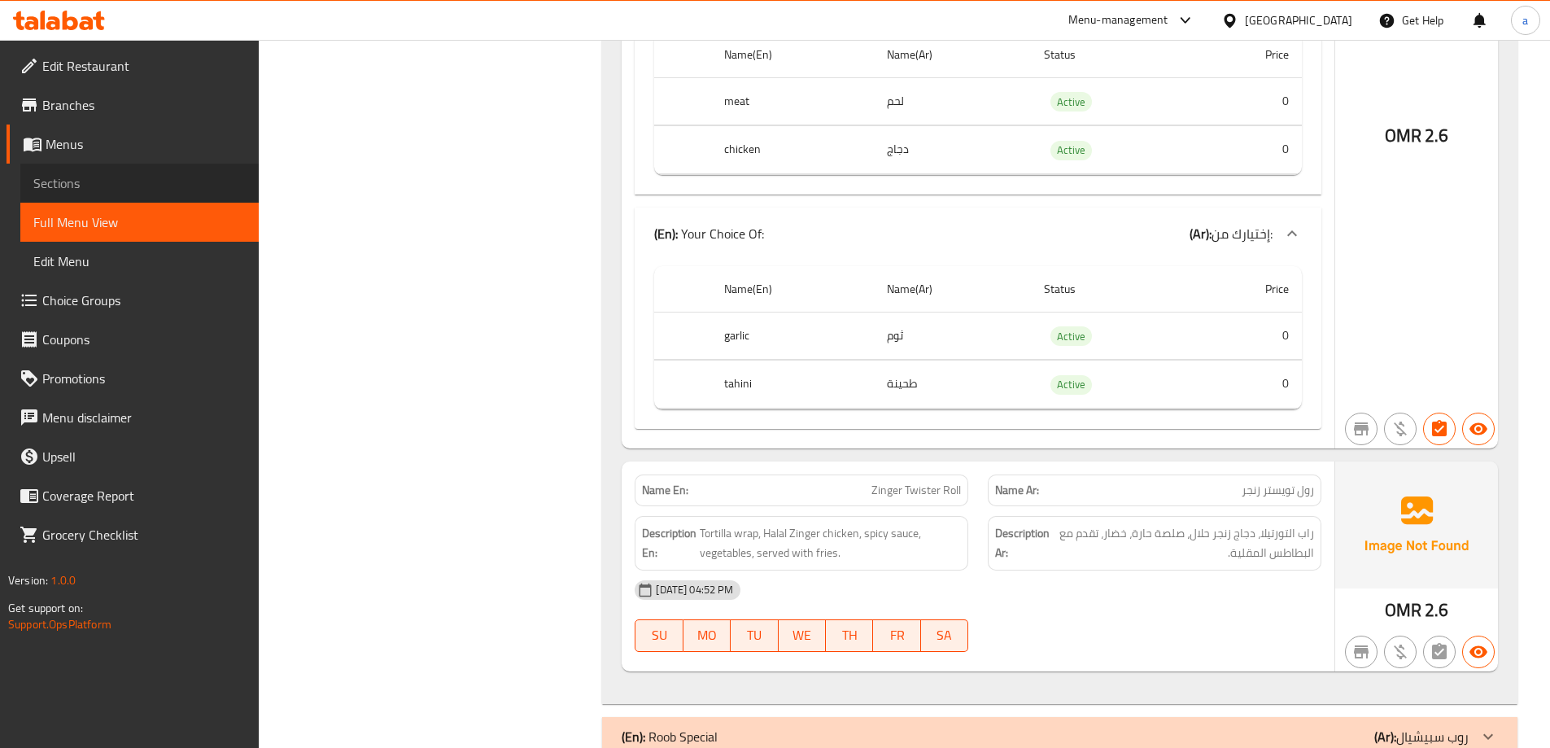
click at [81, 166] on link "Sections" at bounding box center [139, 183] width 238 height 39
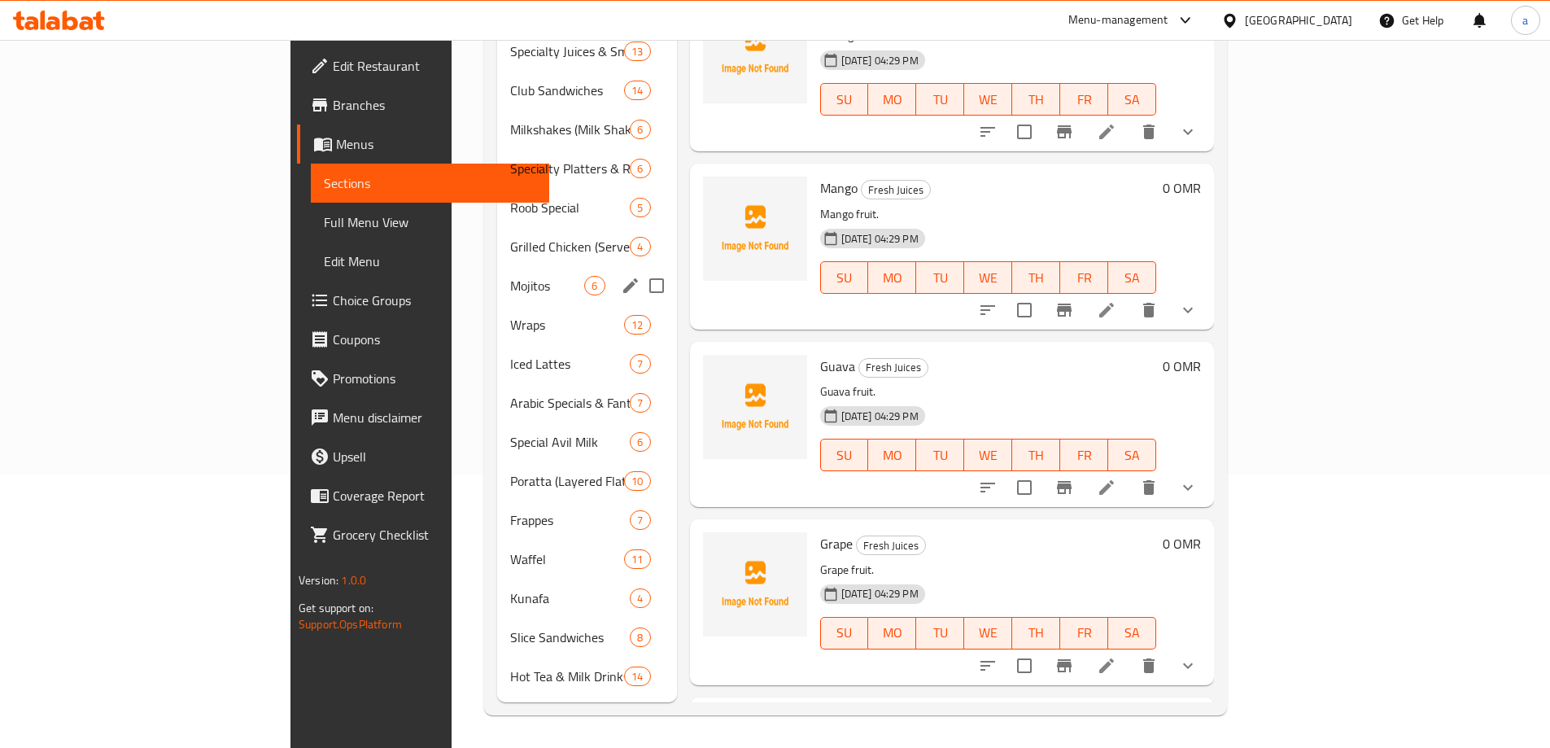
scroll to position [228, 0]
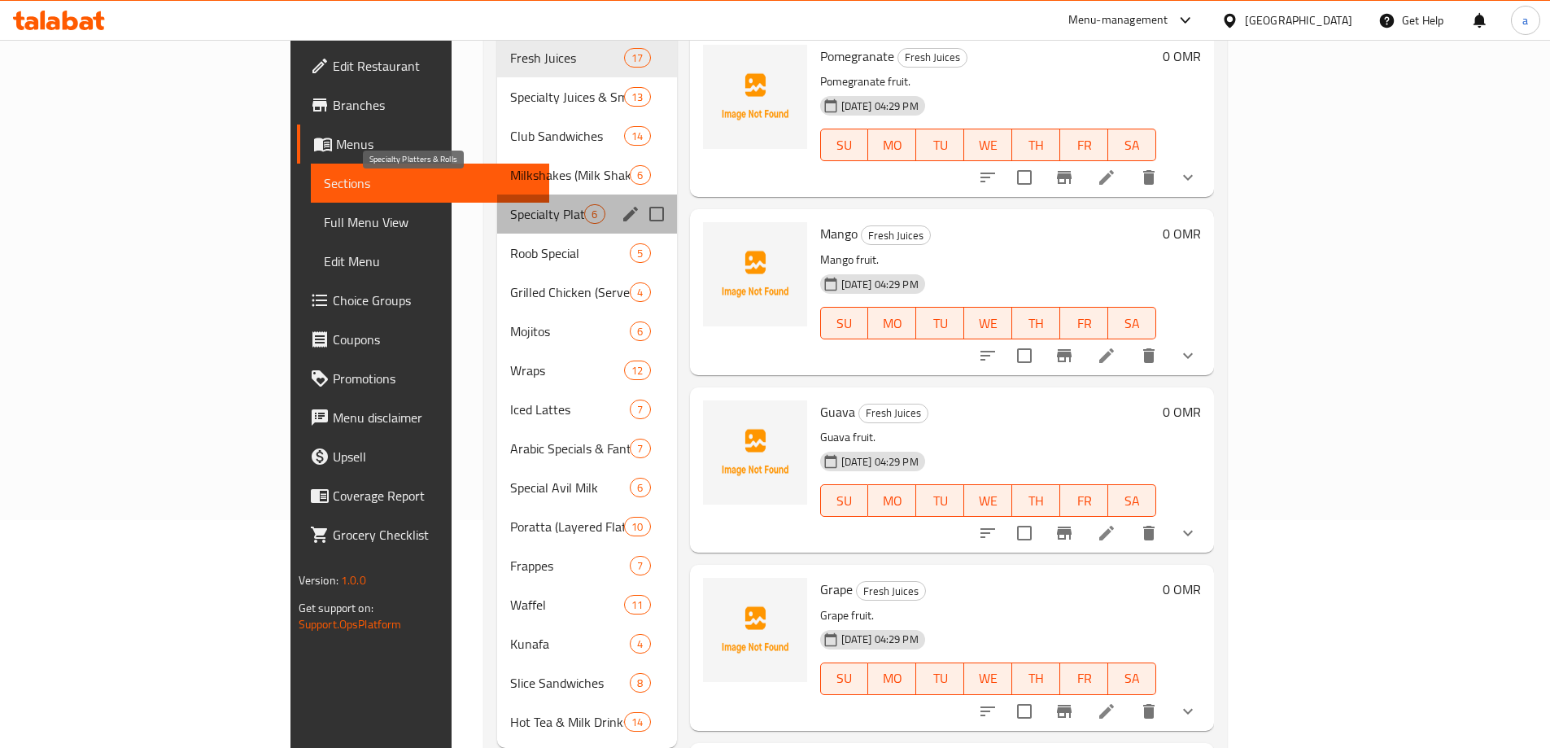
click at [510, 204] on span "Specialty Platters & Rolls" at bounding box center [547, 214] width 74 height 20
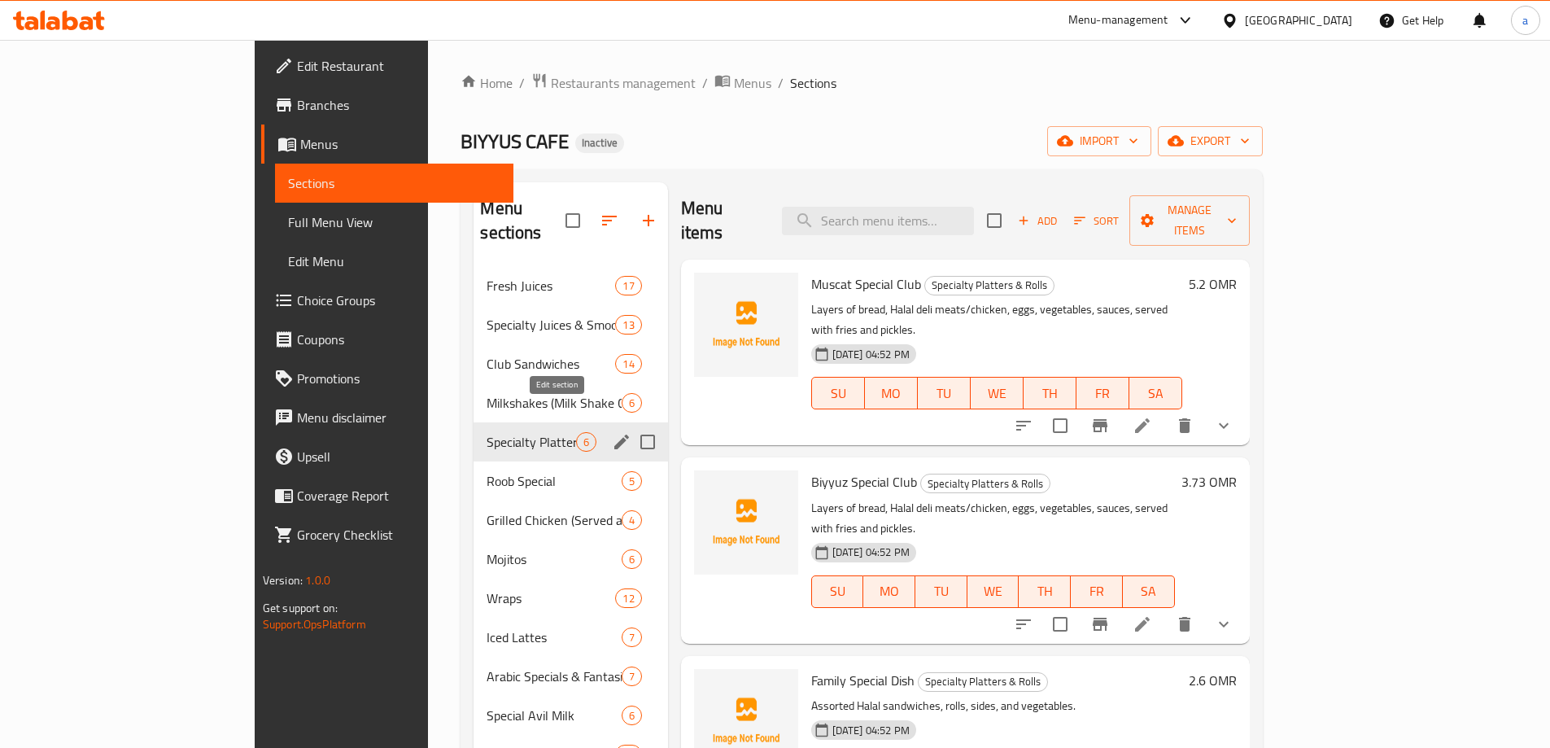
click at [612, 432] on icon "edit" at bounding box center [622, 442] width 20 height 20
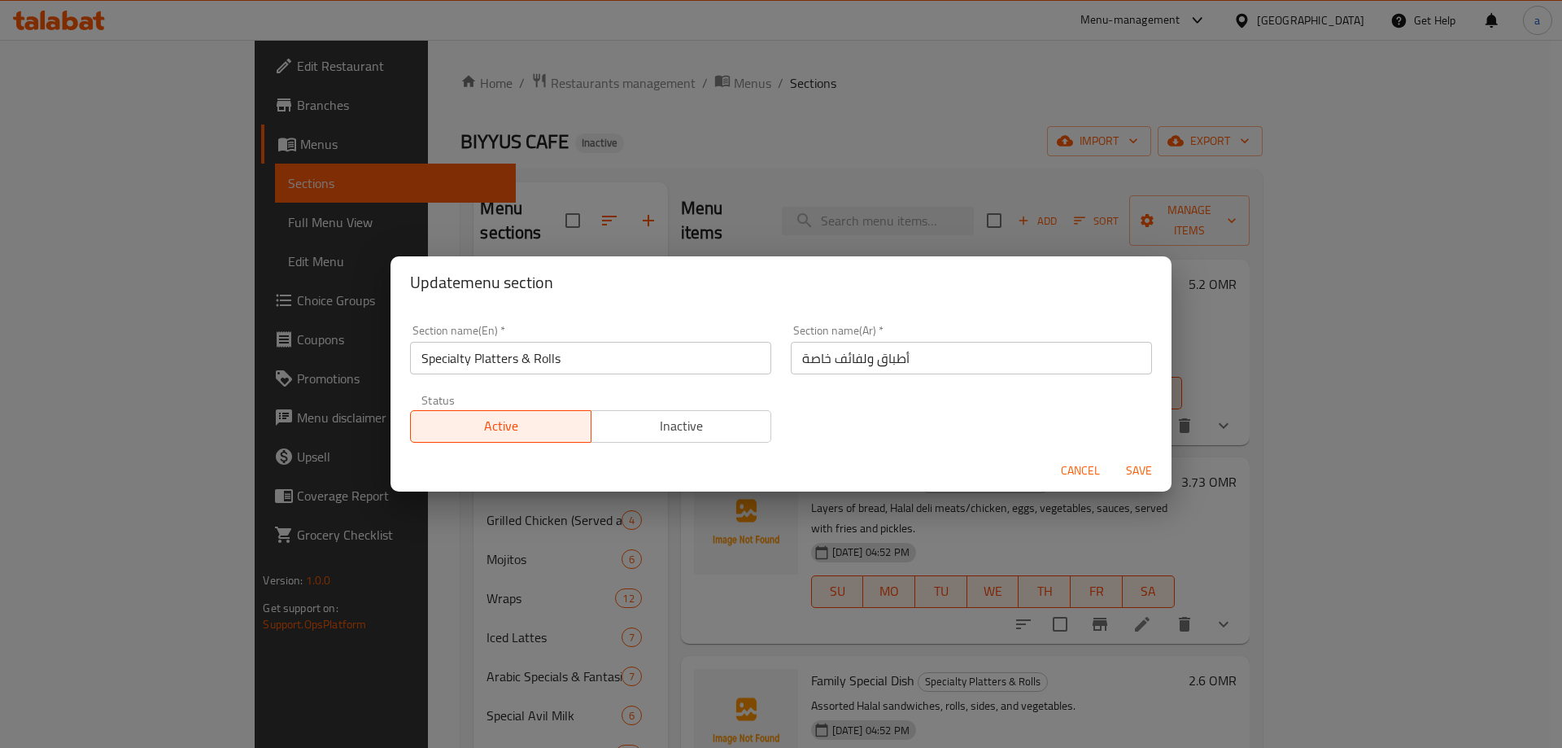
click at [579, 569] on div "Update menu section Section name(En)   * Specialty Platters & Rolls Section nam…" at bounding box center [781, 374] width 1562 height 748
click at [1066, 470] on span "Cancel" at bounding box center [1080, 470] width 39 height 20
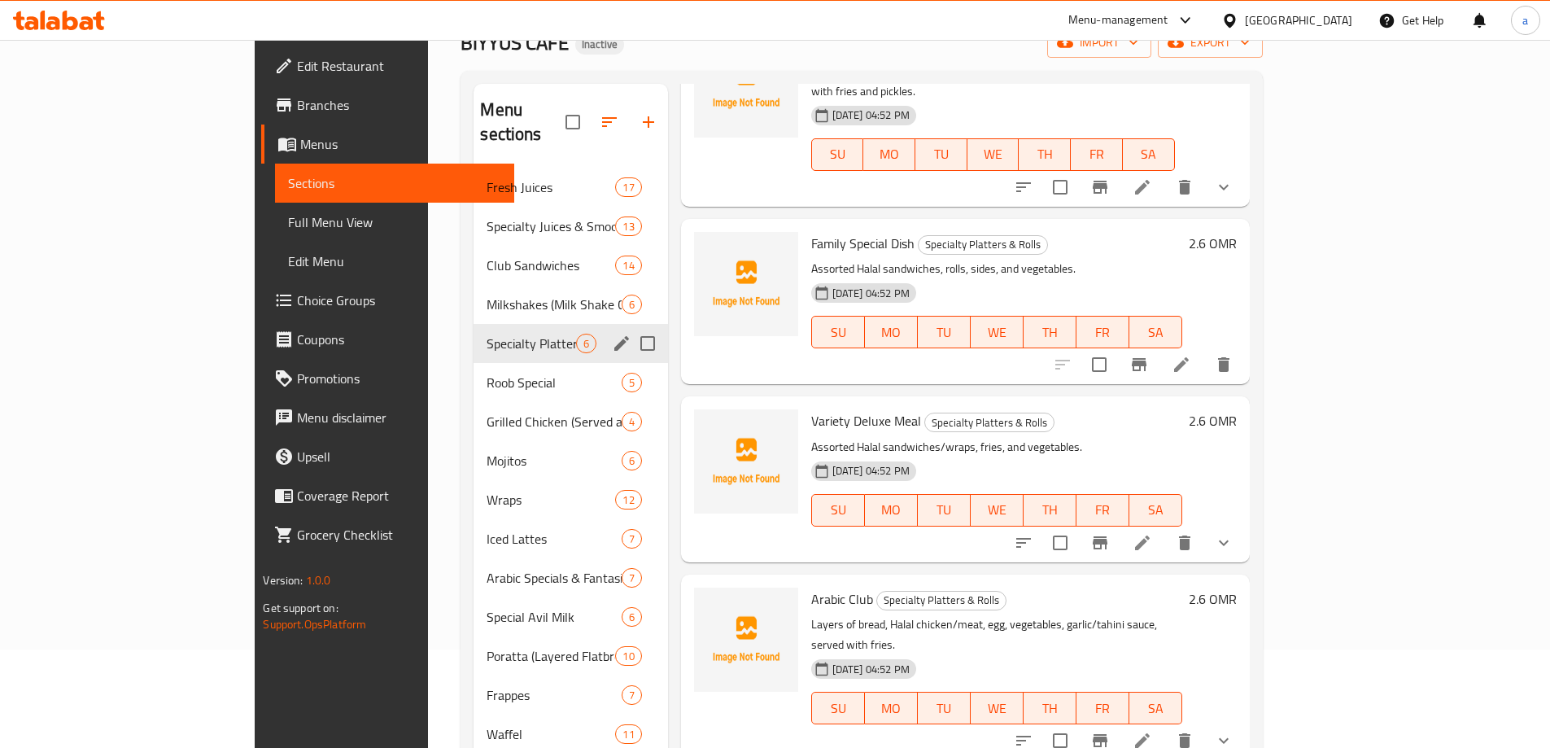
scroll to position [249, 0]
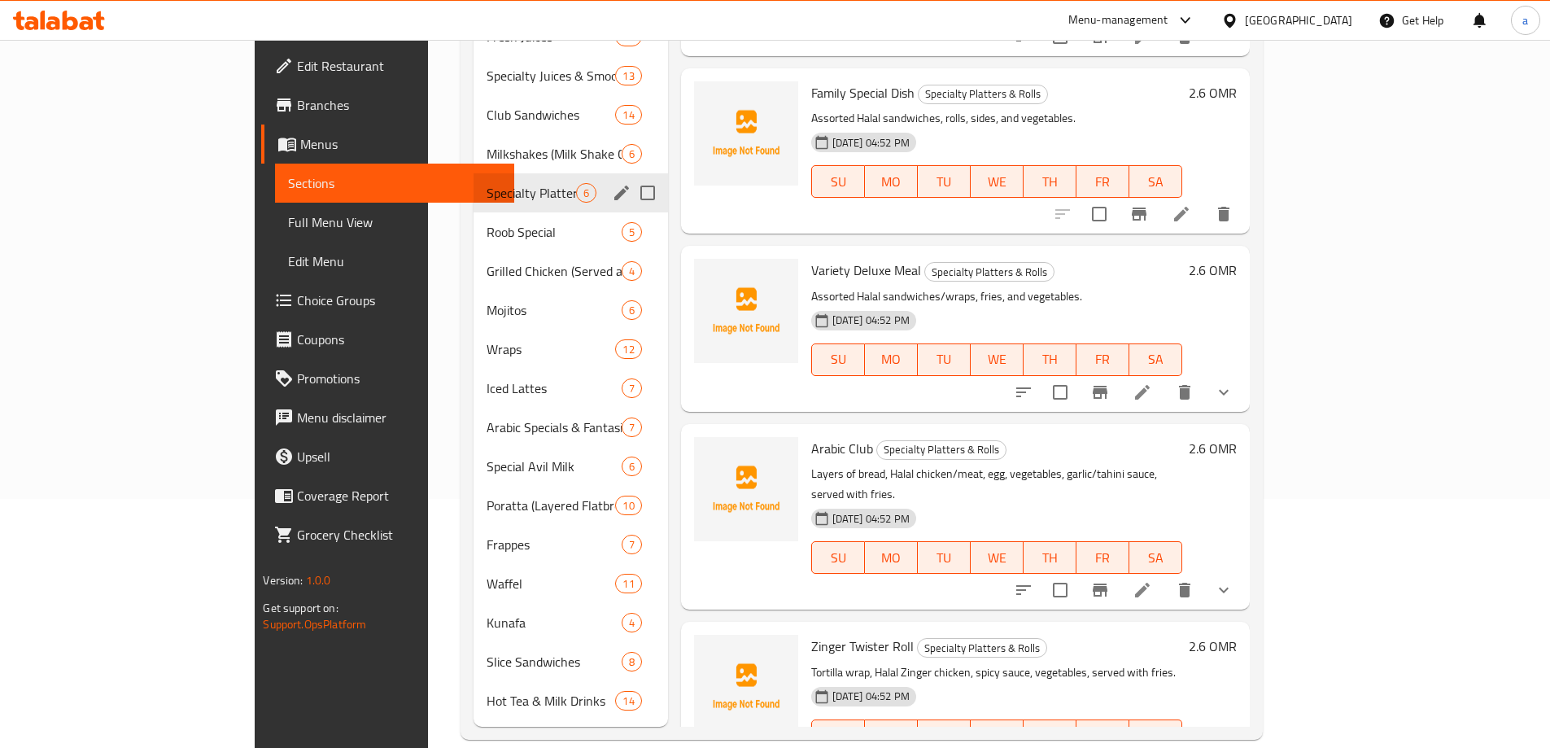
click at [1165, 377] on li at bounding box center [1142, 391] width 46 height 29
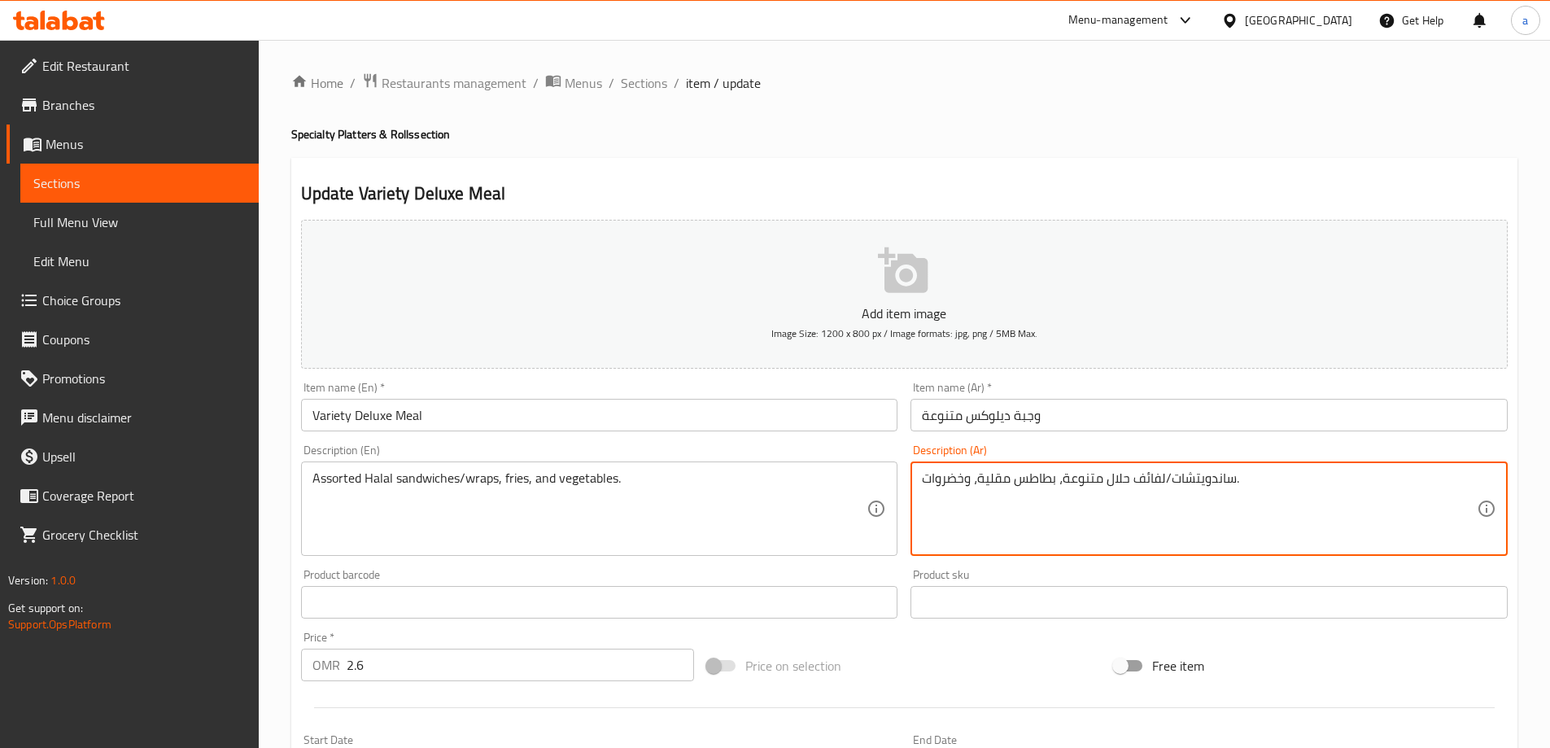
click at [1153, 475] on textarea "ساندويتشات/لفائف حلال متنوعة، بطاطس مقلية، وخضروات." at bounding box center [1199, 508] width 555 height 77
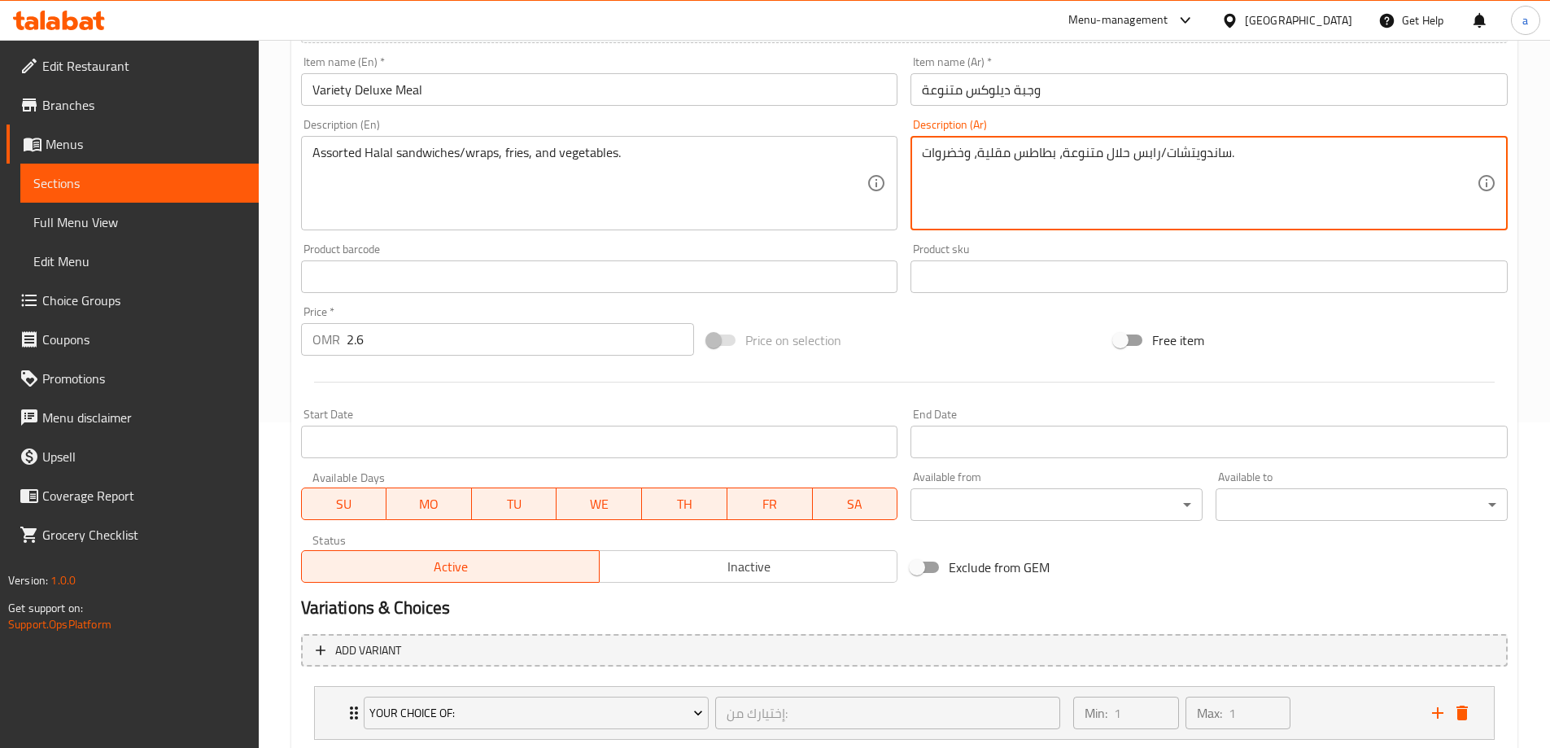
scroll to position [429, 0]
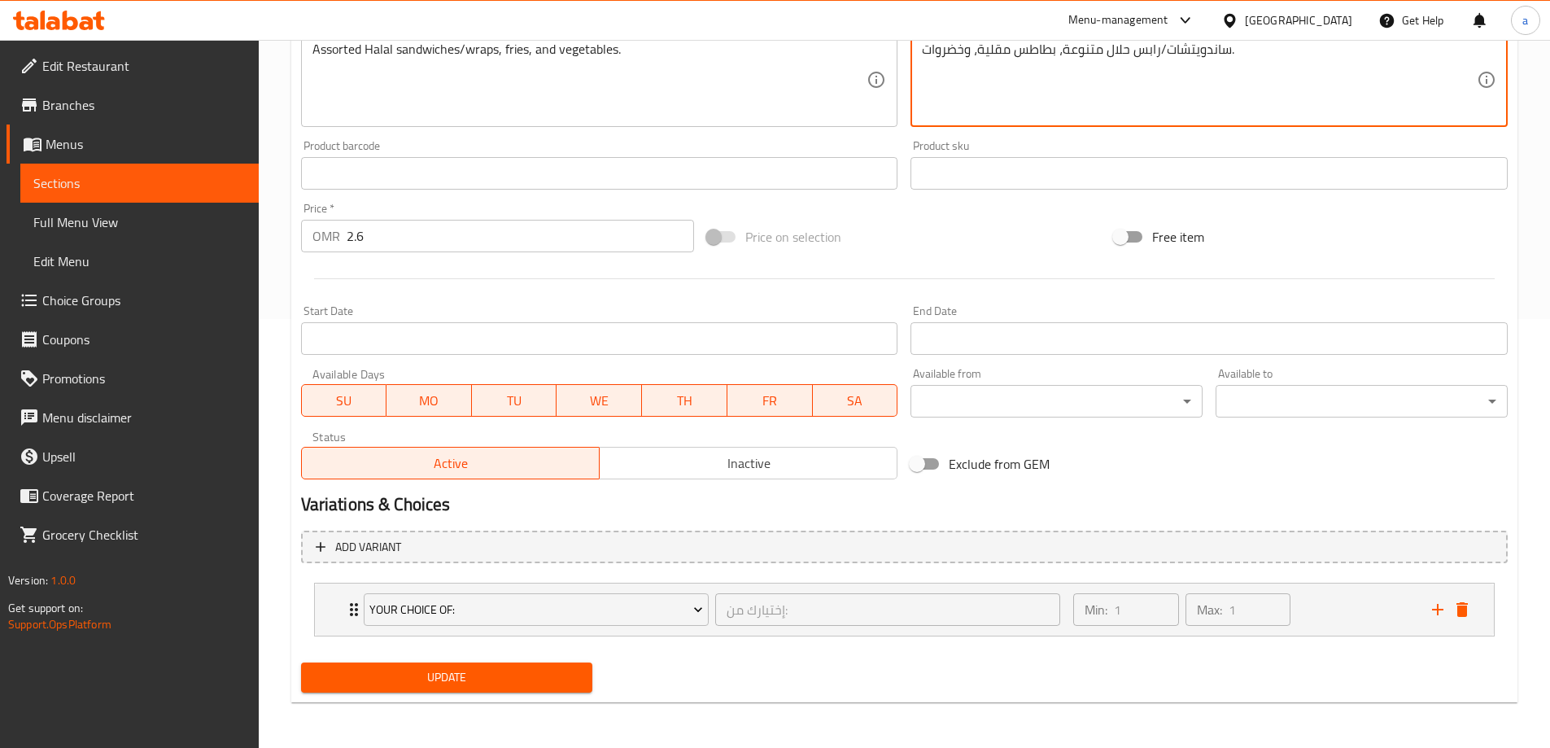
type textarea "ساندويتشات/رابس حلال متنوعة، بطاطس مقلية، وخضروات."
click at [535, 688] on button "Update" at bounding box center [447, 677] width 292 height 30
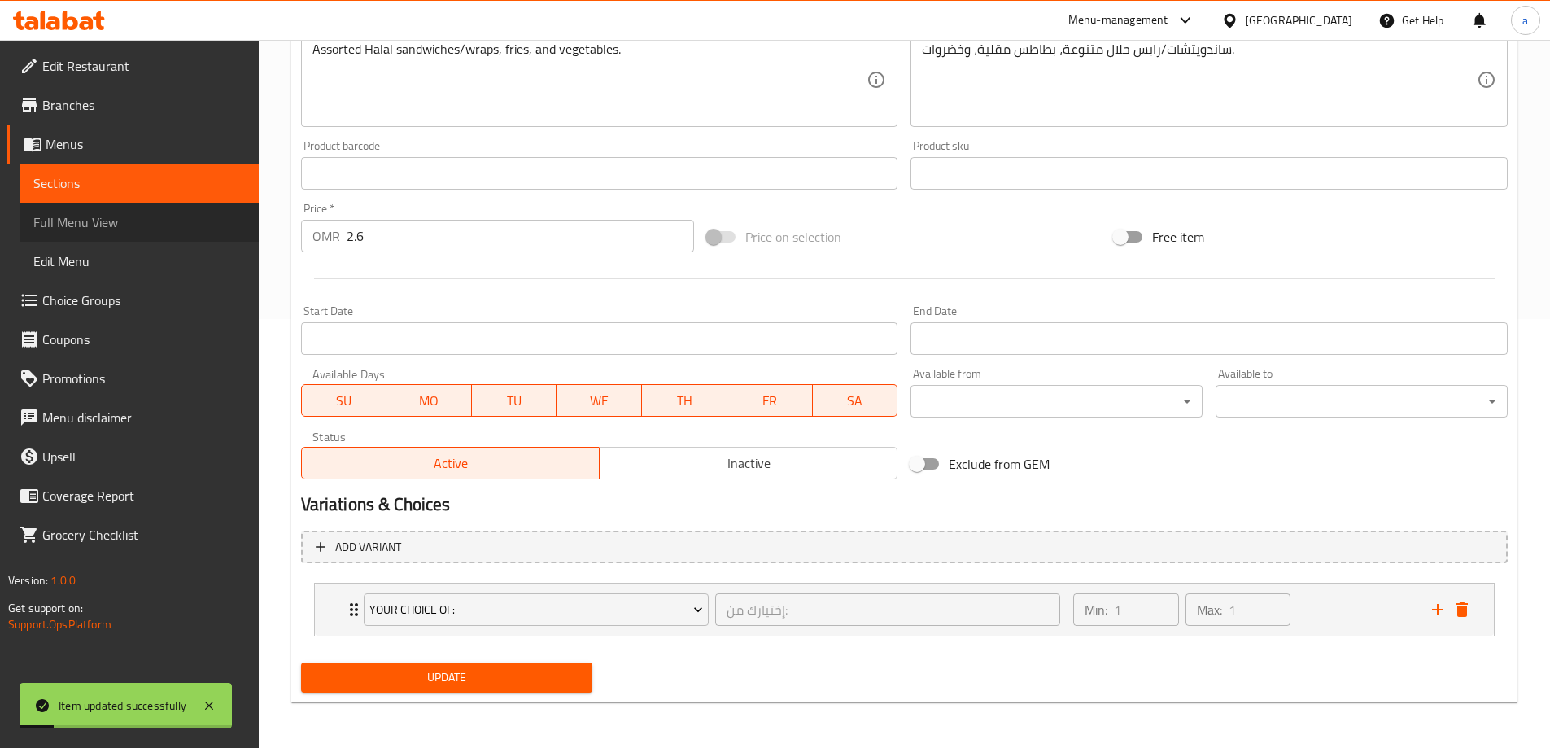
click at [124, 236] on link "Full Menu View" at bounding box center [139, 222] width 238 height 39
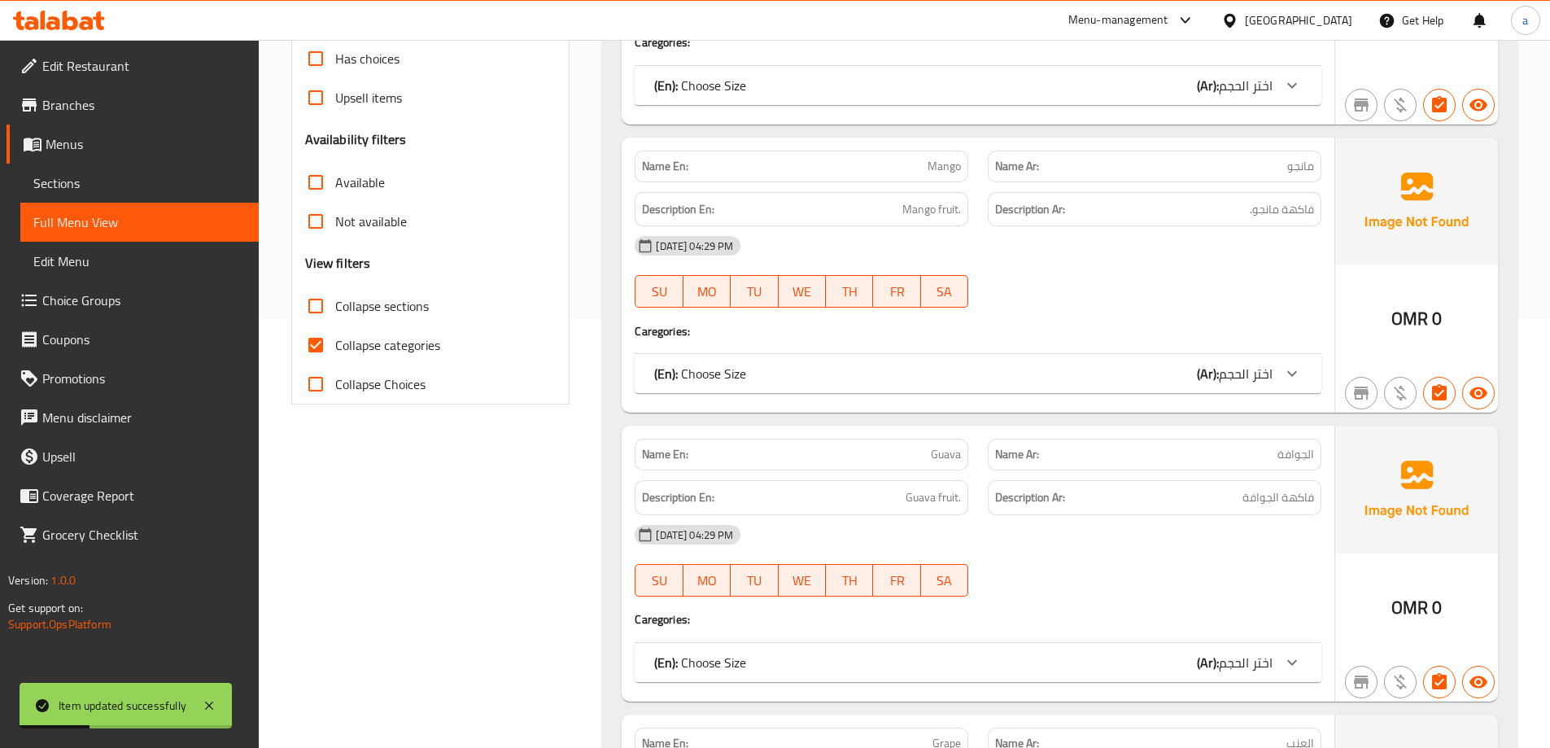
drag, startPoint x: 408, startPoint y: 317, endPoint x: 400, endPoint y: 342, distance: 26.3
click at [407, 316] on span "Collapse sections" at bounding box center [382, 306] width 94 height 20
click at [335, 317] on input "Collapse sections" at bounding box center [315, 305] width 39 height 39
checkbox input "true"
click at [400, 342] on span "Collapse categories" at bounding box center [387, 345] width 105 height 20
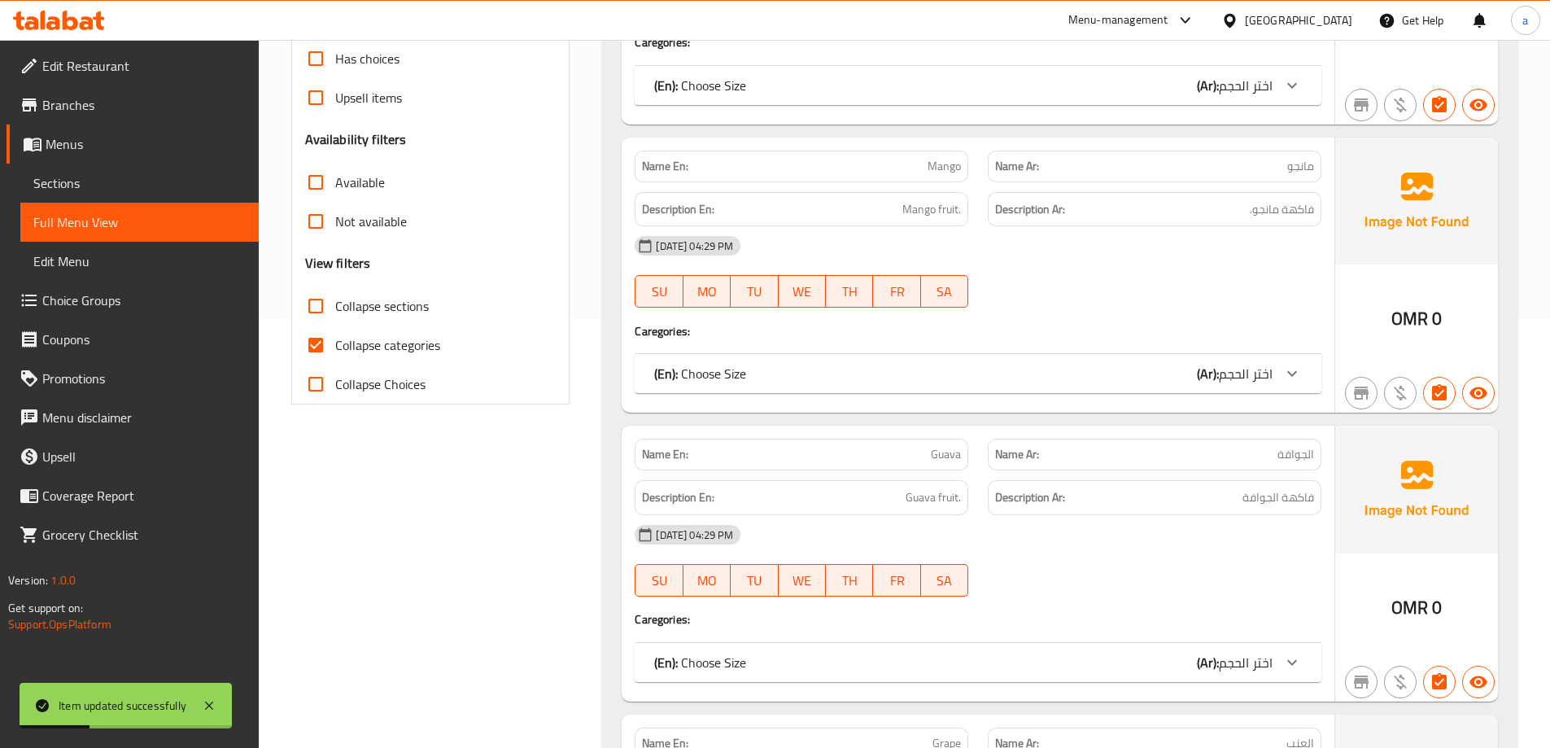
click at [335, 342] on input "Collapse categories" at bounding box center [315, 344] width 39 height 39
checkbox input "false"
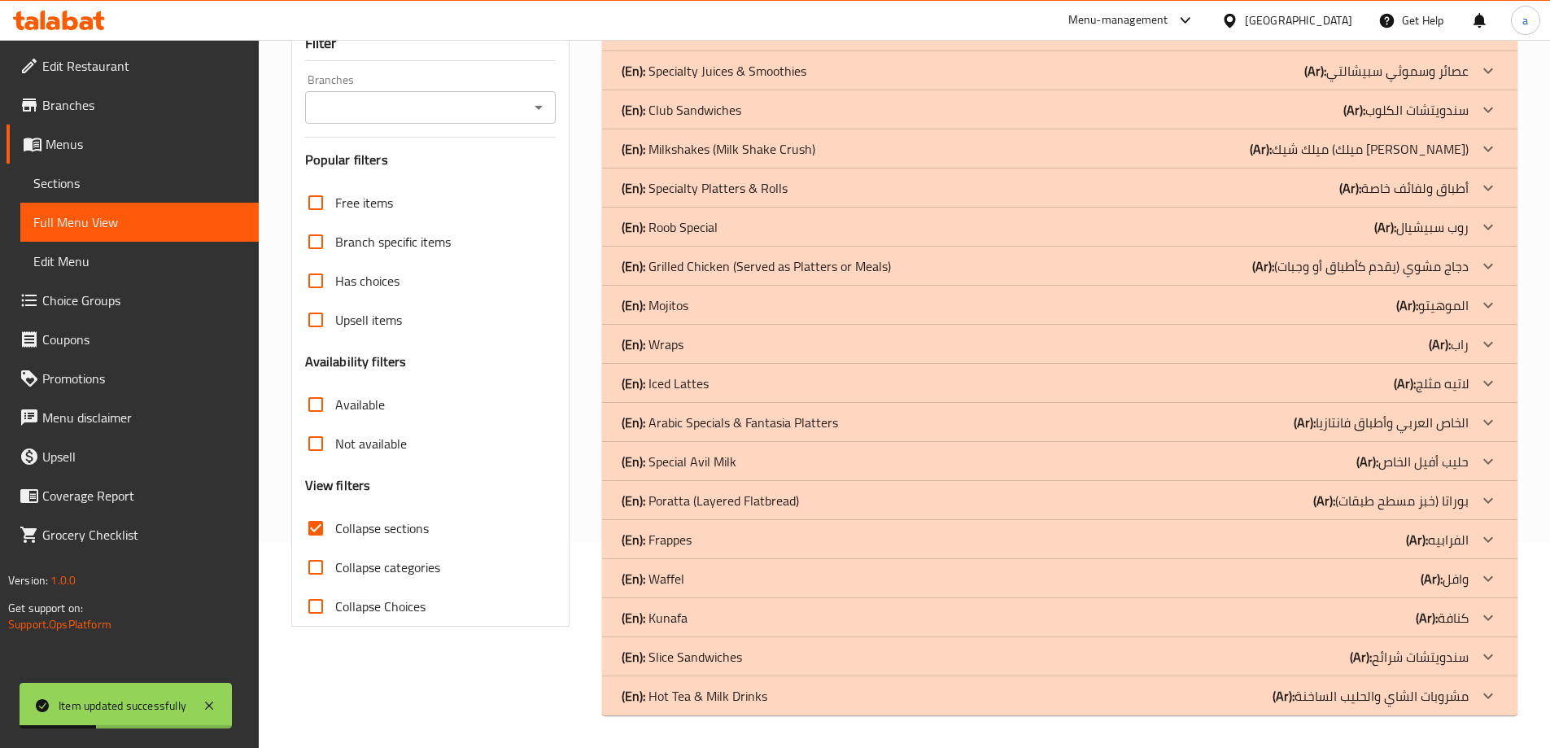
scroll to position [207, 0]
click at [1459, 495] on p "(Ar): بوراتا (خبز مسطح طبقات)" at bounding box center [1390, 501] width 155 height 20
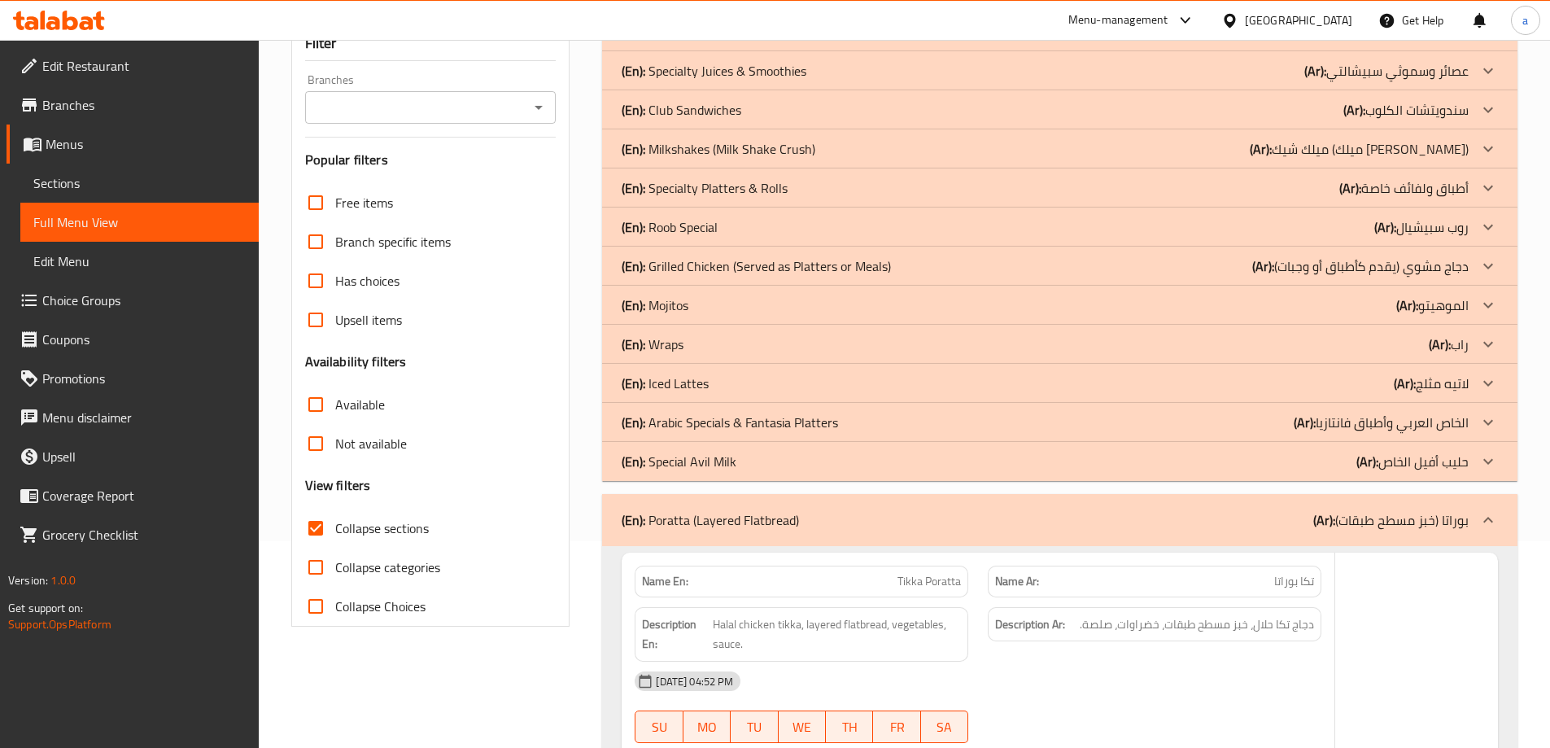
click at [1438, 420] on p "(Ar): الخاص العربي وأطباق فانتازيا" at bounding box center [1380, 422] width 175 height 20
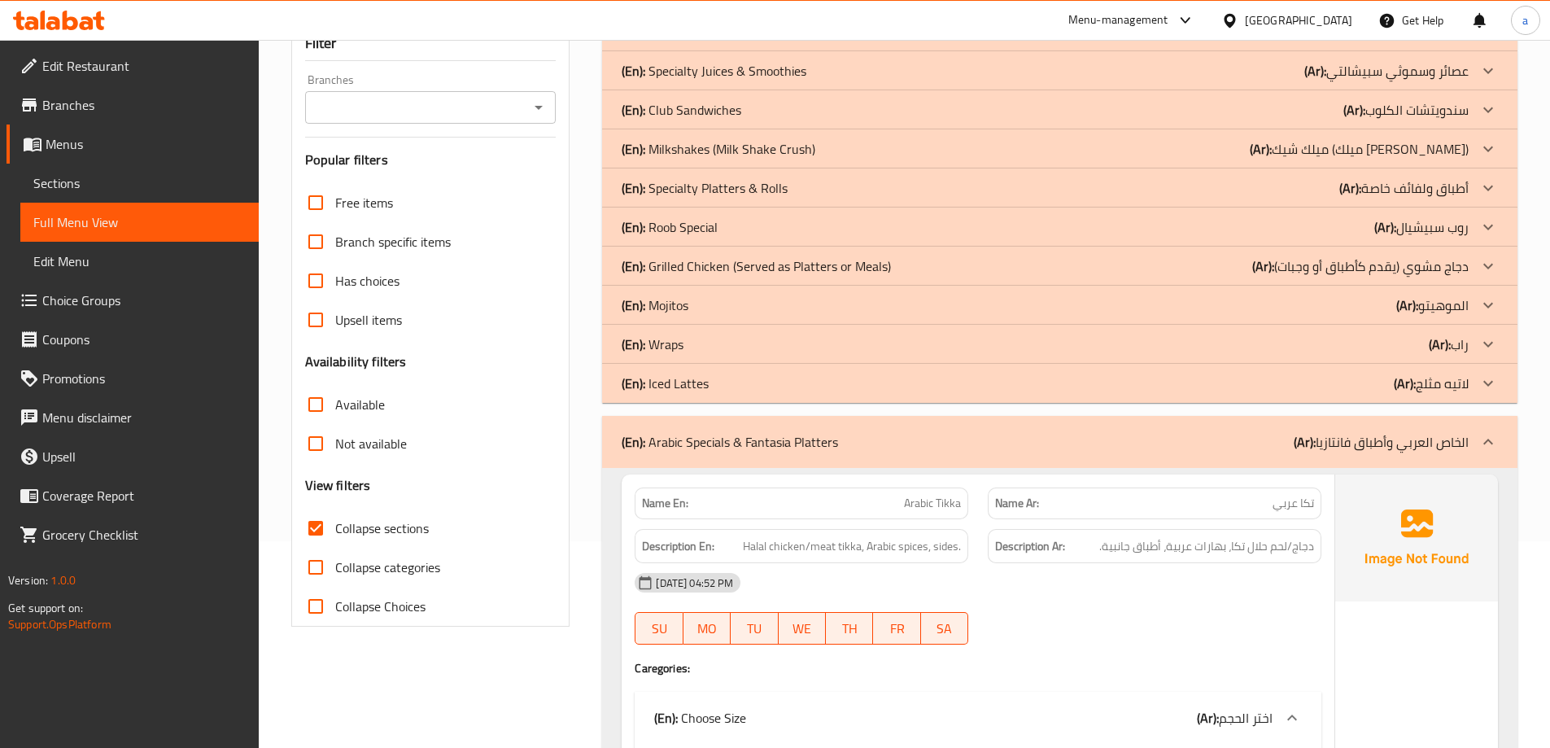
click at [1450, 342] on p "(Ar): راب" at bounding box center [1448, 344] width 40 height 20
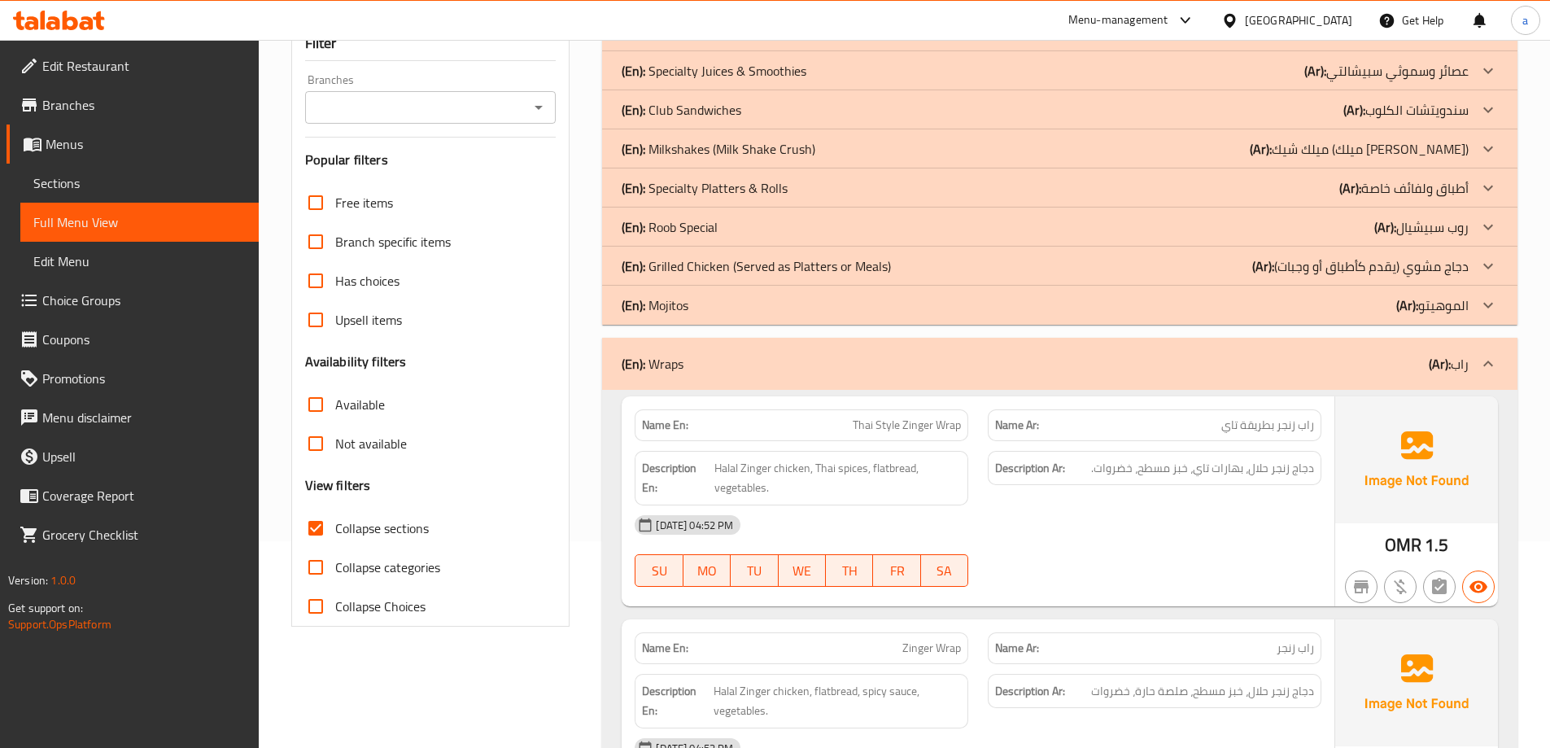
click at [1444, 258] on p "(Ar): دجاج مشوي (يقدم كأطباق أو وجبات)" at bounding box center [1360, 266] width 216 height 20
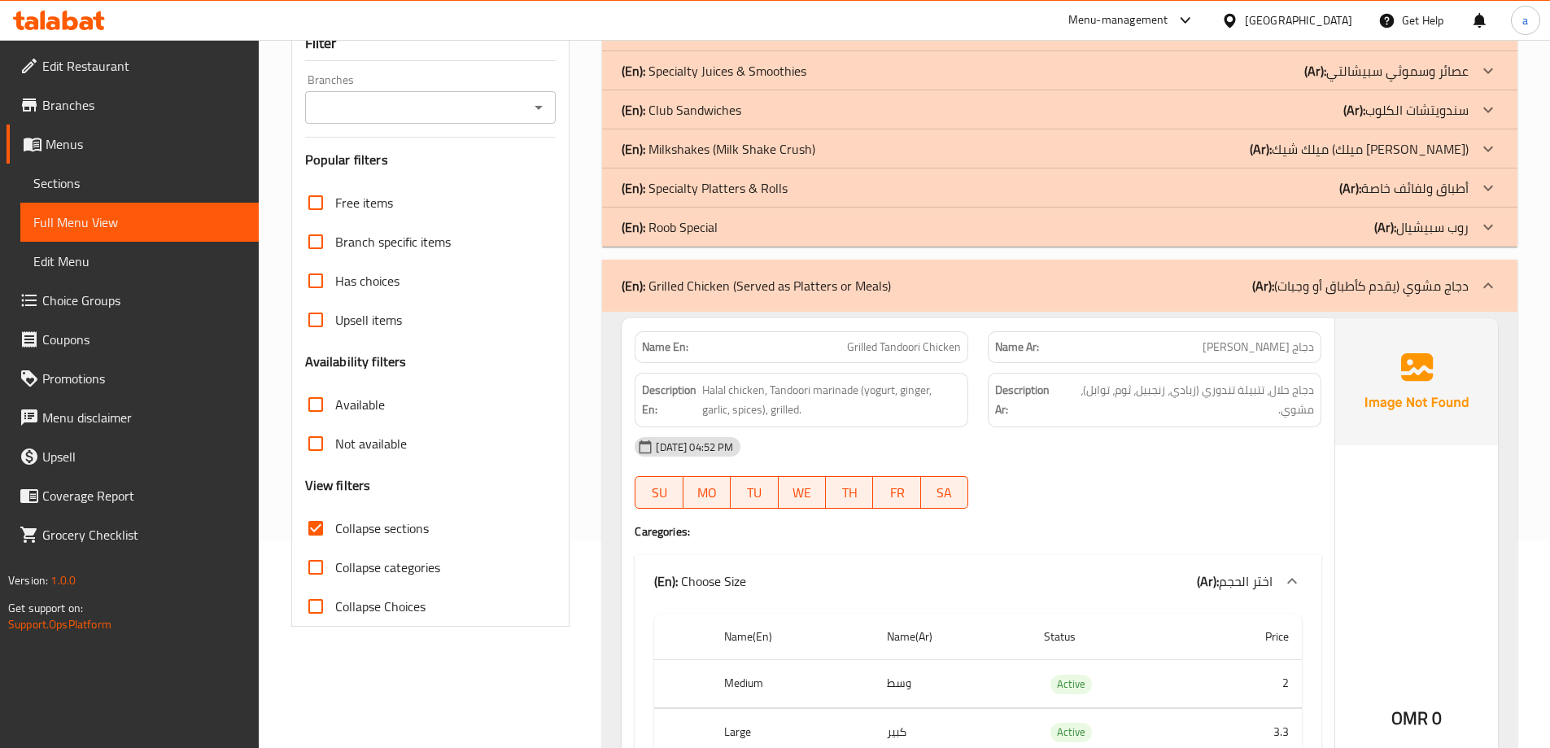
click at [1424, 178] on p "(Ar): أطباق ولفائف خاصة" at bounding box center [1403, 188] width 129 height 20
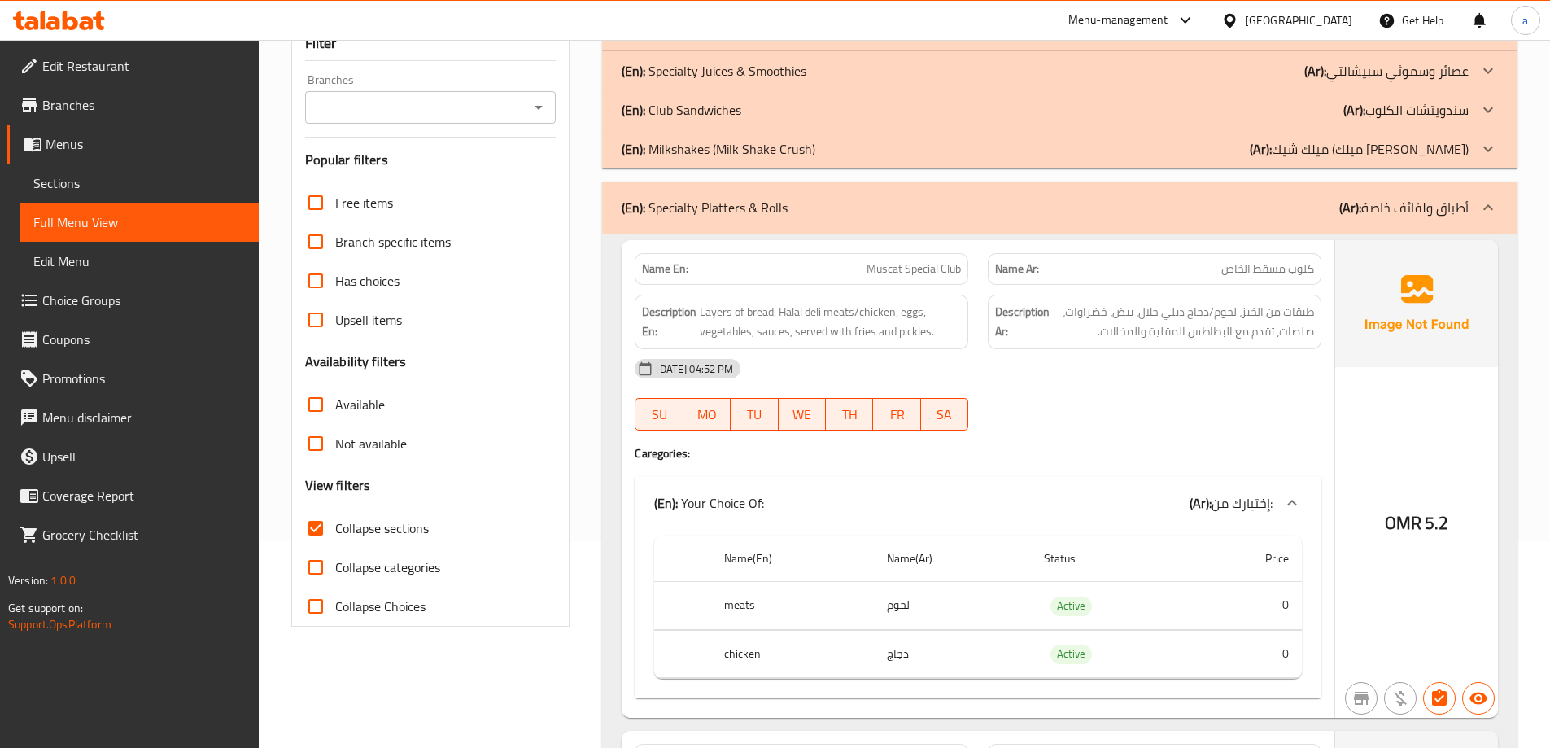
click at [1415, 103] on p "(Ar): سندويتشات الكلوب" at bounding box center [1405, 110] width 125 height 20
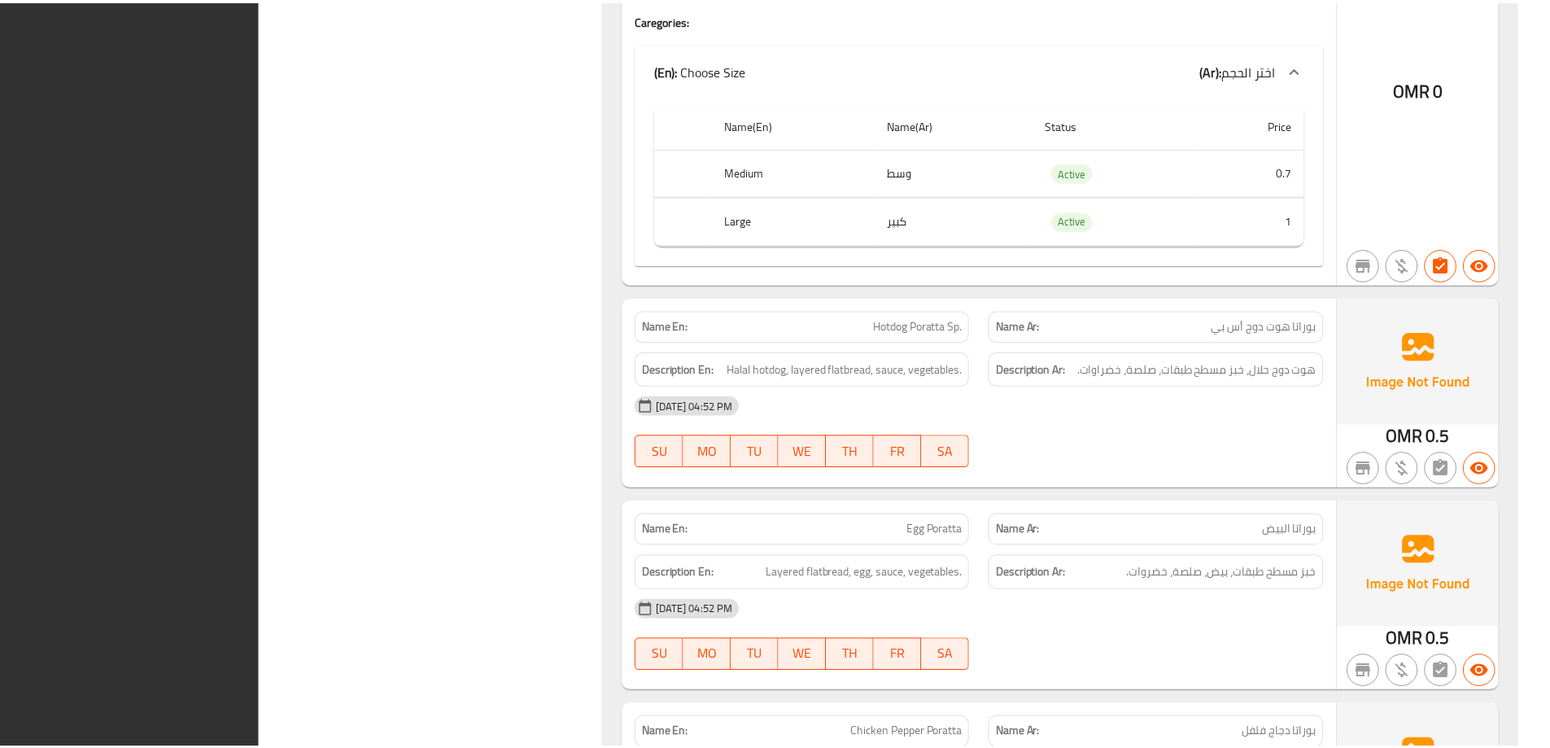
scroll to position [19033, 0]
